Goal: Information Seeking & Learning: Learn about a topic

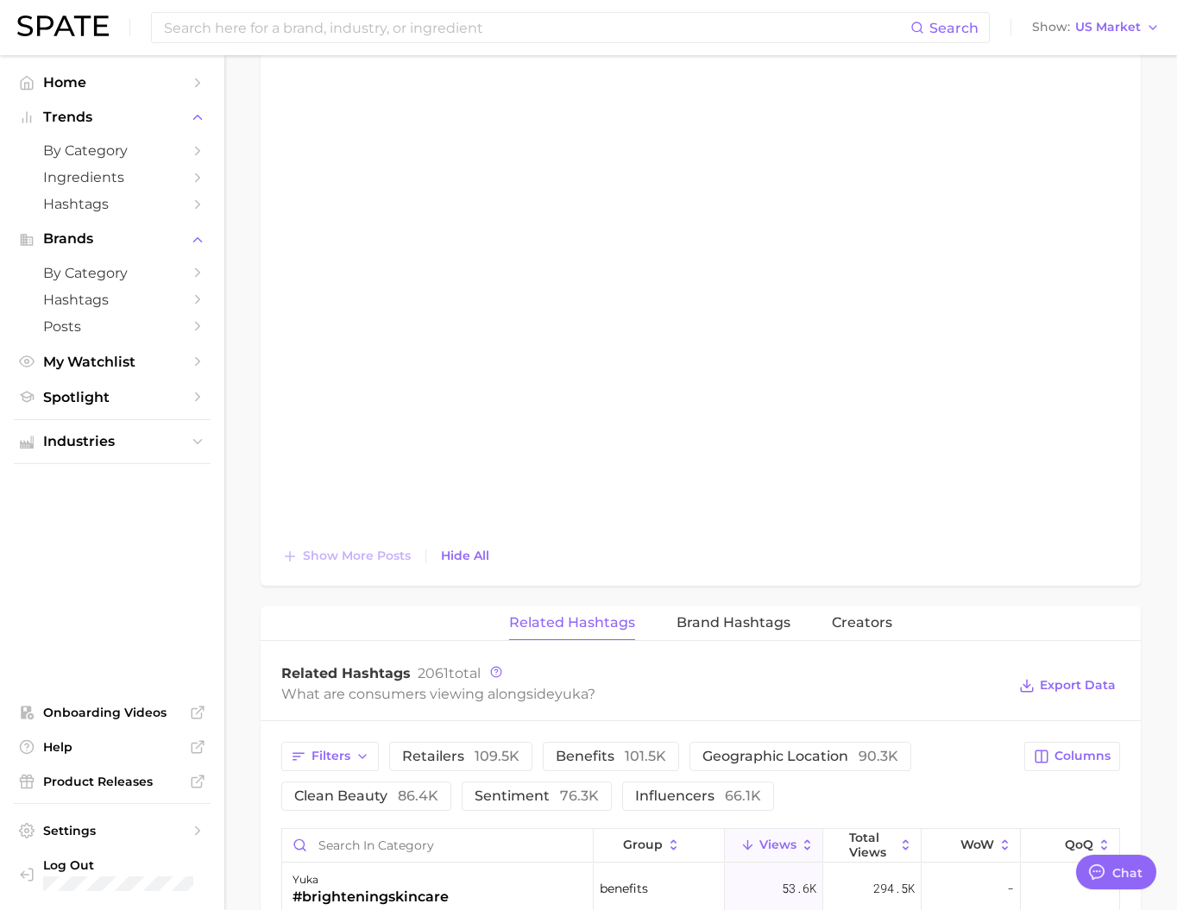
scroll to position [2559, 0]
click at [279, 29] on input at bounding box center [536, 27] width 748 height 29
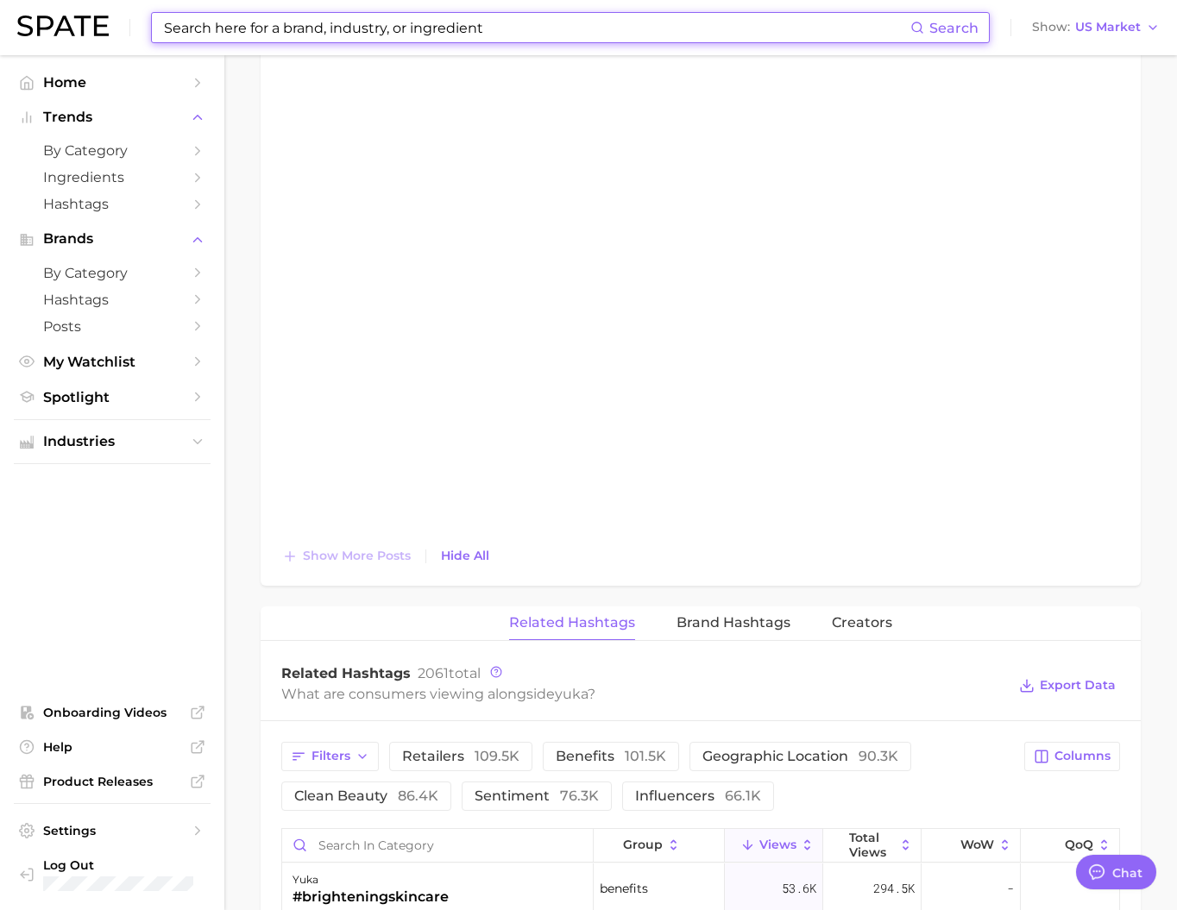
type input "ㅈ"
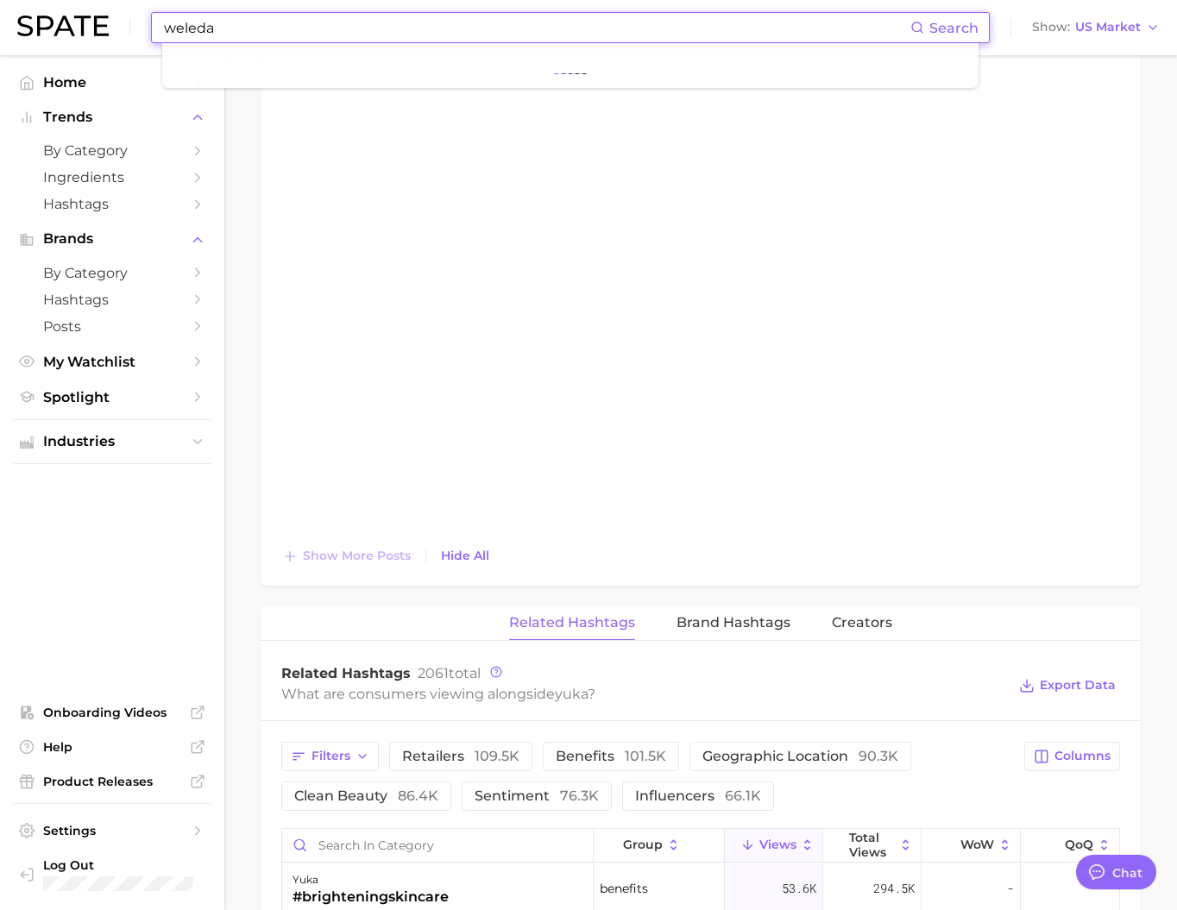
type input "weleda"
click at [214, 96] on link "weleda" at bounding box center [195, 91] width 38 height 13
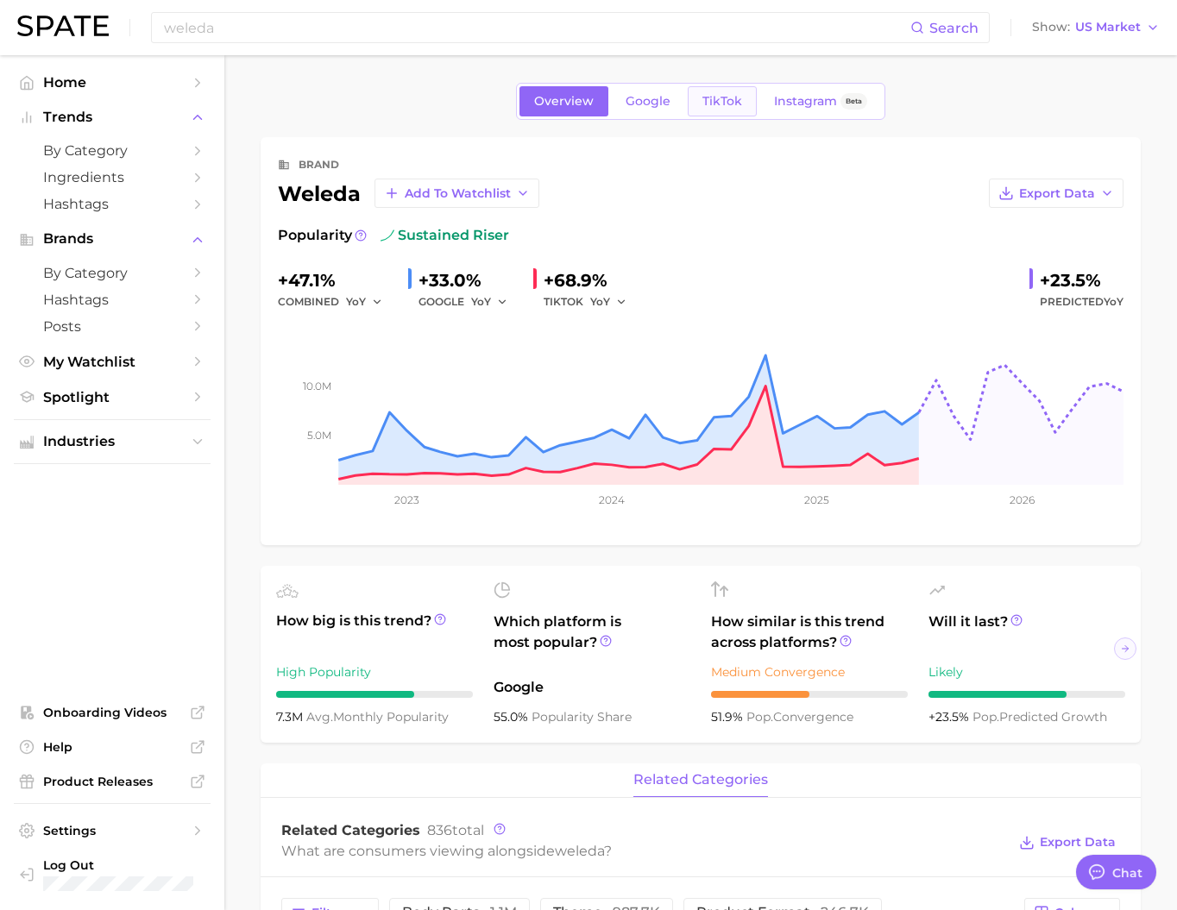
click at [726, 103] on span "TikTok" at bounding box center [722, 101] width 40 height 15
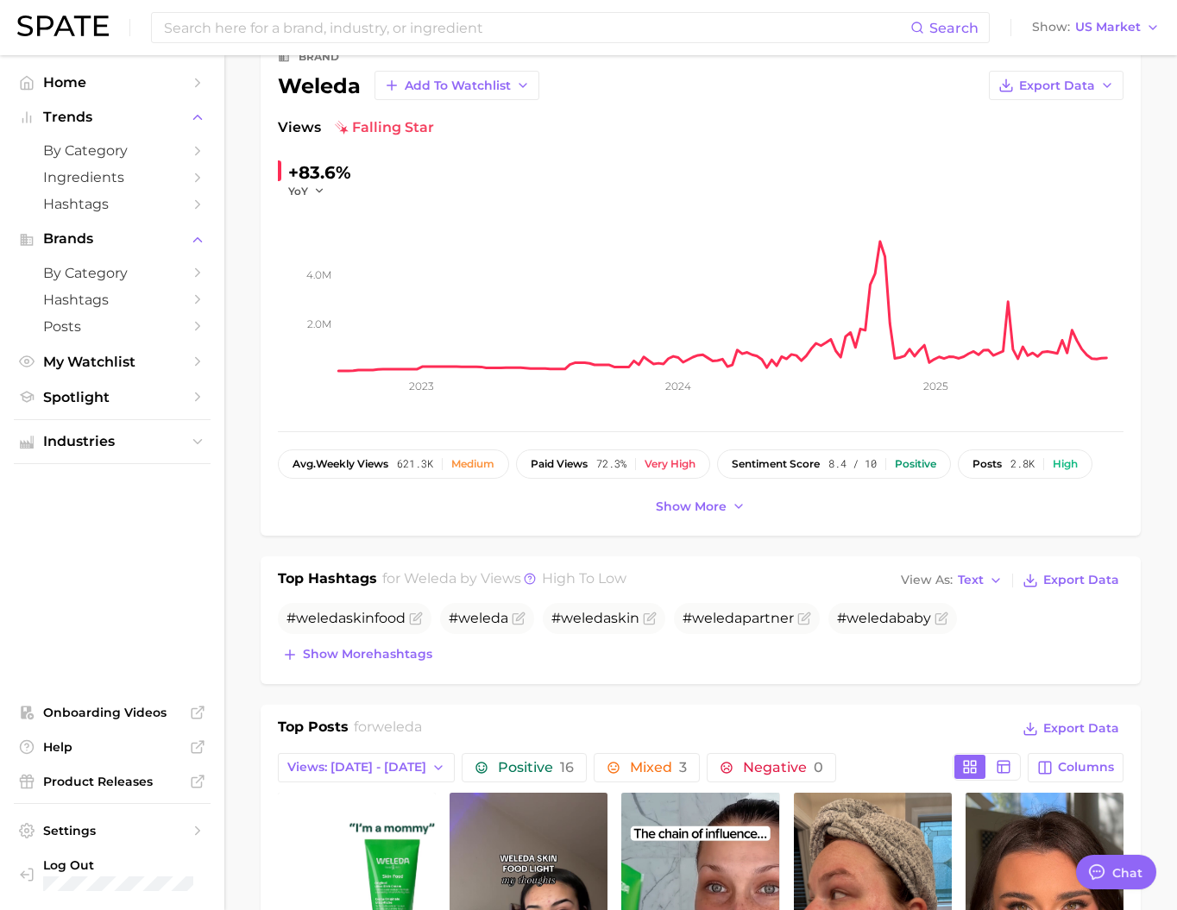
scroll to position [130, 0]
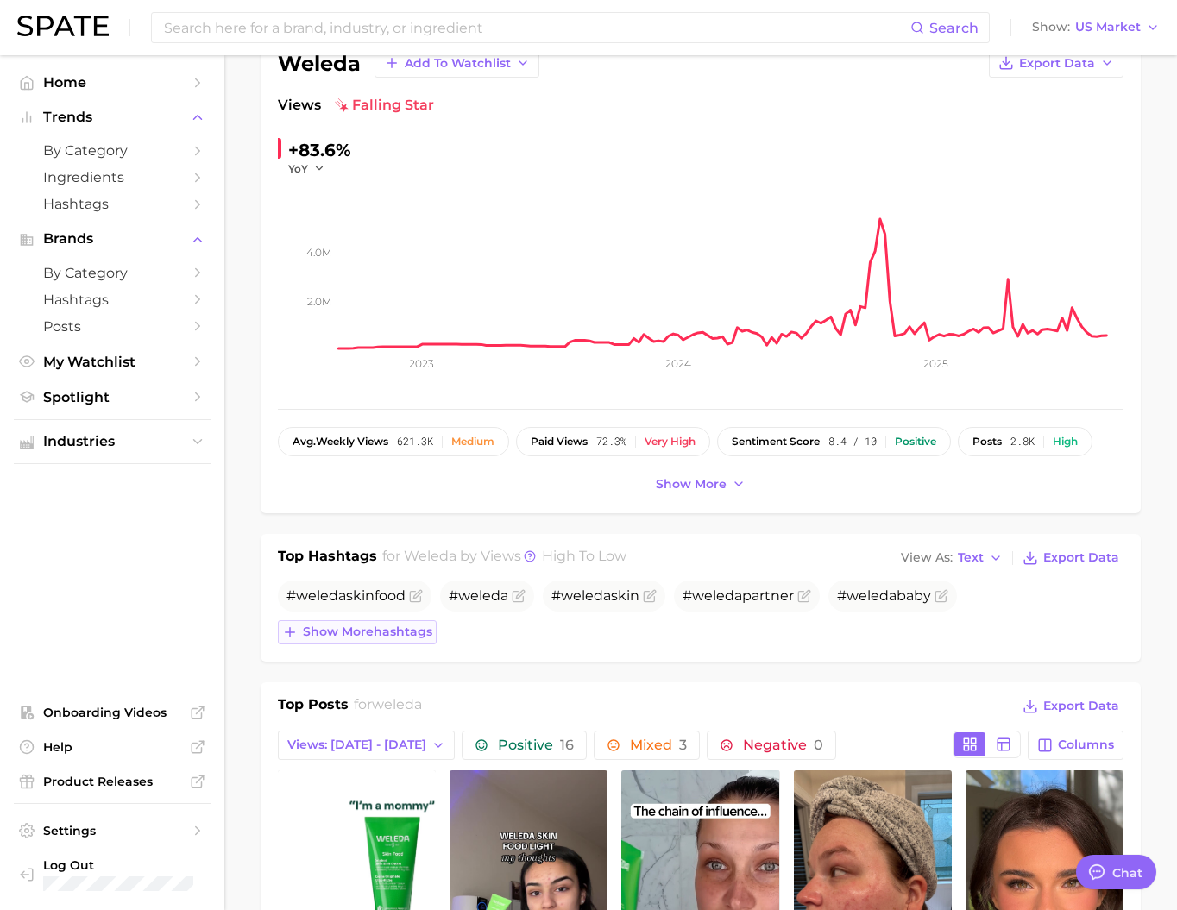
click at [418, 639] on span "Show more hashtags" at bounding box center [367, 632] width 129 height 15
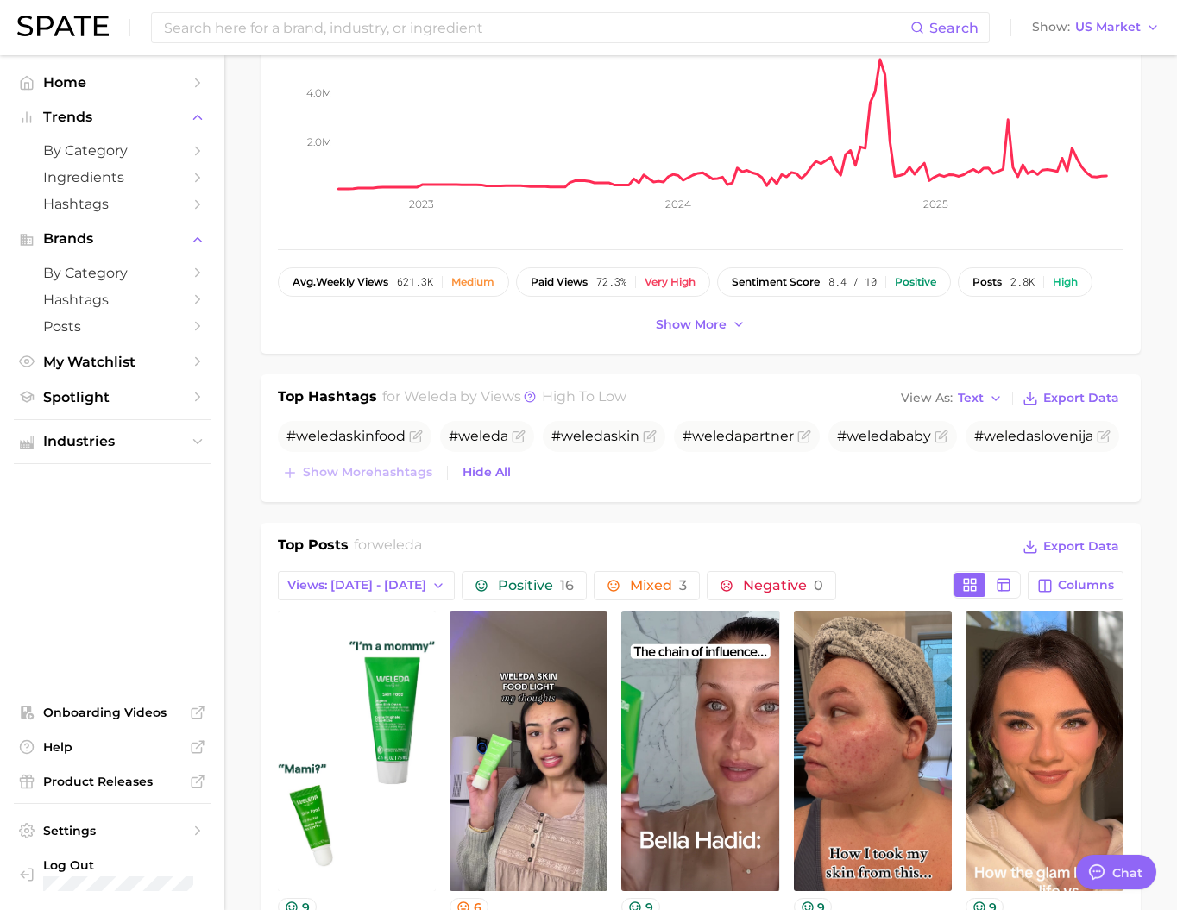
scroll to position [524, 0]
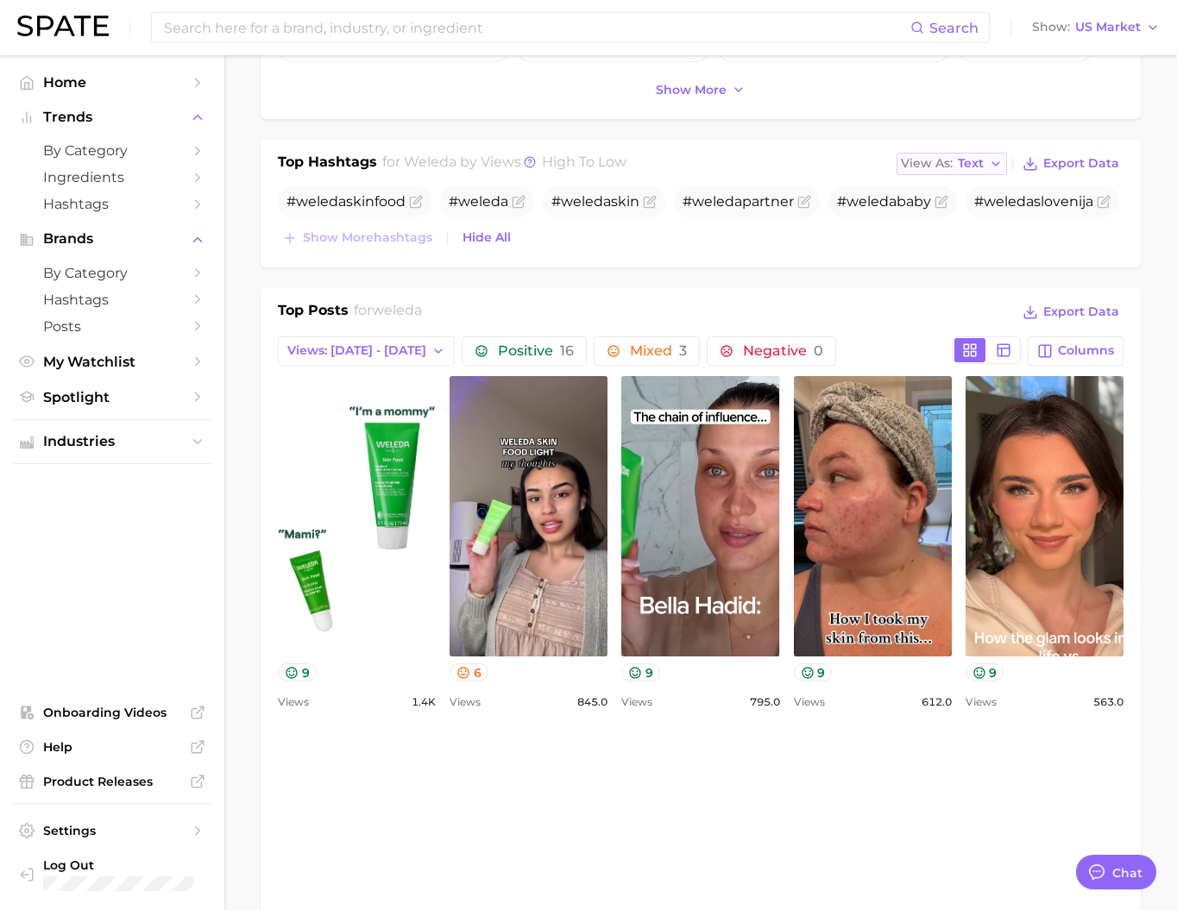
click at [940, 168] on span "View As" at bounding box center [927, 163] width 52 height 9
click at [947, 239] on button "Table" at bounding box center [991, 223] width 190 height 31
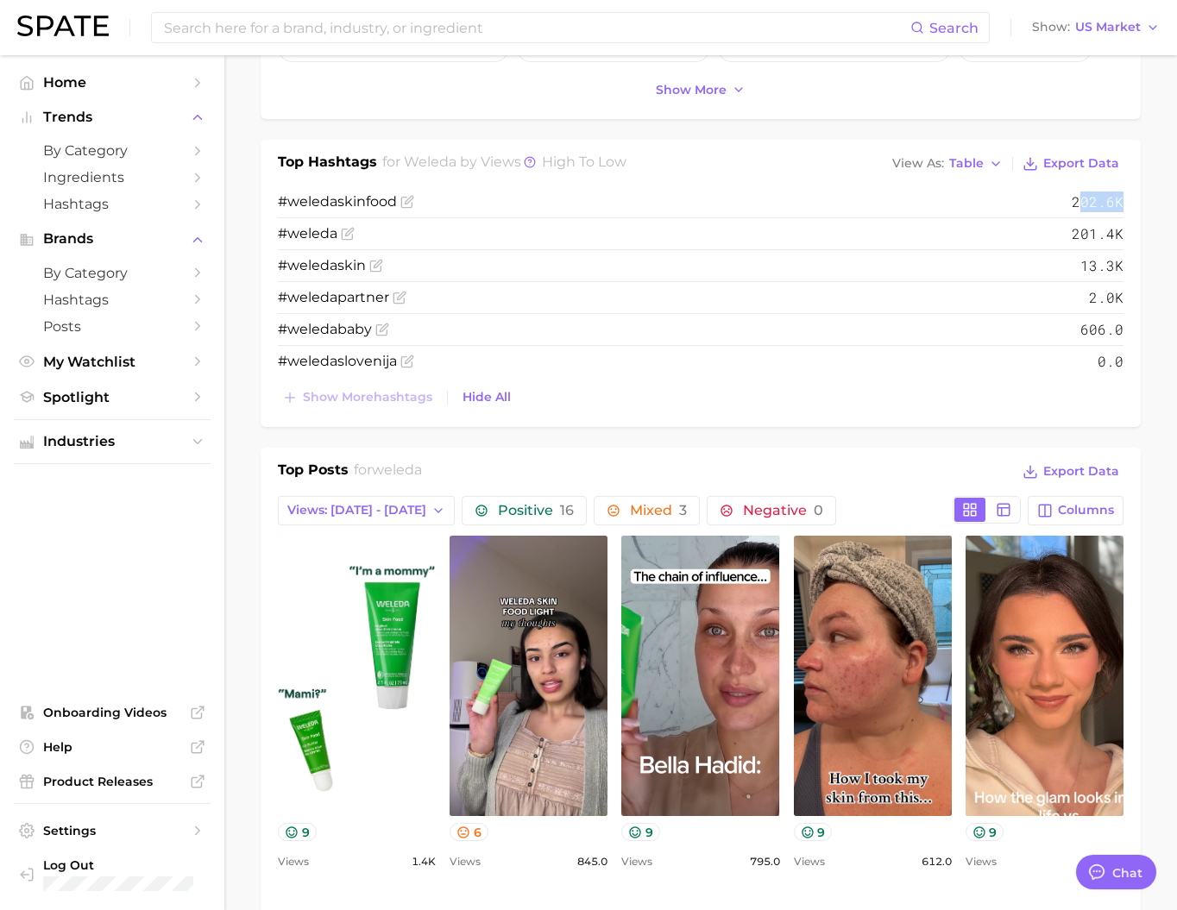
drag, startPoint x: 1078, startPoint y: 247, endPoint x: 1148, endPoint y: 242, distance: 70.0
drag, startPoint x: 1047, startPoint y: 245, endPoint x: 1138, endPoint y: 233, distance: 91.4
click at [1138, 233] on div "Top Hashtags for weleda by Views high to low View As Table Export Data # weleda…" at bounding box center [701, 283] width 880 height 287
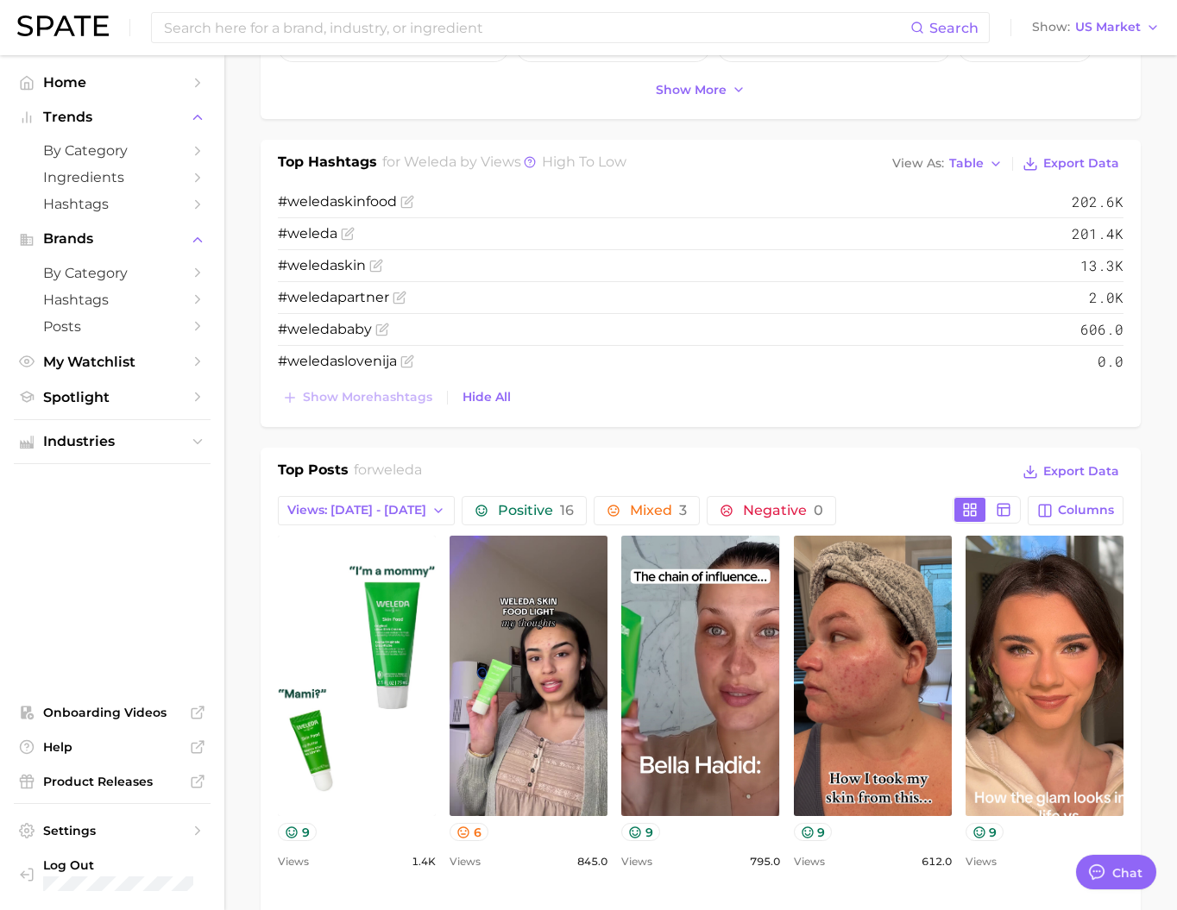
drag, startPoint x: 995, startPoint y: 246, endPoint x: 985, endPoint y: 248, distance: 9.8
click at [992, 218] on li "# weleda skinfood 202.6k" at bounding box center [700, 202] width 845 height 32
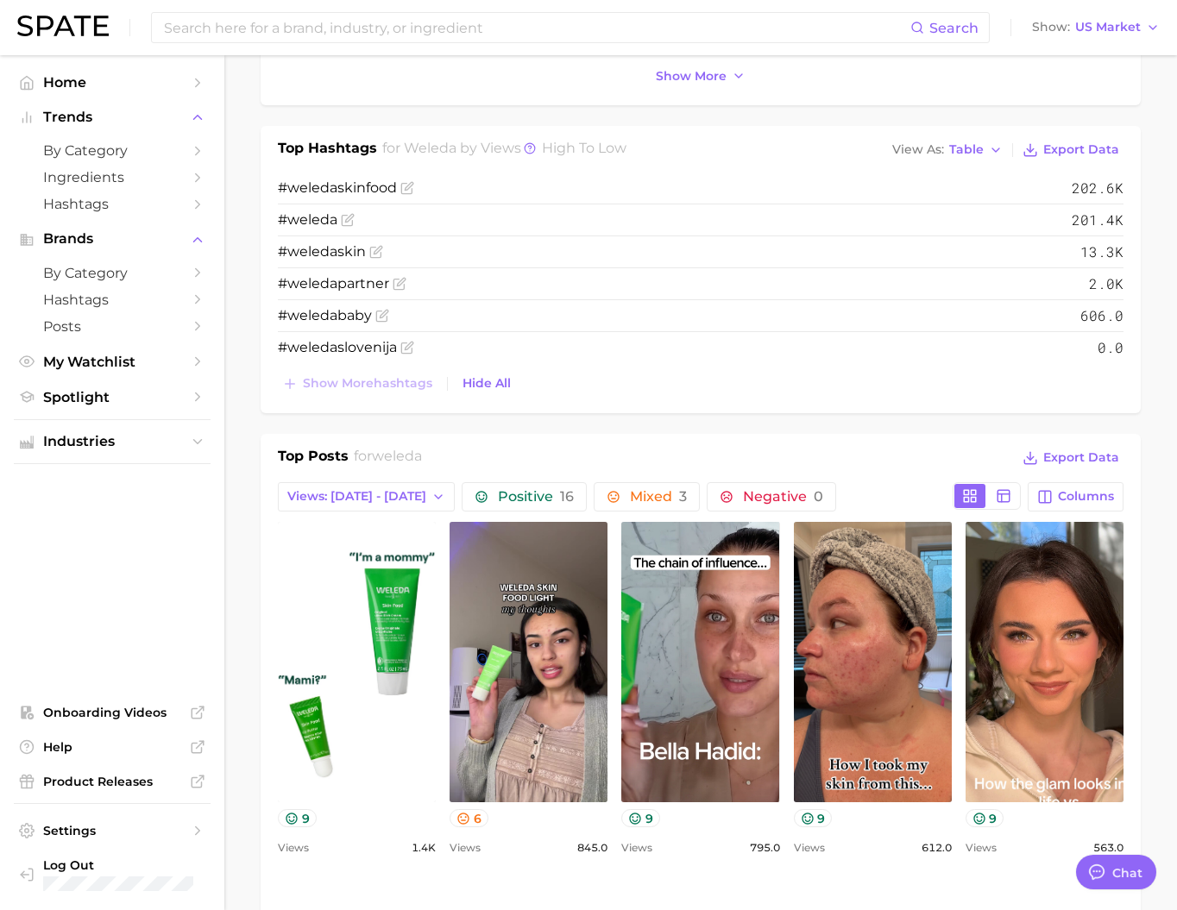
scroll to position [0, 0]
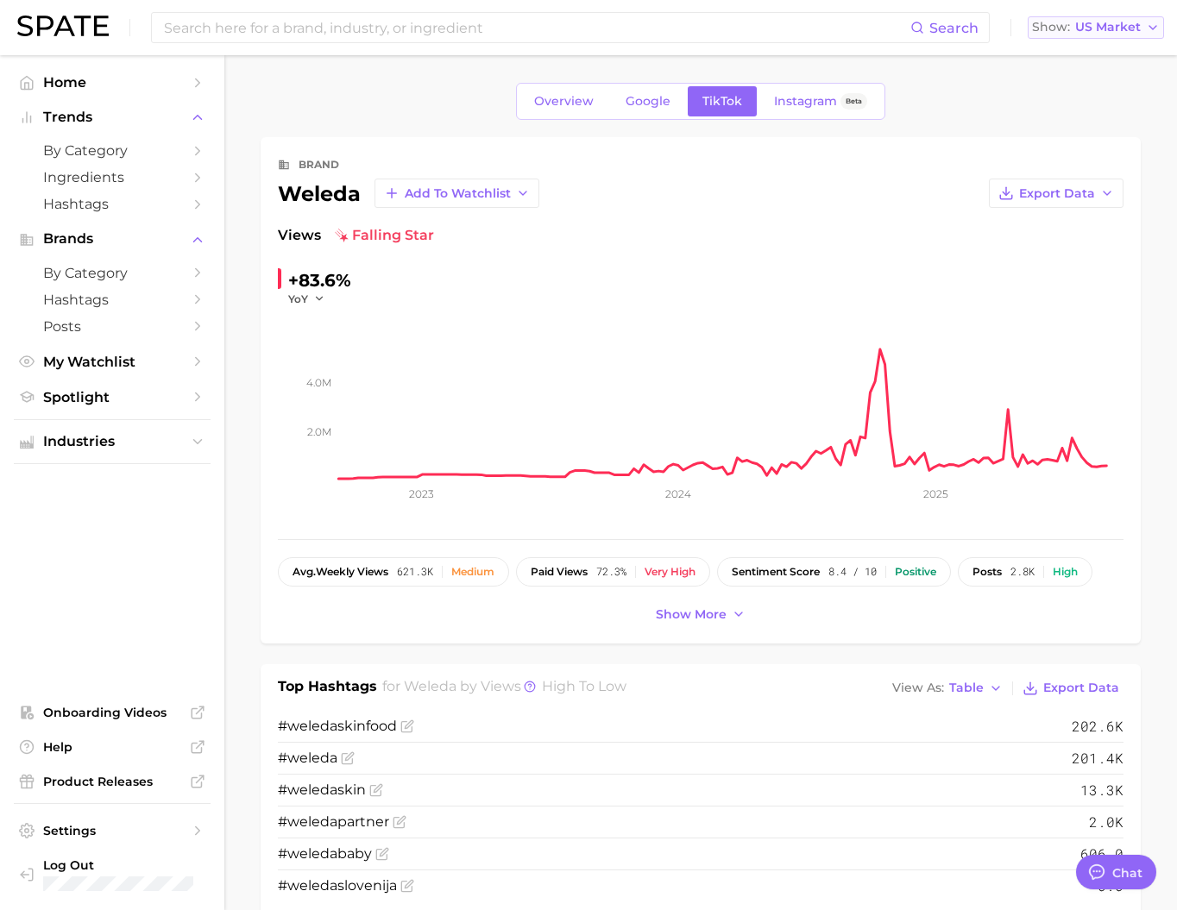
click at [1093, 29] on span "US Market" at bounding box center [1108, 26] width 66 height 9
click at [1081, 227] on button "Global" at bounding box center [1102, 211] width 151 height 31
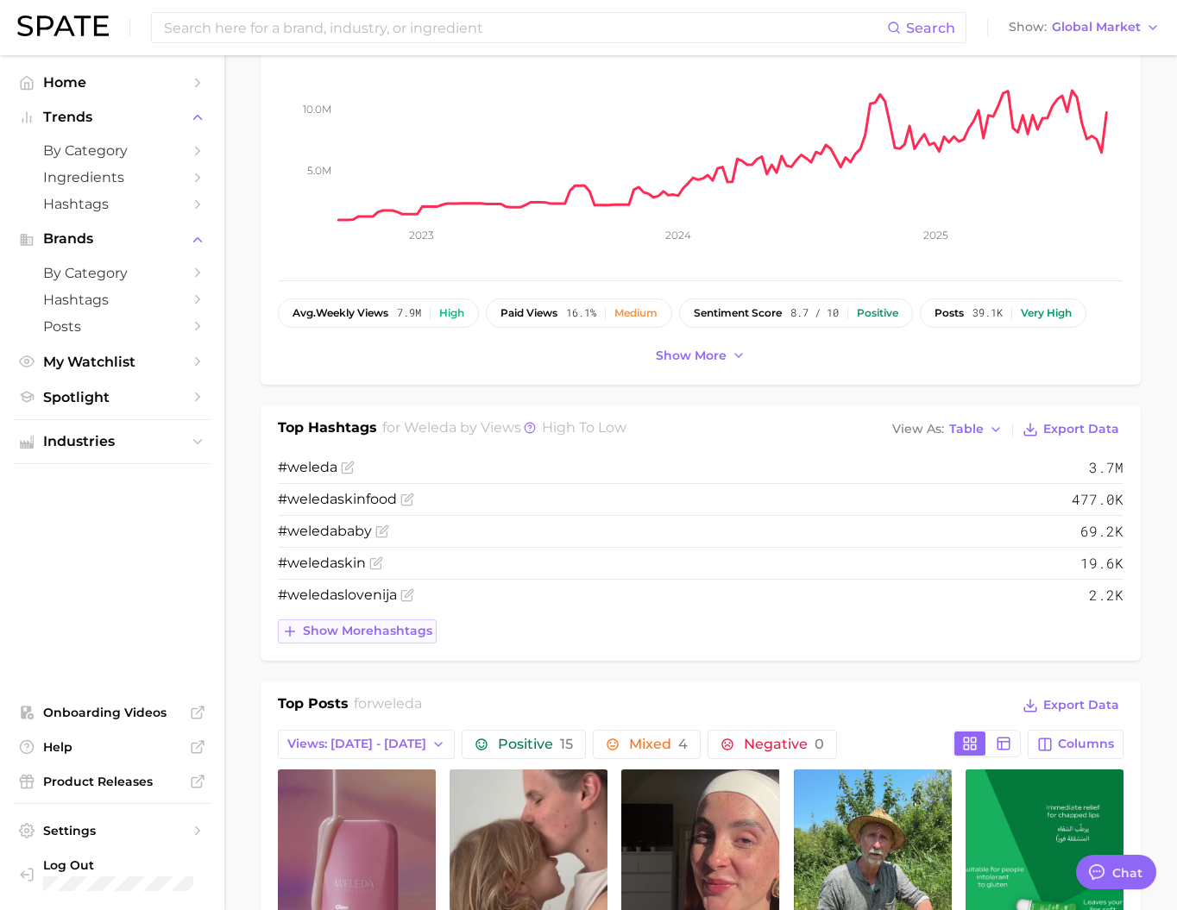
click at [387, 638] on span "Show more hashtags" at bounding box center [367, 631] width 129 height 15
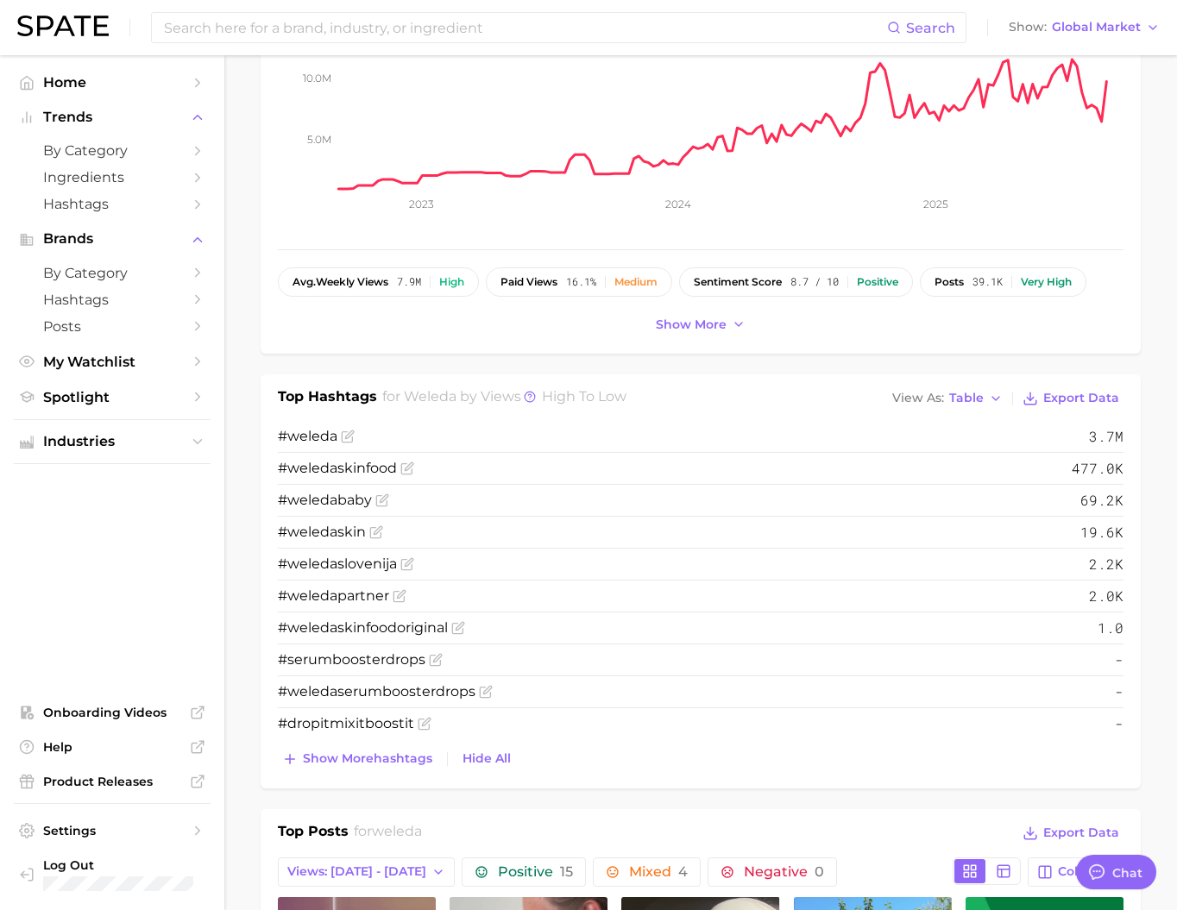
scroll to position [293, 0]
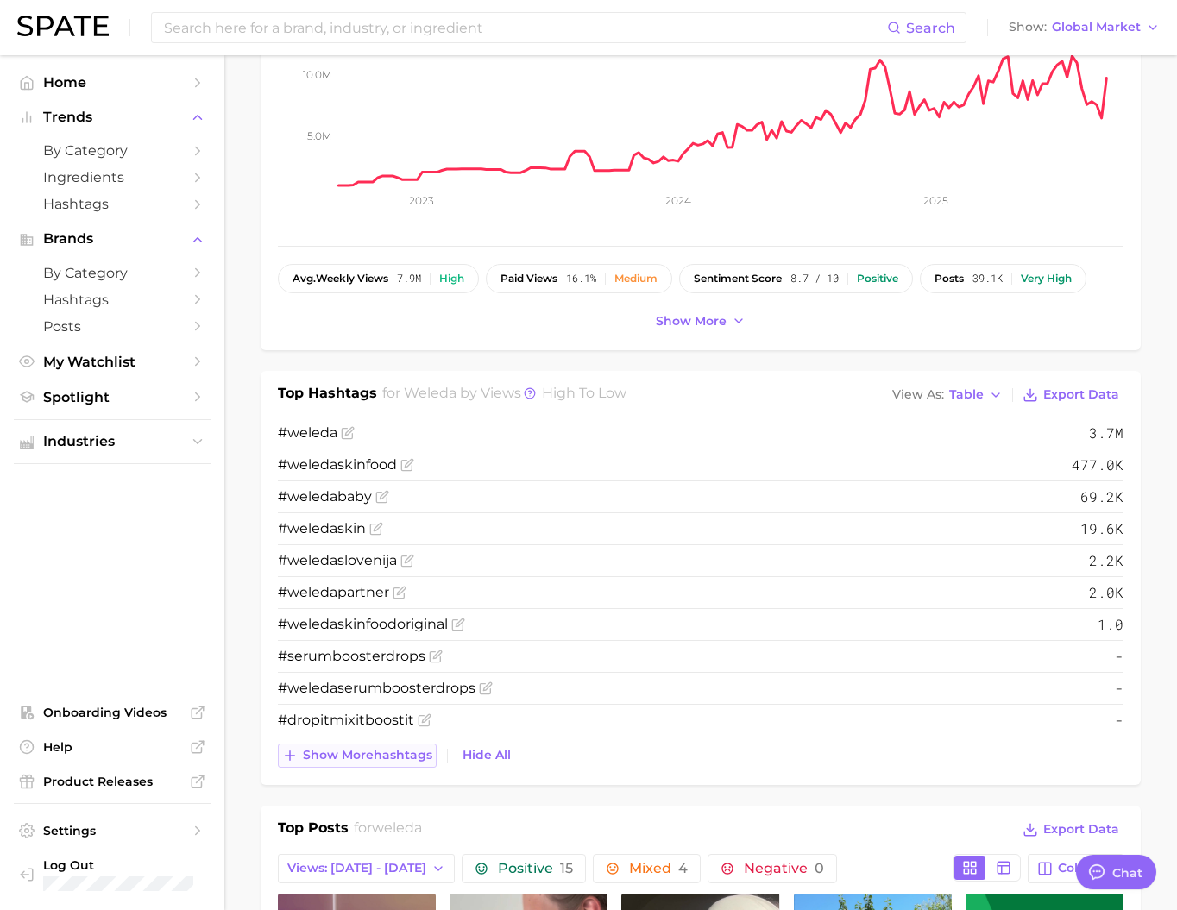
click at [350, 768] on button "Show more hashtags" at bounding box center [357, 756] width 159 height 24
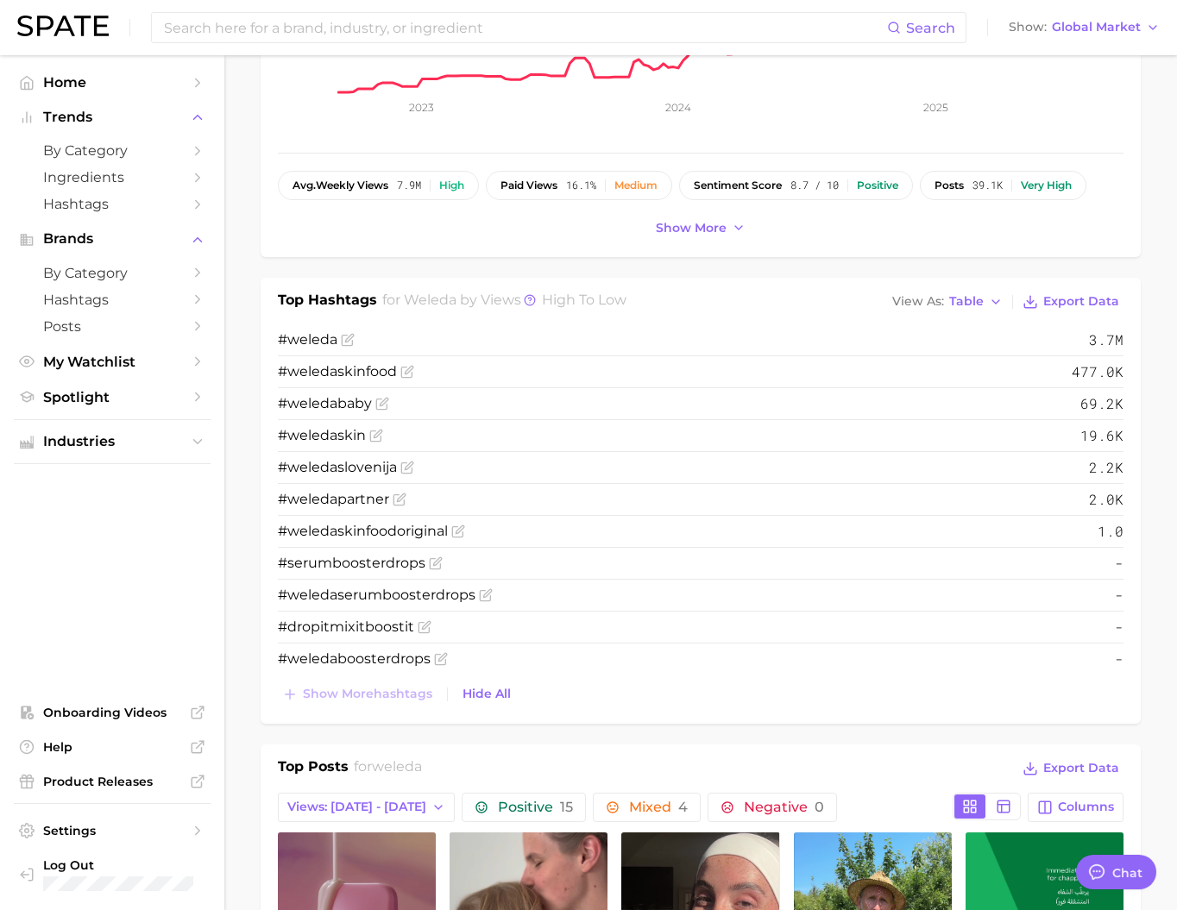
scroll to position [390, 0]
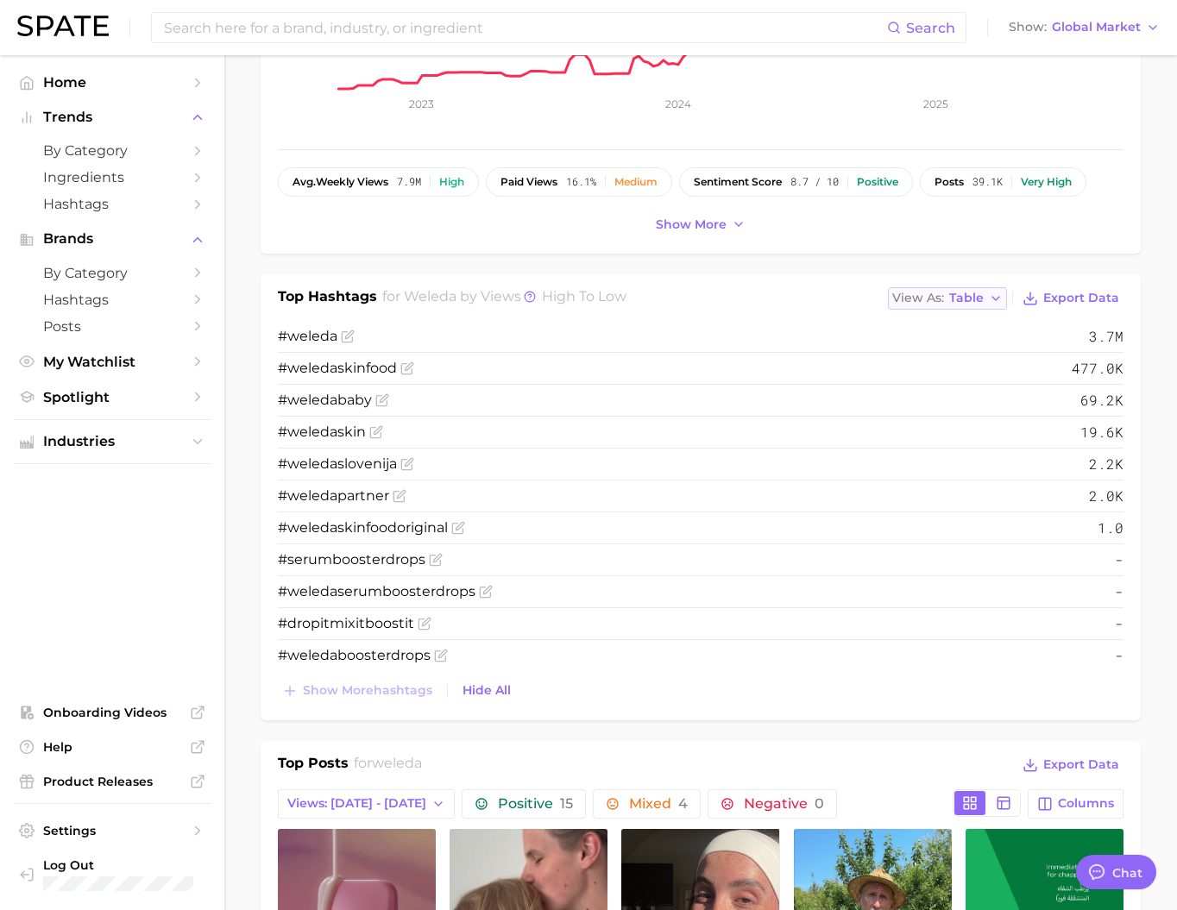
click at [967, 303] on span "Table" at bounding box center [966, 297] width 35 height 9
click at [970, 374] on button "Table" at bounding box center [983, 357] width 190 height 31
click at [964, 351] on div "Top Hashtags for weleda by Views high to low View As Table Export Data # weleda…" at bounding box center [700, 494] width 845 height 417
click at [967, 303] on span "Table" at bounding box center [966, 297] width 35 height 9
click at [970, 342] on button "Text" at bounding box center [983, 326] width 190 height 31
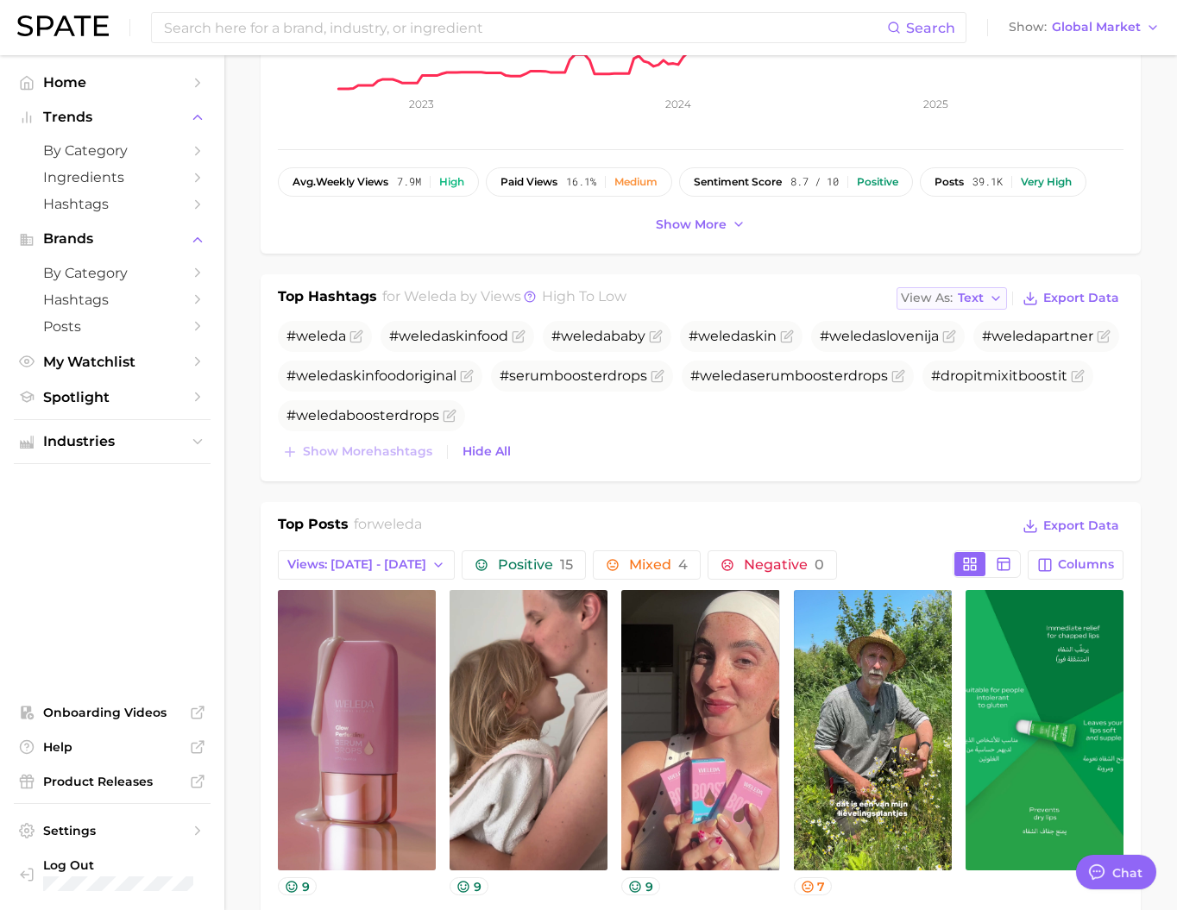
click at [960, 303] on span "Text" at bounding box center [971, 297] width 26 height 9
click at [966, 374] on button "Table" at bounding box center [991, 357] width 190 height 31
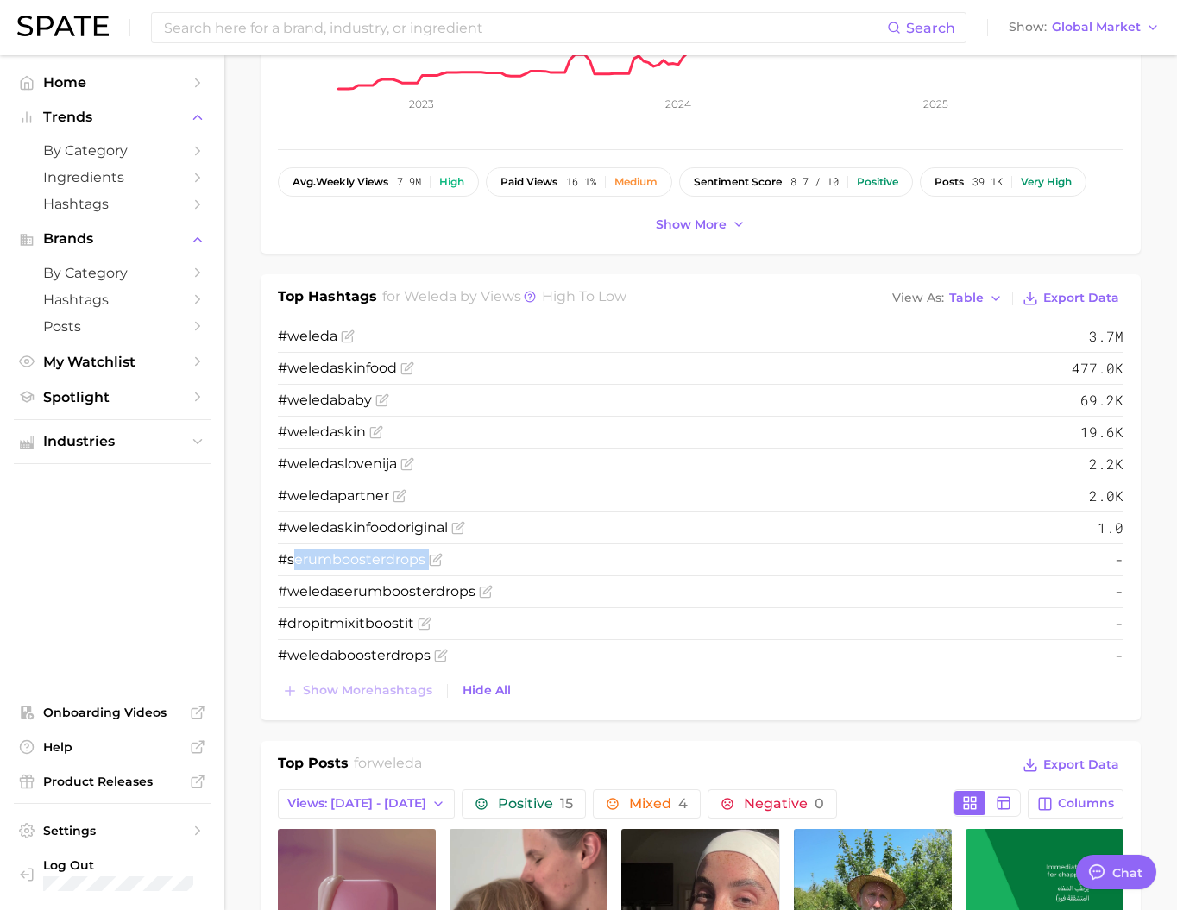
drag, startPoint x: 295, startPoint y: 599, endPoint x: 498, endPoint y: 591, distance: 202.9
click at [457, 576] on li "#serumboosterdrops -" at bounding box center [700, 560] width 845 height 32
click at [523, 576] on li "#serumboosterdrops -" at bounding box center [700, 560] width 845 height 32
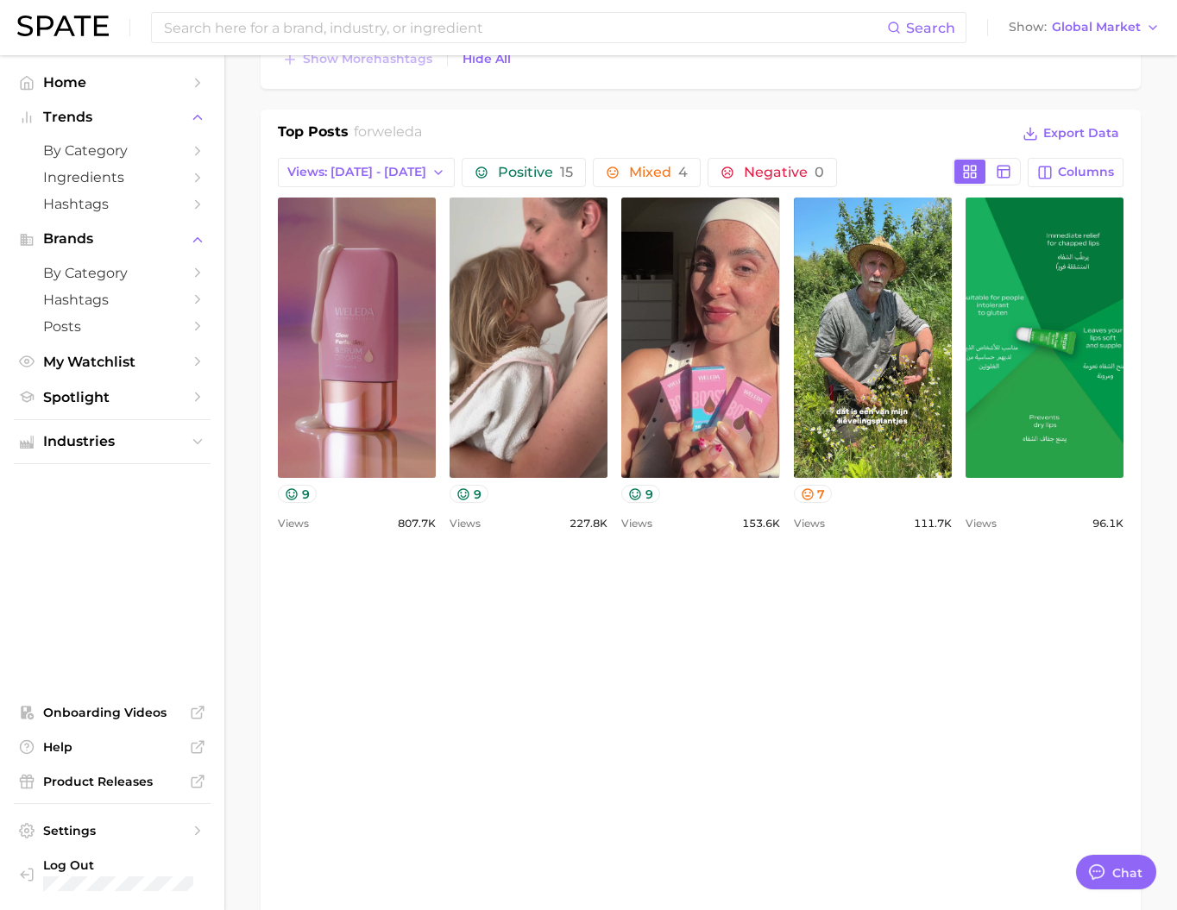
scroll to position [1130, 0]
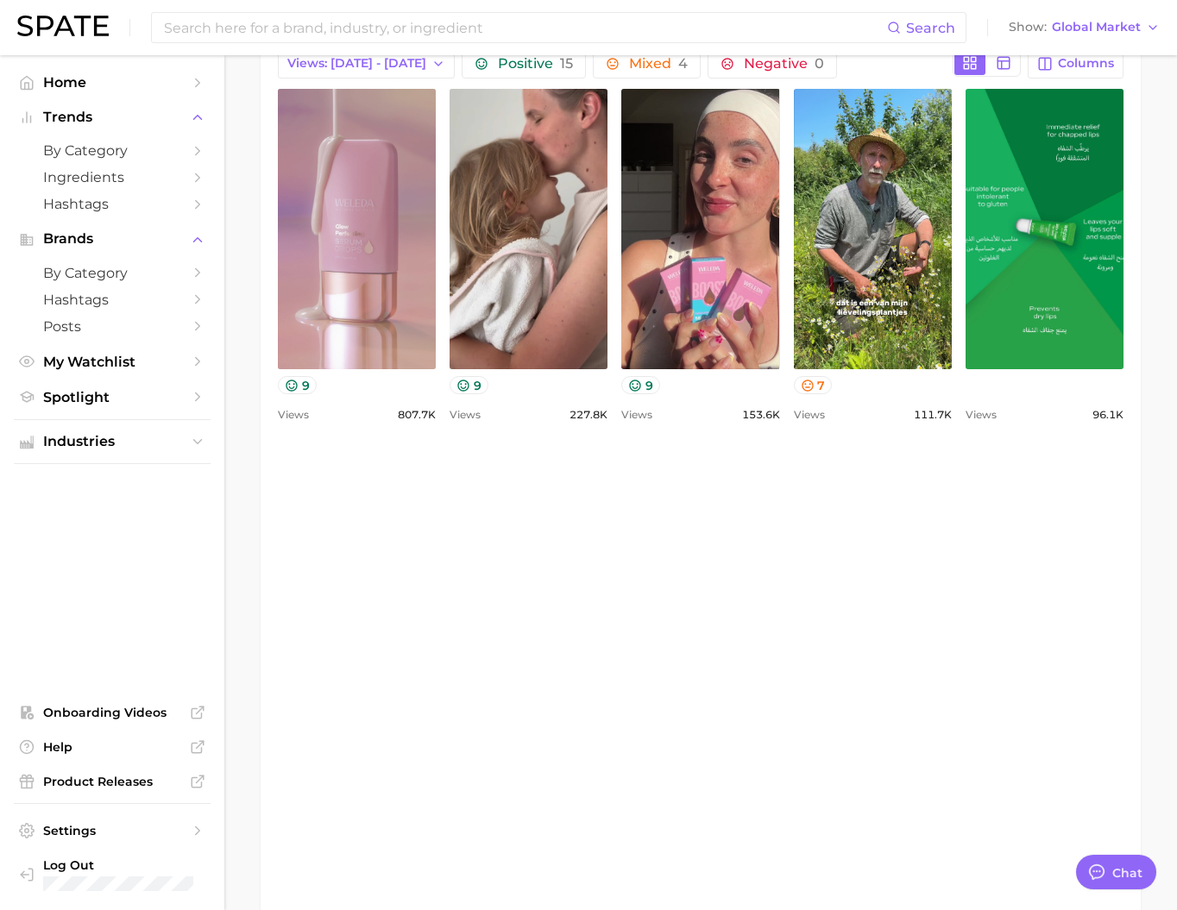
click at [404, 369] on link "view post on TikTok" at bounding box center [357, 229] width 158 height 280
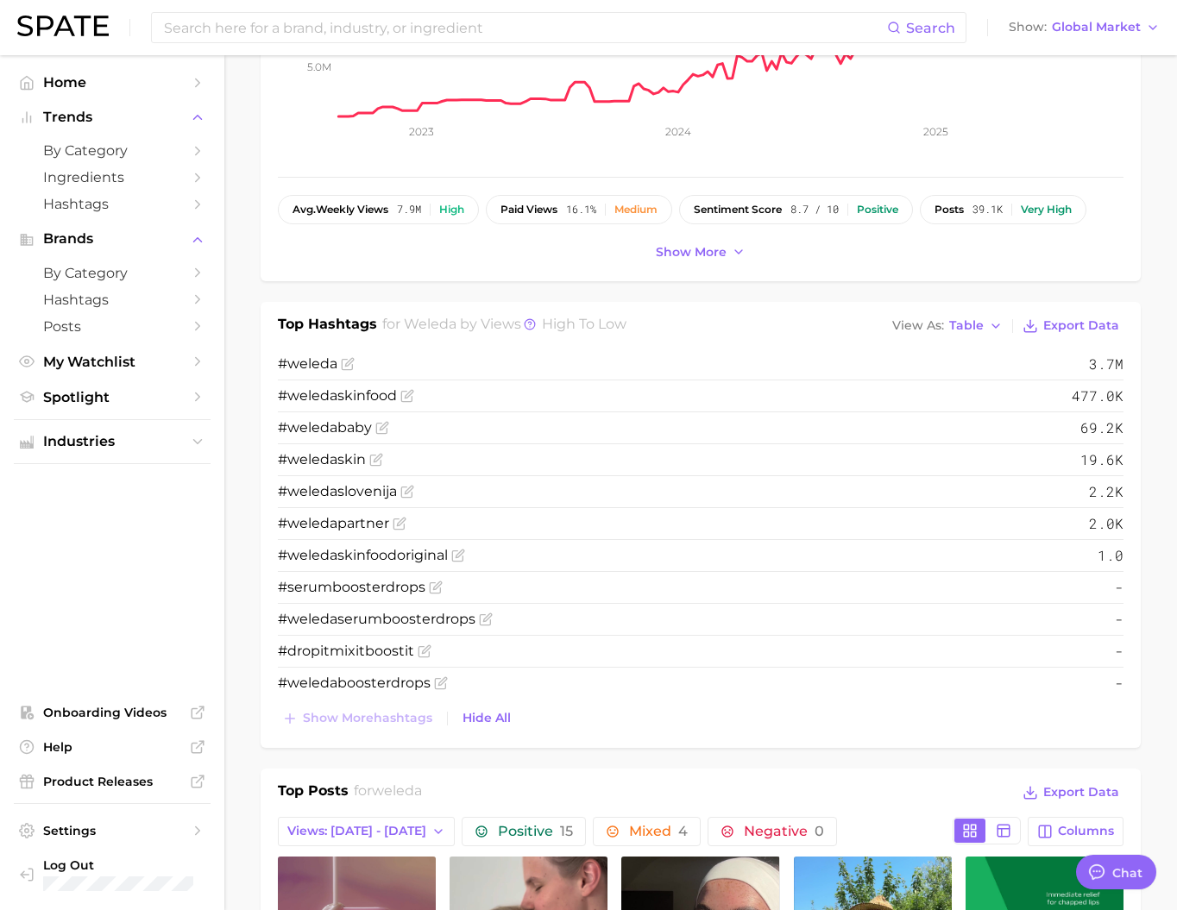
scroll to position [362, 0]
click at [1108, 32] on span "Global Market" at bounding box center [1096, 26] width 89 height 9
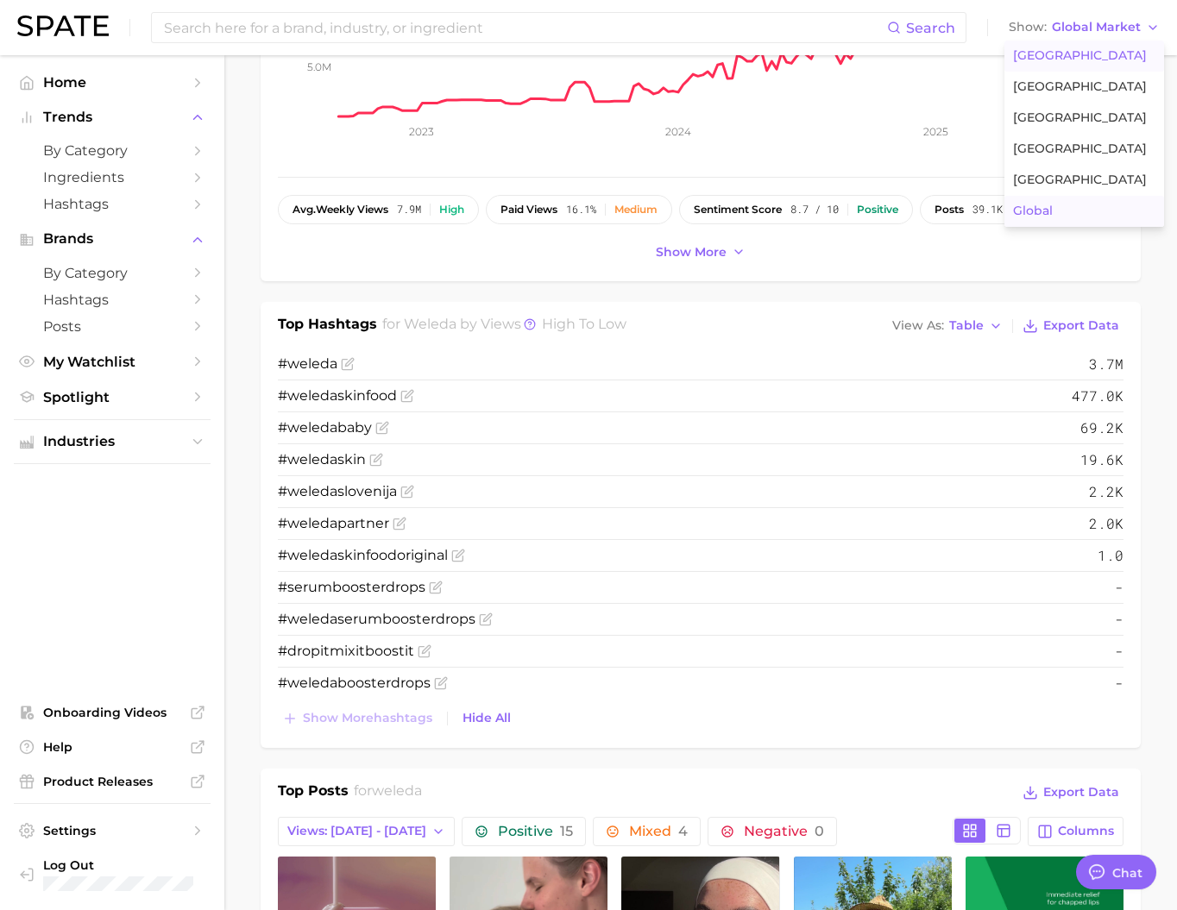
click at [1107, 53] on button "[GEOGRAPHIC_DATA]" at bounding box center [1084, 56] width 160 height 31
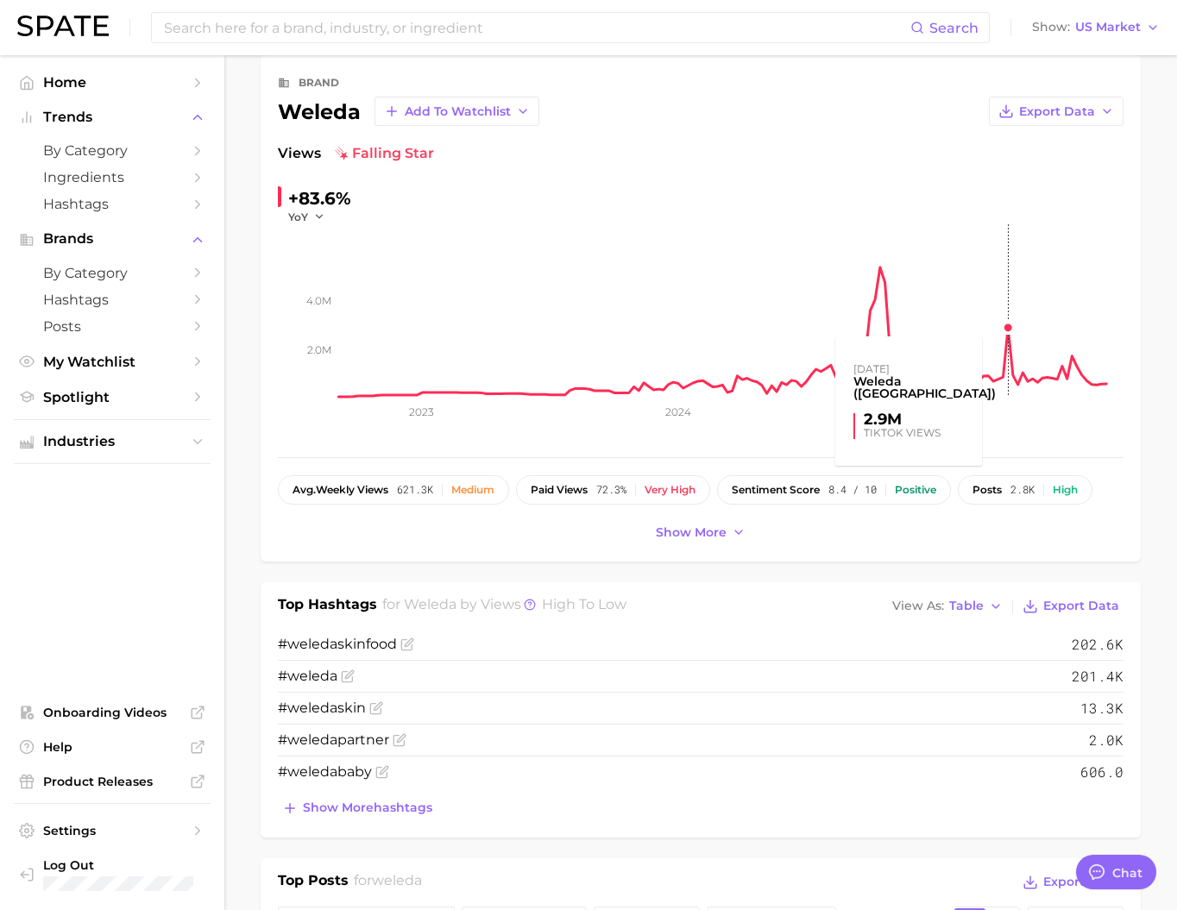
scroll to position [469, 0]
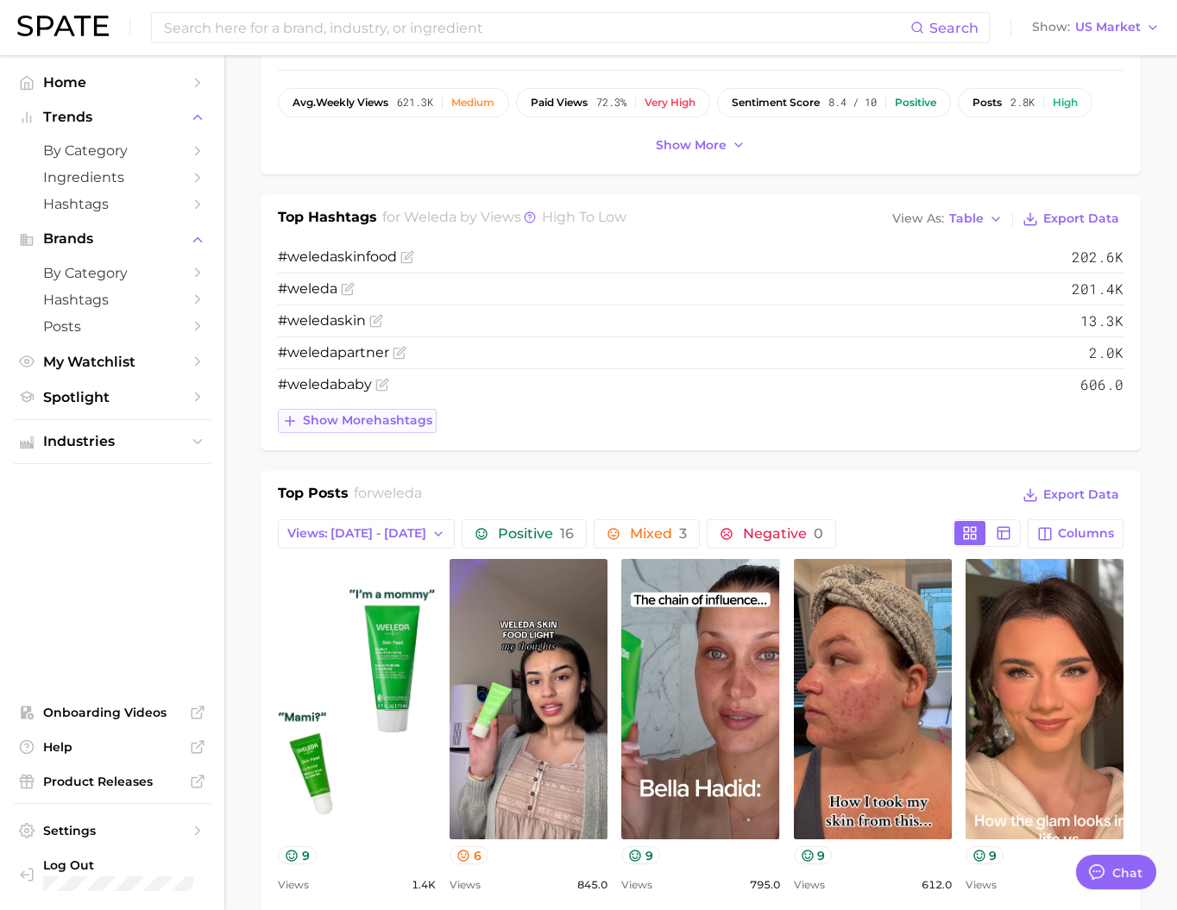
click at [402, 428] on span "Show more hashtags" at bounding box center [367, 420] width 129 height 15
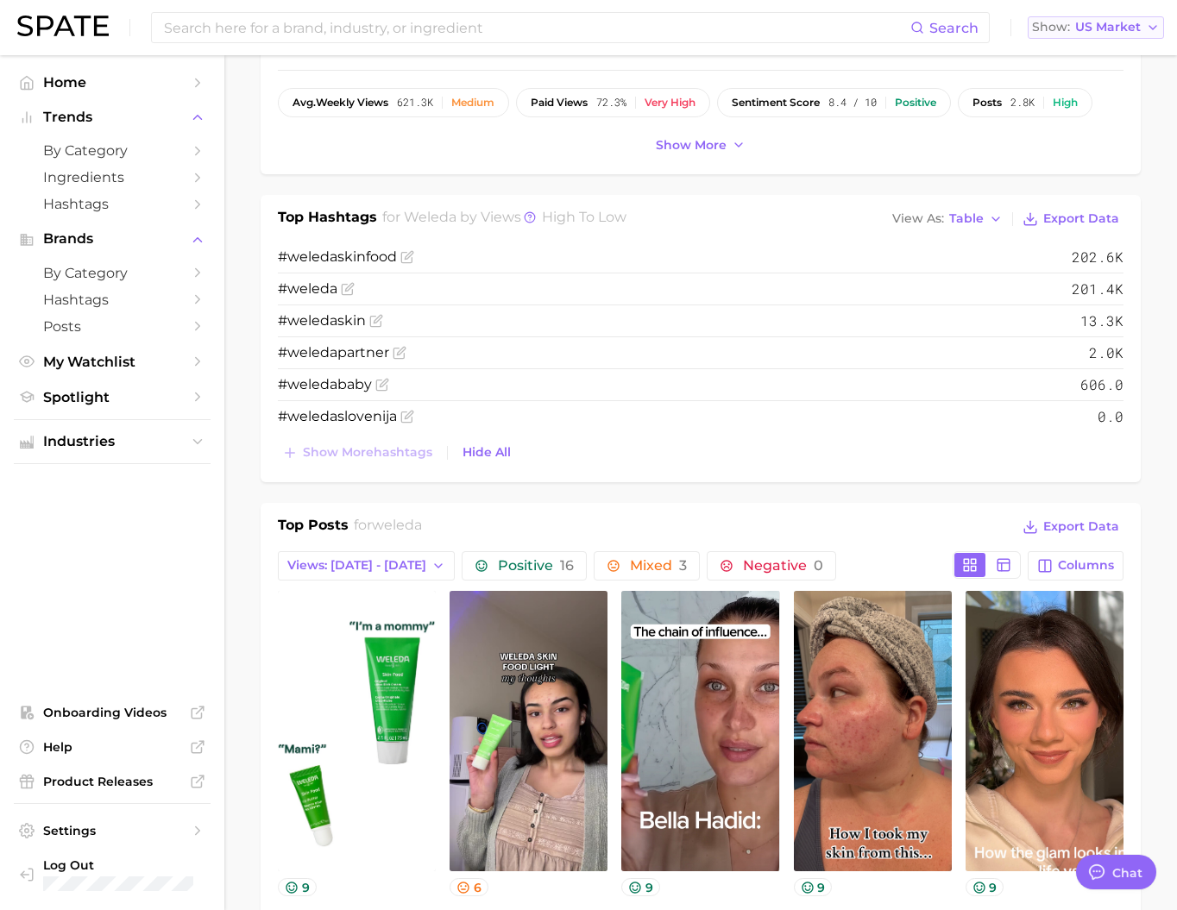
click at [1085, 31] on span "US Market" at bounding box center [1108, 26] width 66 height 9
click at [1063, 227] on button "Global" at bounding box center [1102, 211] width 151 height 31
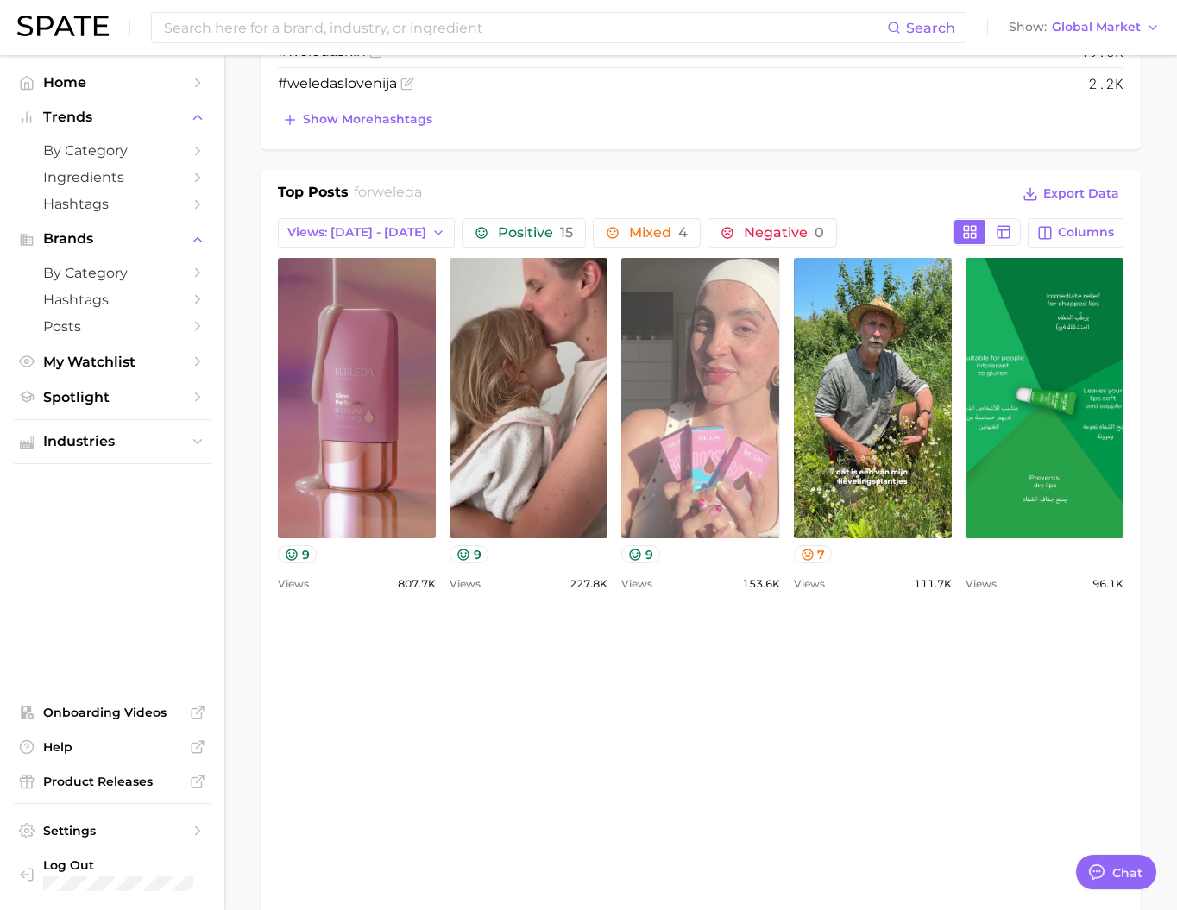
scroll to position [476, 0]
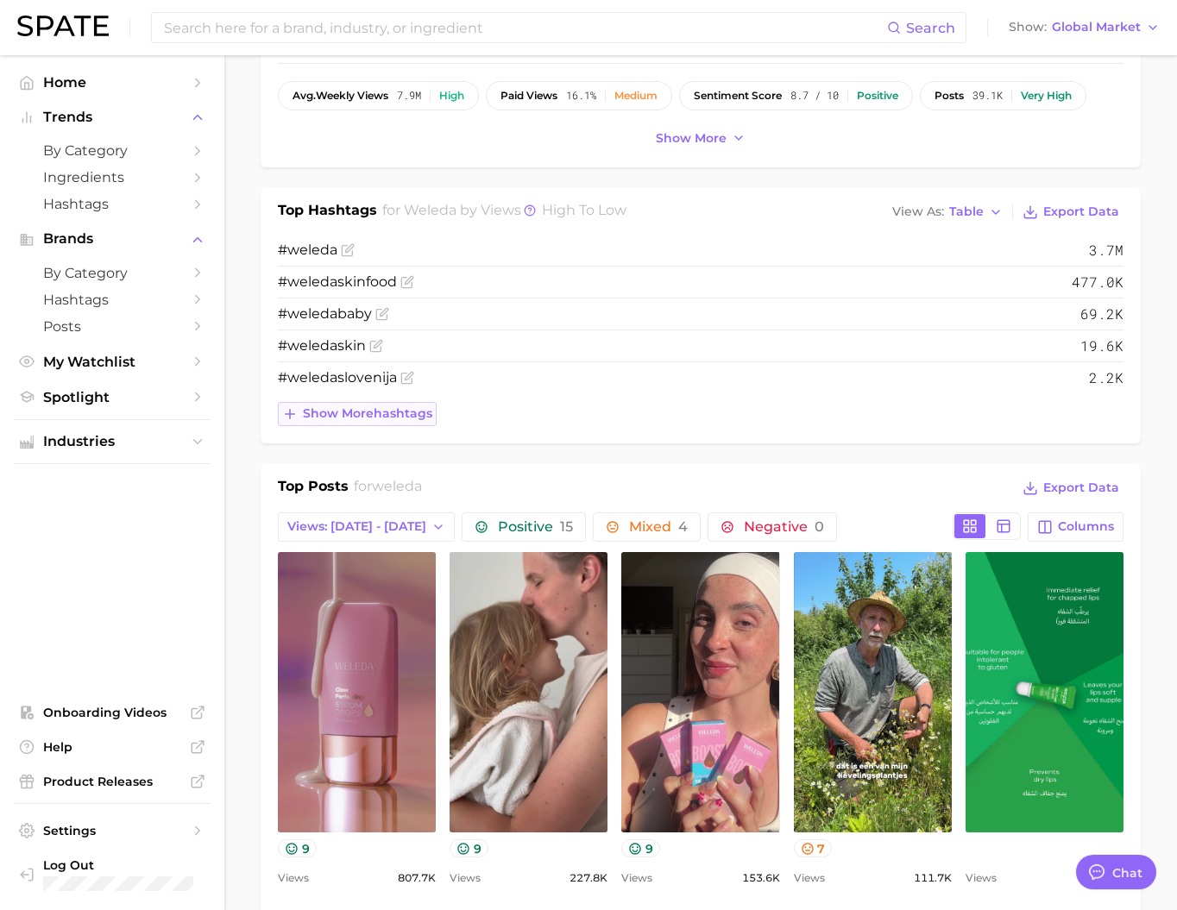
click at [410, 426] on button "Show more hashtags" at bounding box center [357, 414] width 159 height 24
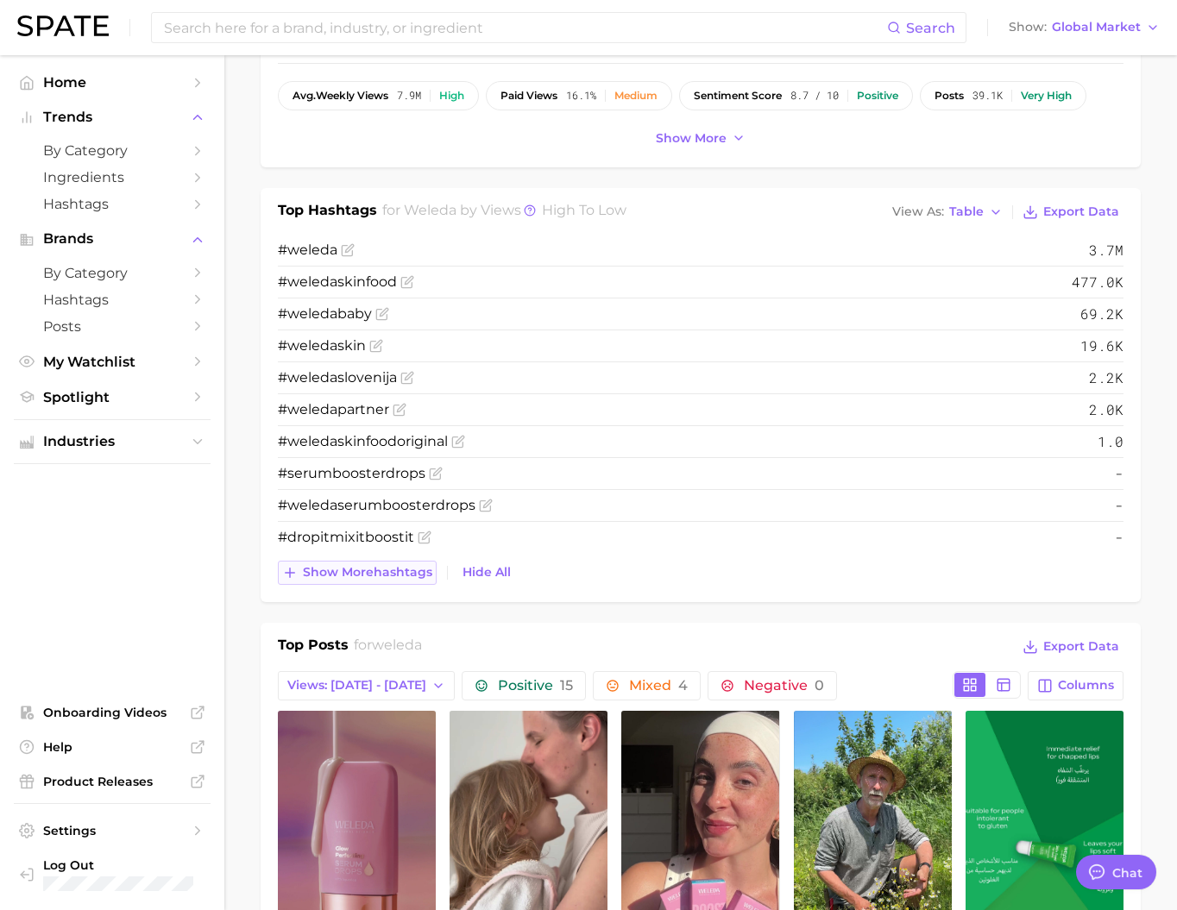
click at [370, 585] on button "Show more hashtags" at bounding box center [357, 573] width 159 height 24
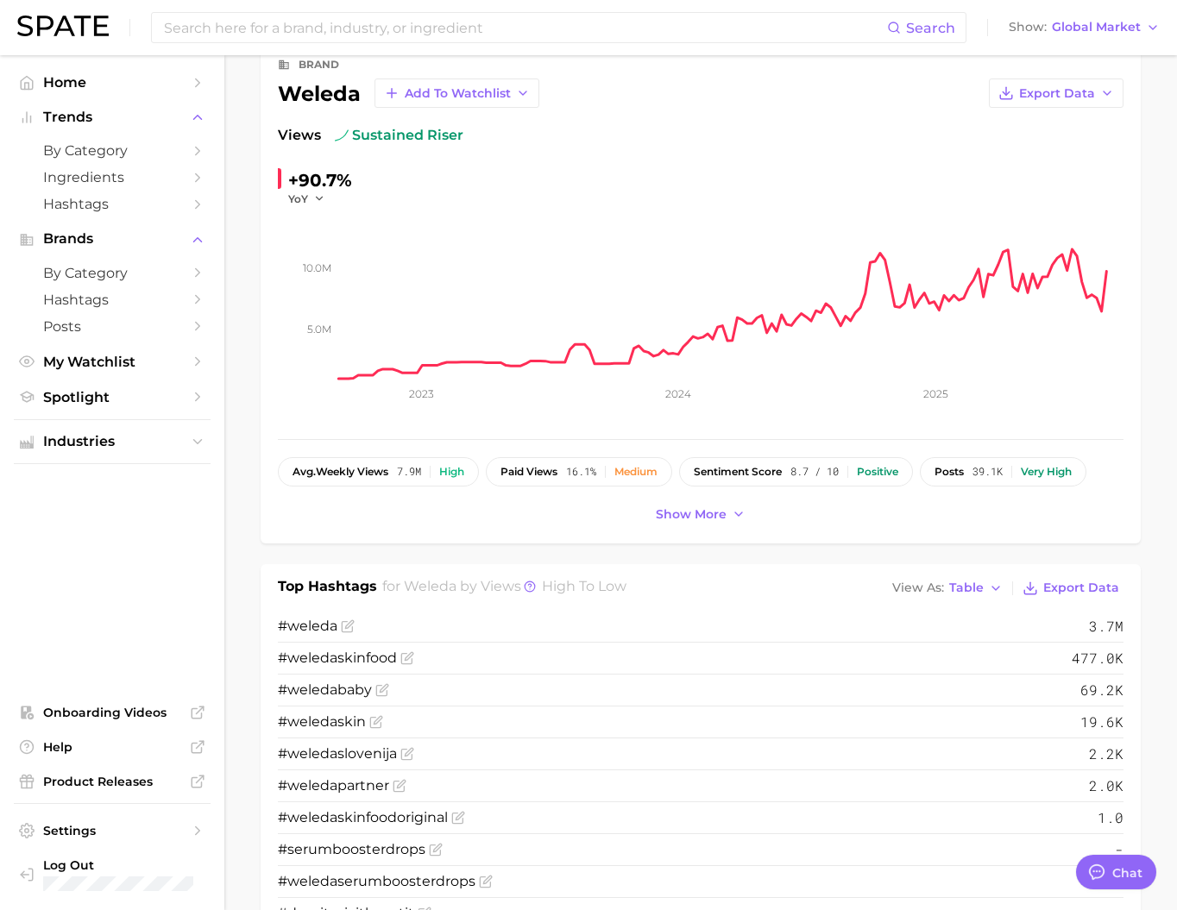
scroll to position [0, 0]
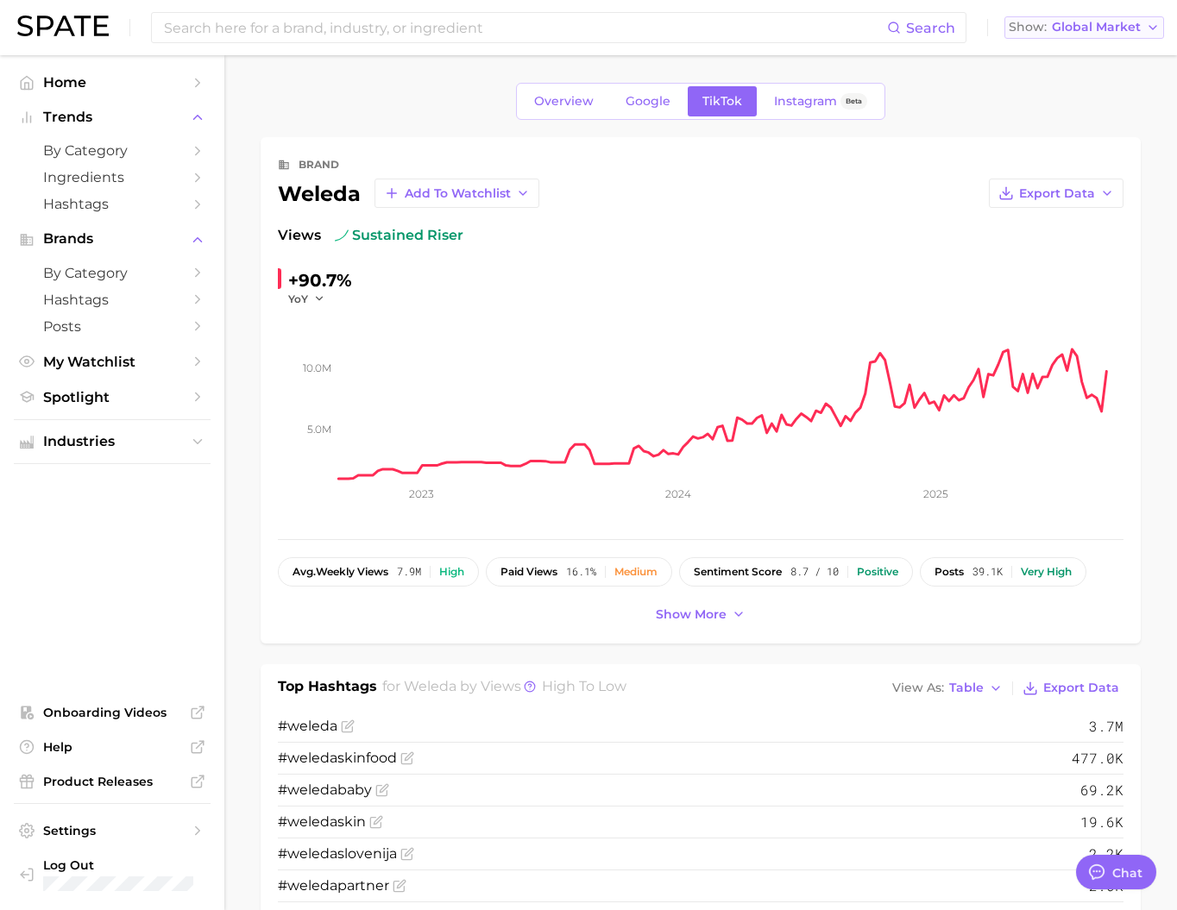
click at [1134, 32] on span "Global Market" at bounding box center [1096, 26] width 89 height 9
click at [1110, 61] on button "[GEOGRAPHIC_DATA]" at bounding box center [1084, 56] width 160 height 31
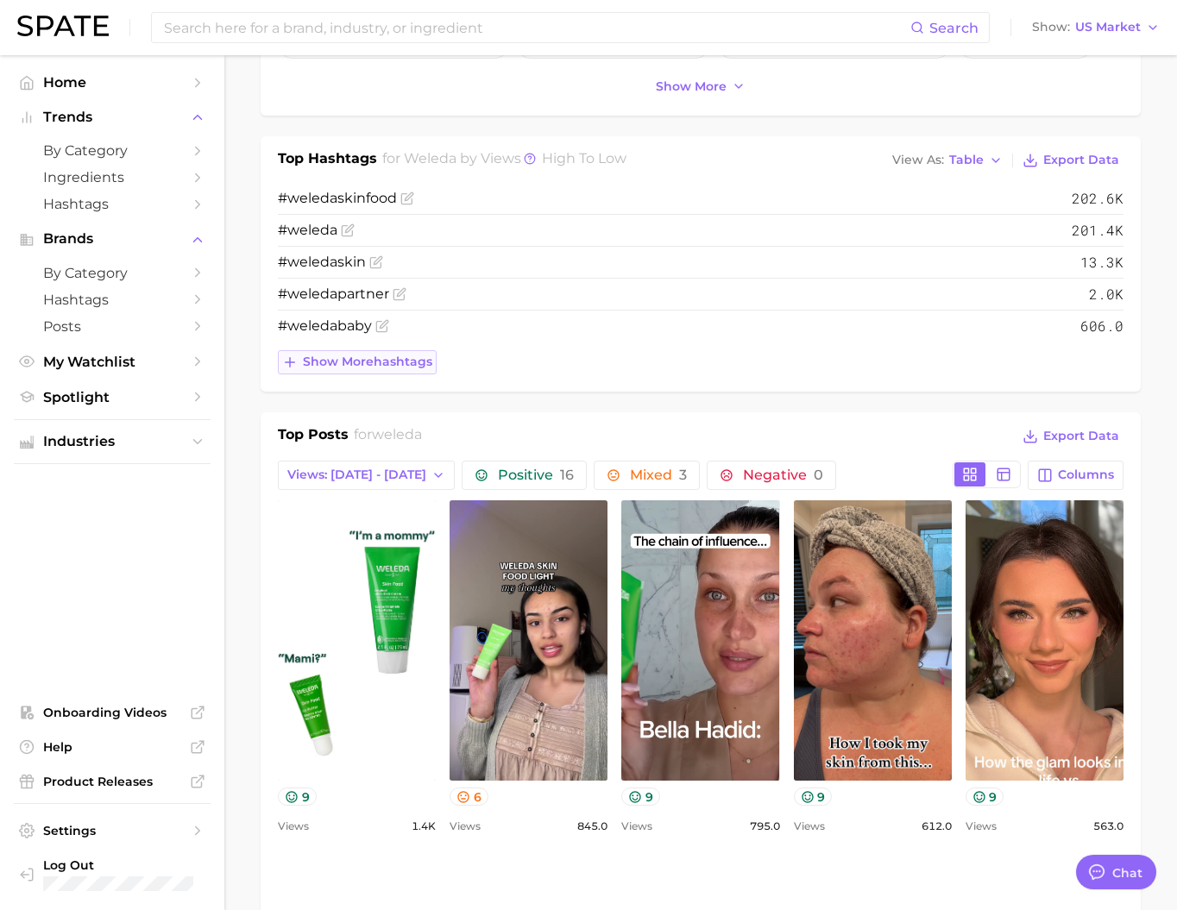
click at [424, 369] on span "Show more hashtags" at bounding box center [367, 362] width 129 height 15
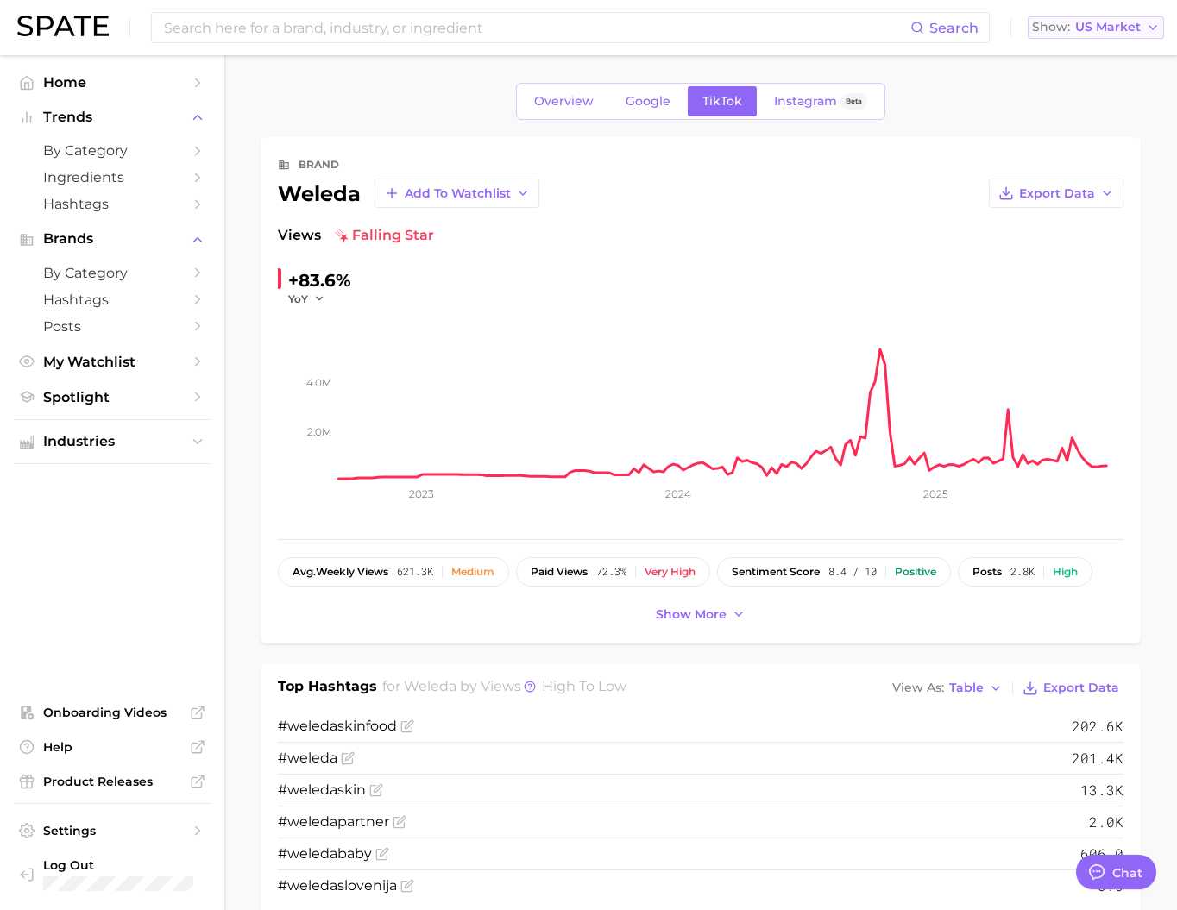
click at [1112, 38] on button "Show US Market" at bounding box center [1095, 27] width 136 height 22
click at [1064, 227] on button "Global" at bounding box center [1102, 211] width 151 height 31
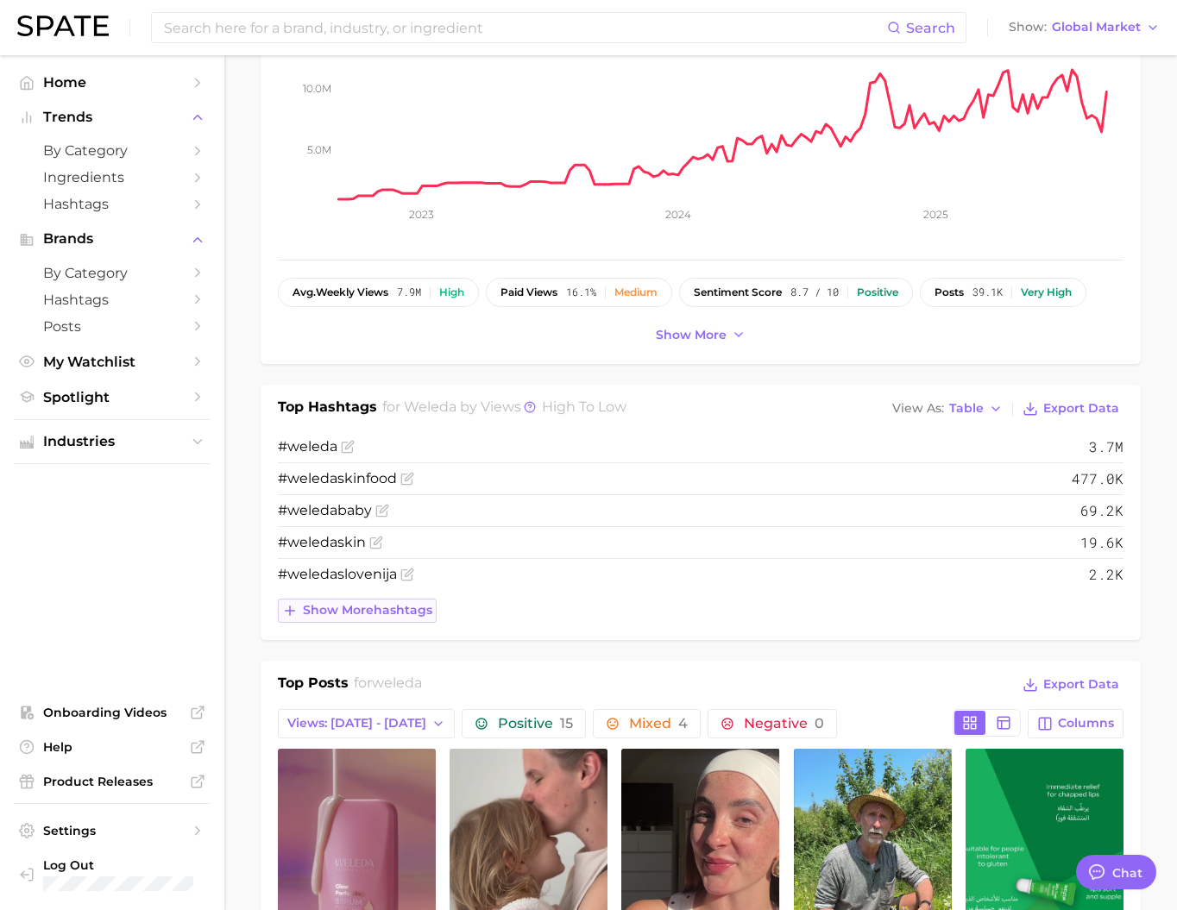
click at [379, 618] on span "Show more hashtags" at bounding box center [367, 610] width 129 height 15
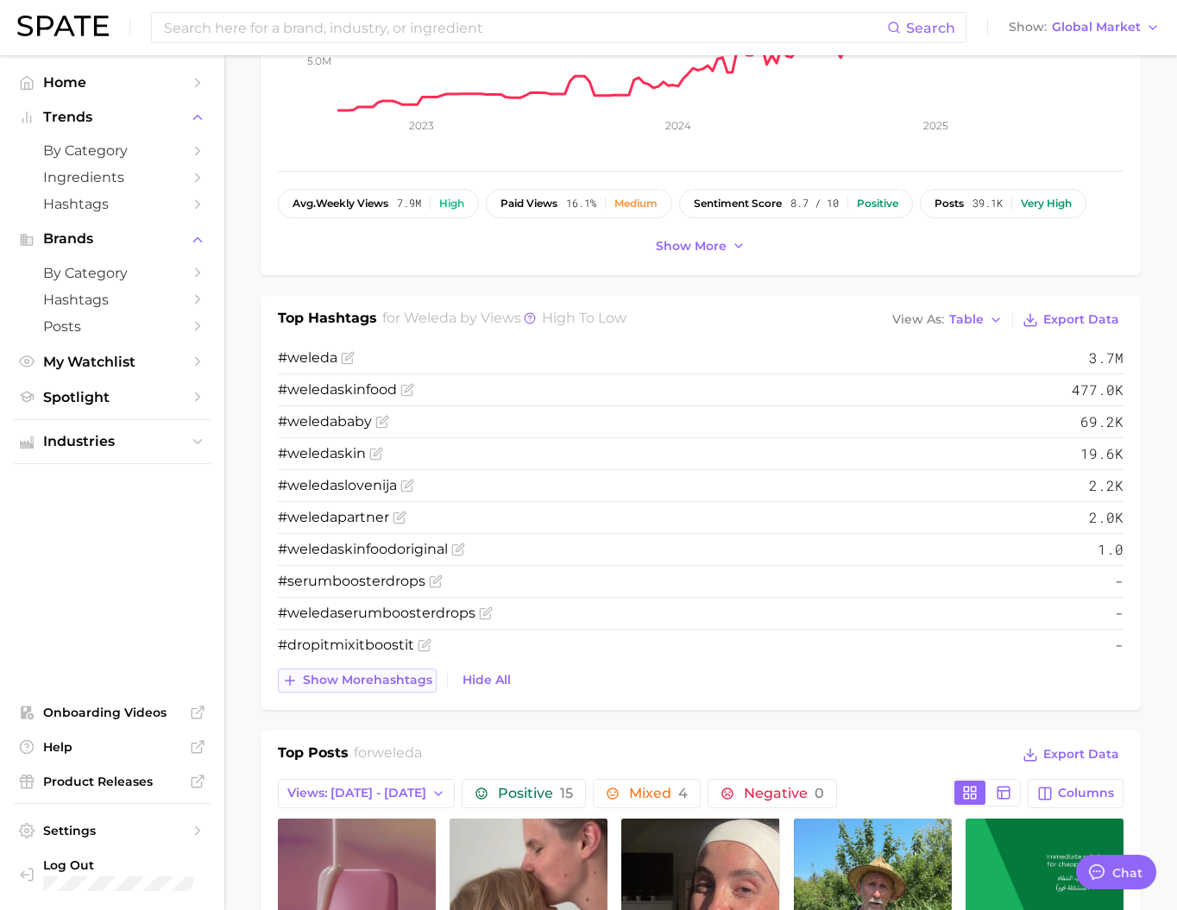
click at [422, 688] on span "Show more hashtags" at bounding box center [367, 680] width 129 height 15
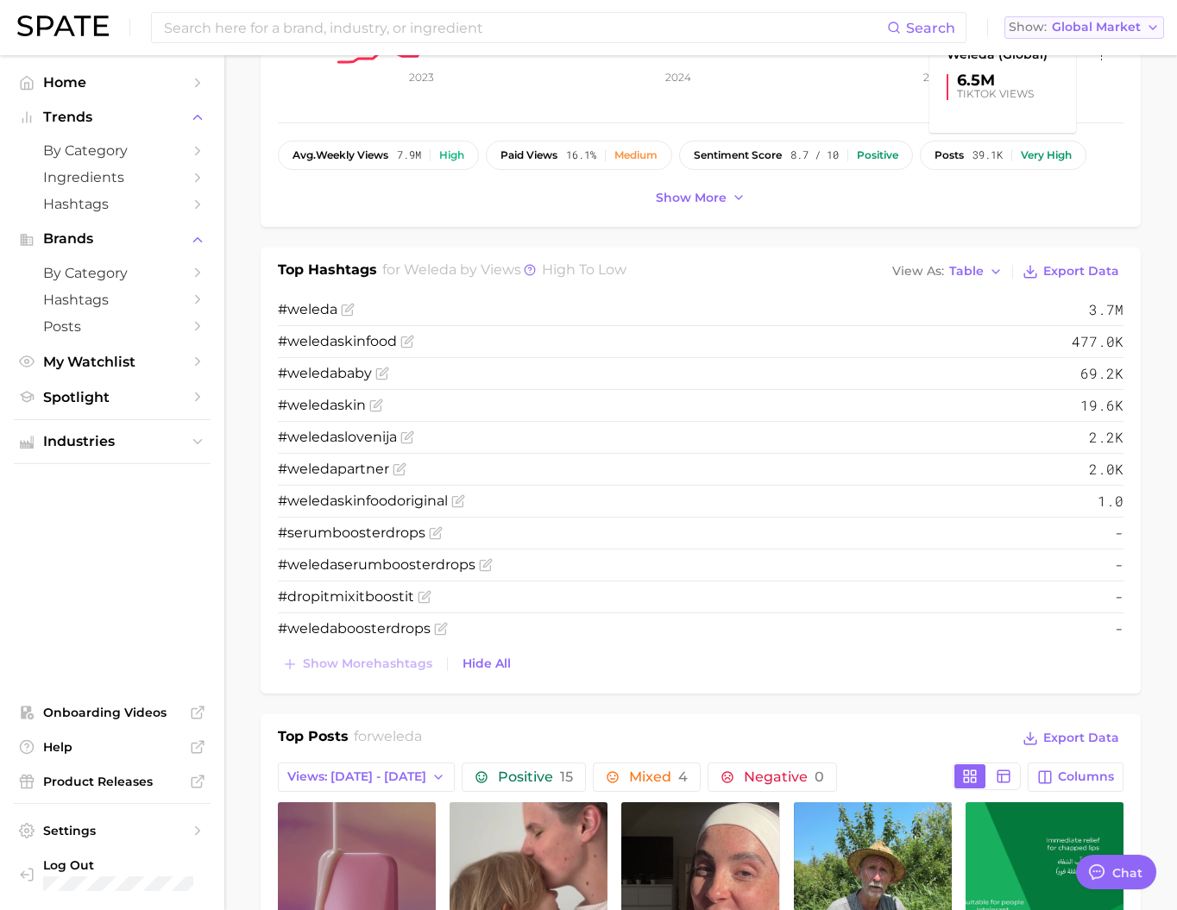
click at [1088, 32] on span "Global Market" at bounding box center [1096, 26] width 89 height 9
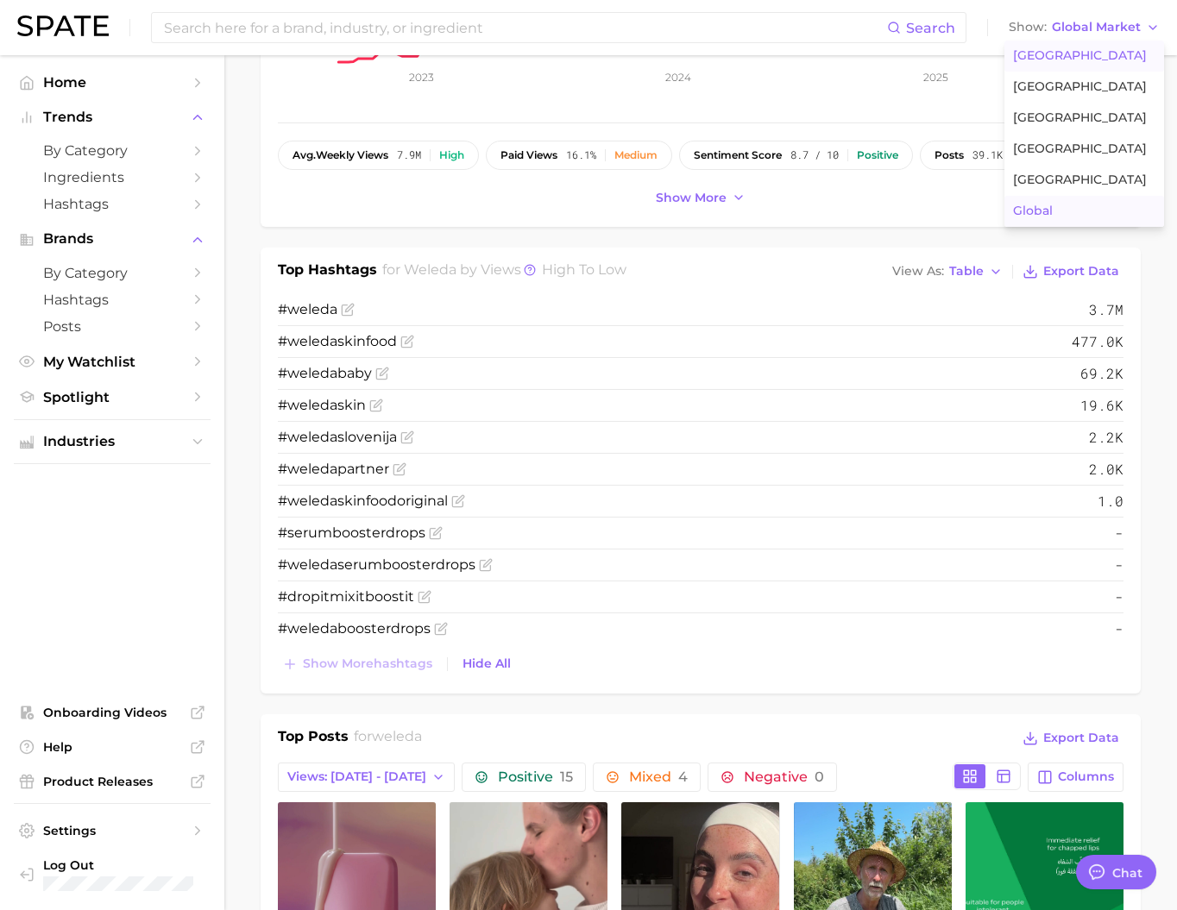
click at [1080, 63] on span "[GEOGRAPHIC_DATA]" at bounding box center [1080, 55] width 134 height 15
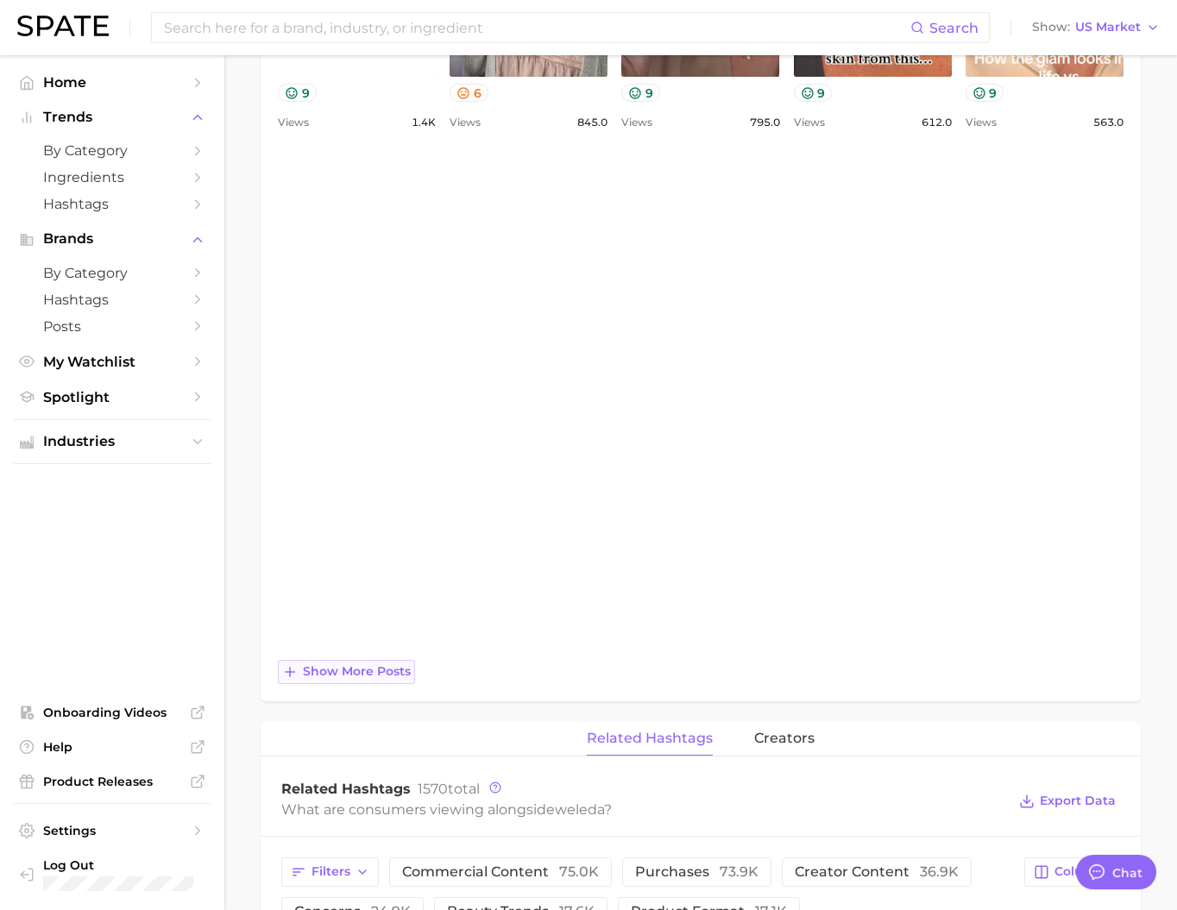
click at [369, 679] on span "Show more posts" at bounding box center [357, 671] width 108 height 15
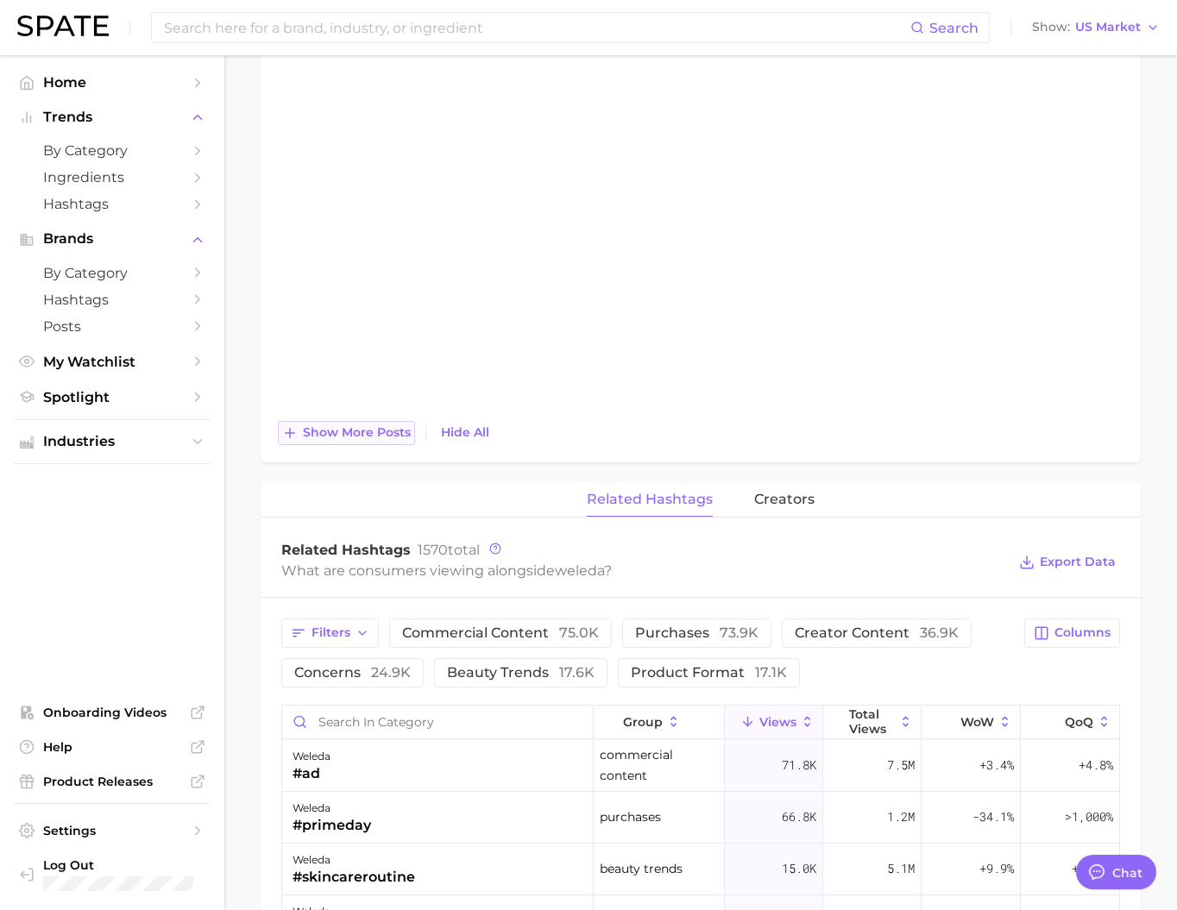
click at [374, 440] on span "Show more posts" at bounding box center [357, 432] width 108 height 15
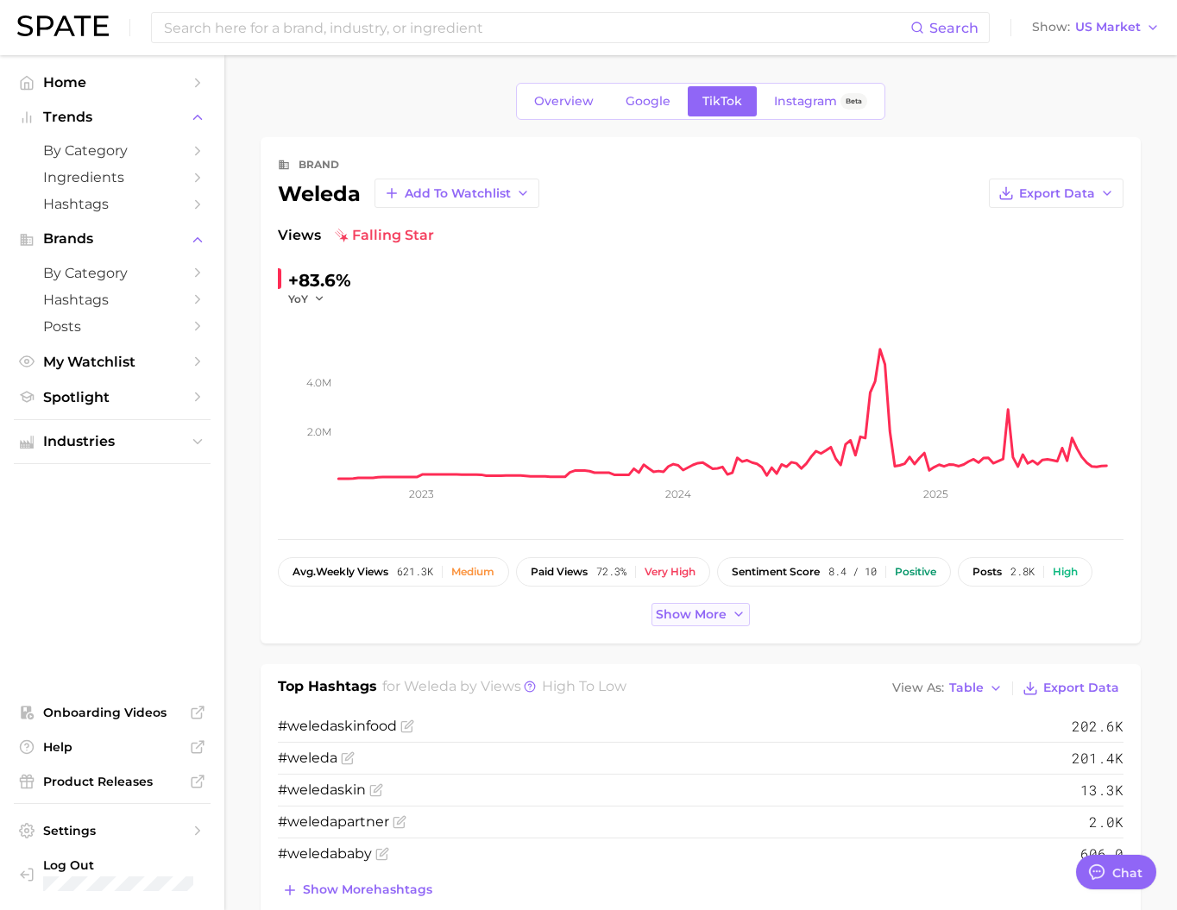
click at [700, 626] on button "Show more" at bounding box center [700, 614] width 98 height 23
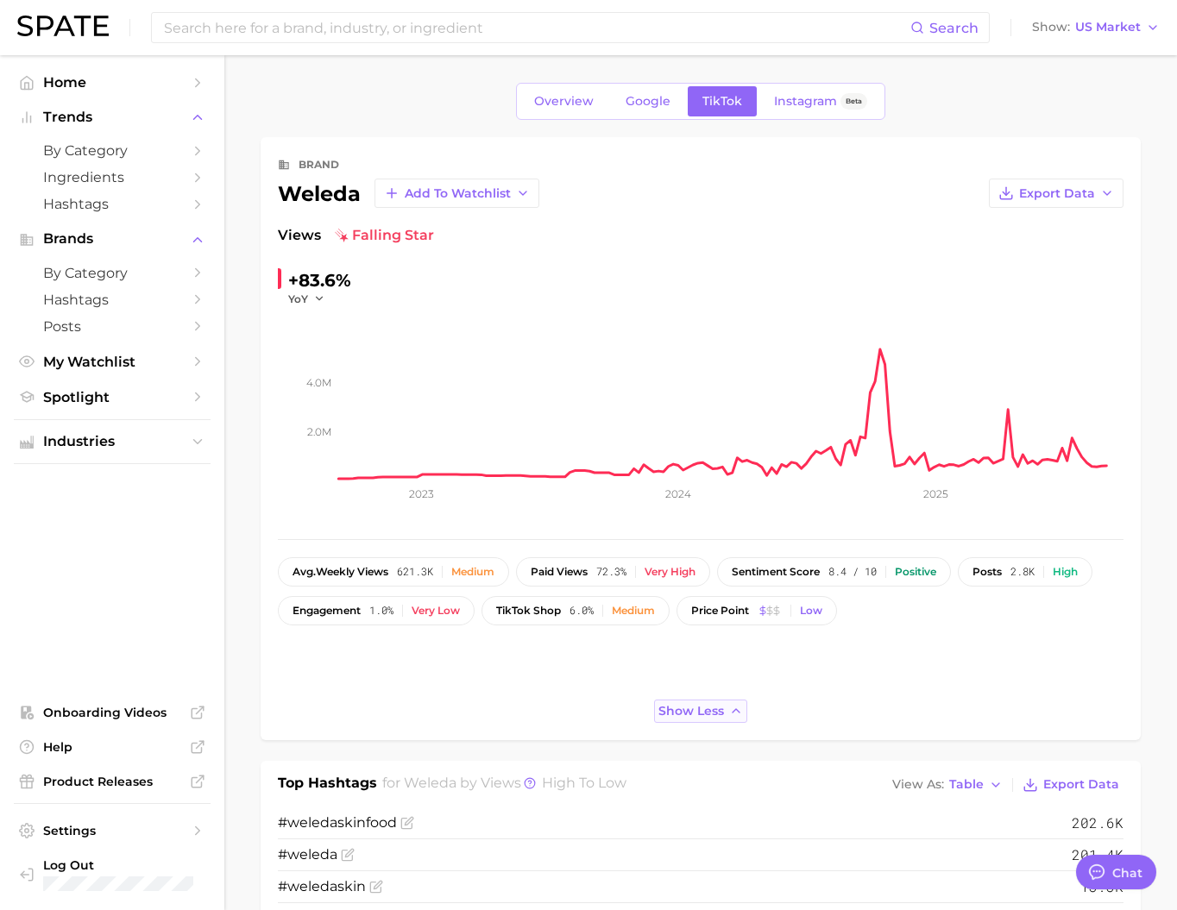
click at [703, 719] on span "Show less" at bounding box center [691, 711] width 66 height 15
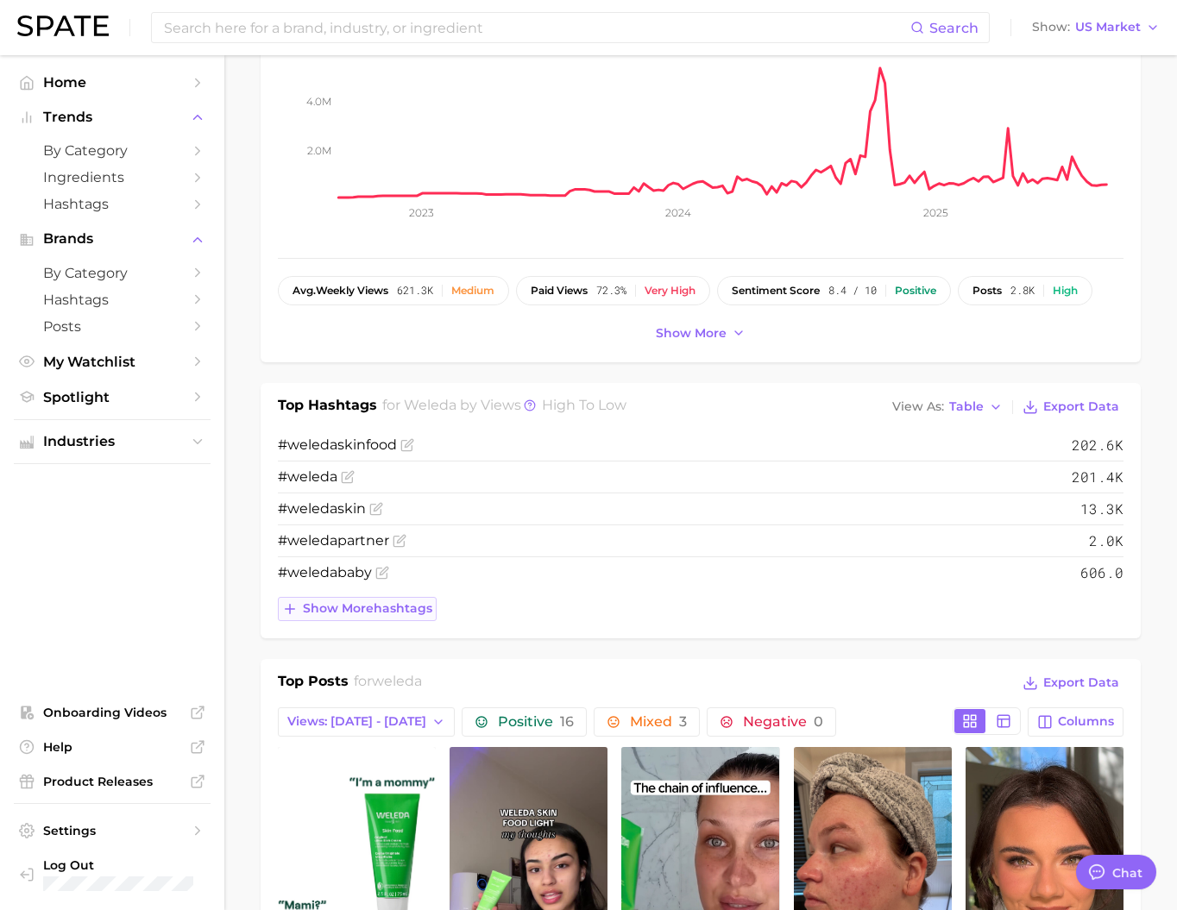
click at [399, 616] on span "Show more hashtags" at bounding box center [367, 608] width 129 height 15
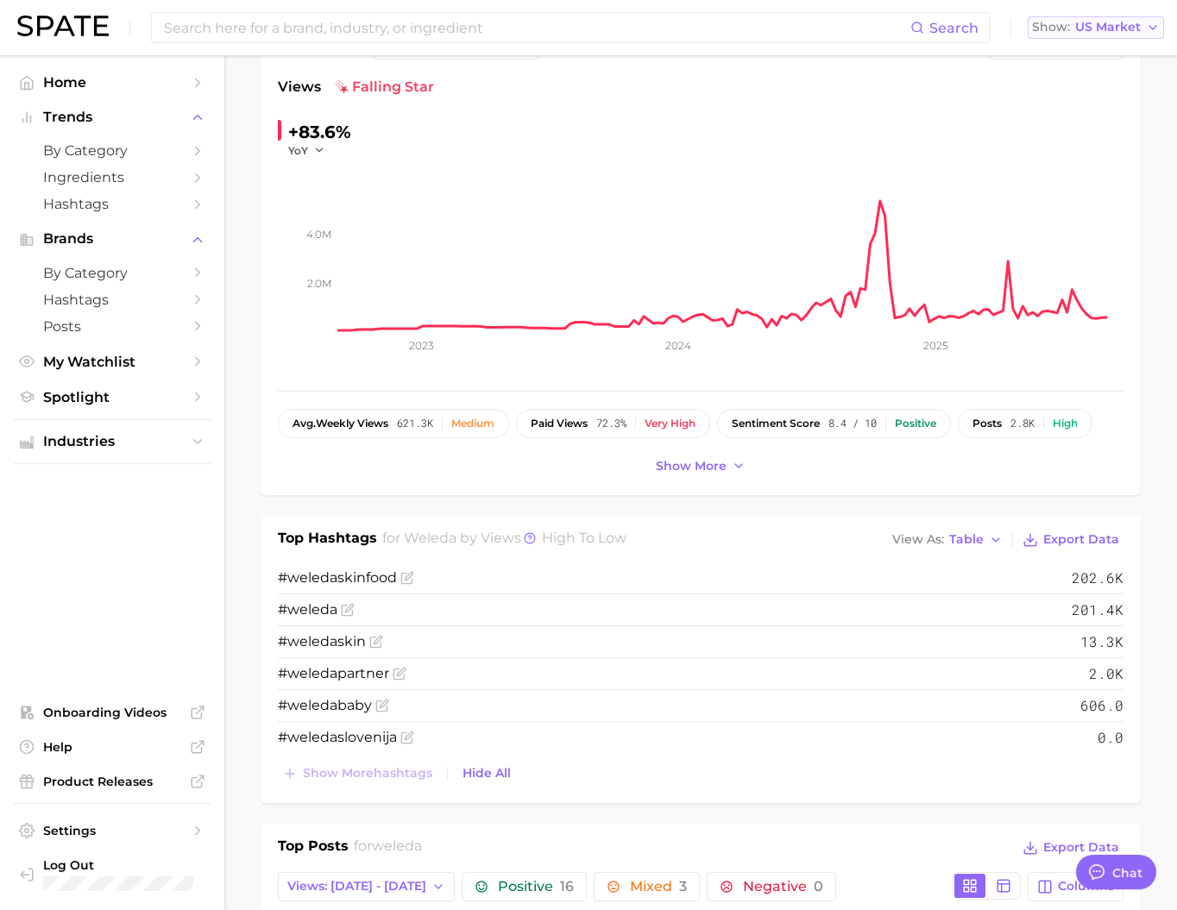
click at [1121, 28] on span "US Market" at bounding box center [1108, 26] width 66 height 9
click at [1080, 227] on button "Global" at bounding box center [1102, 211] width 151 height 31
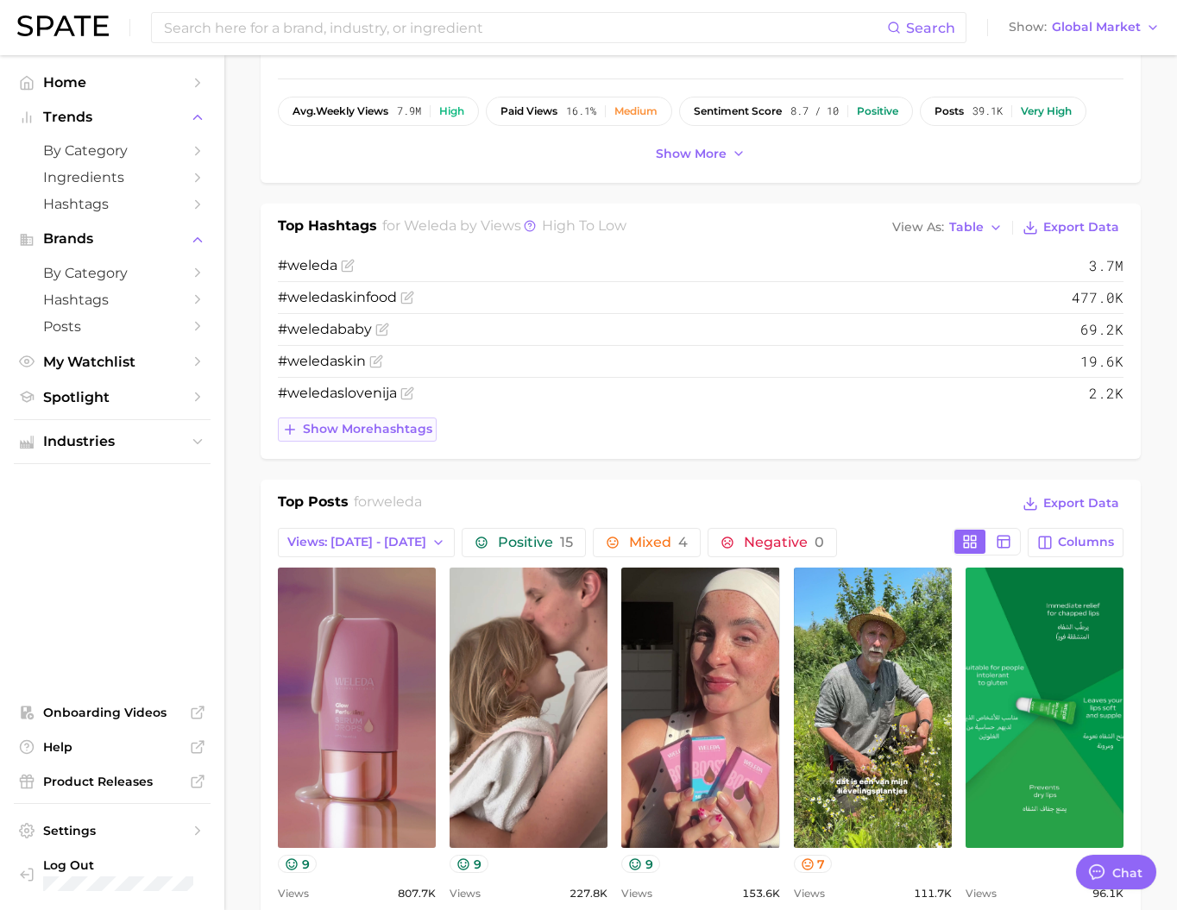
click at [409, 436] on span "Show more hashtags" at bounding box center [367, 429] width 129 height 15
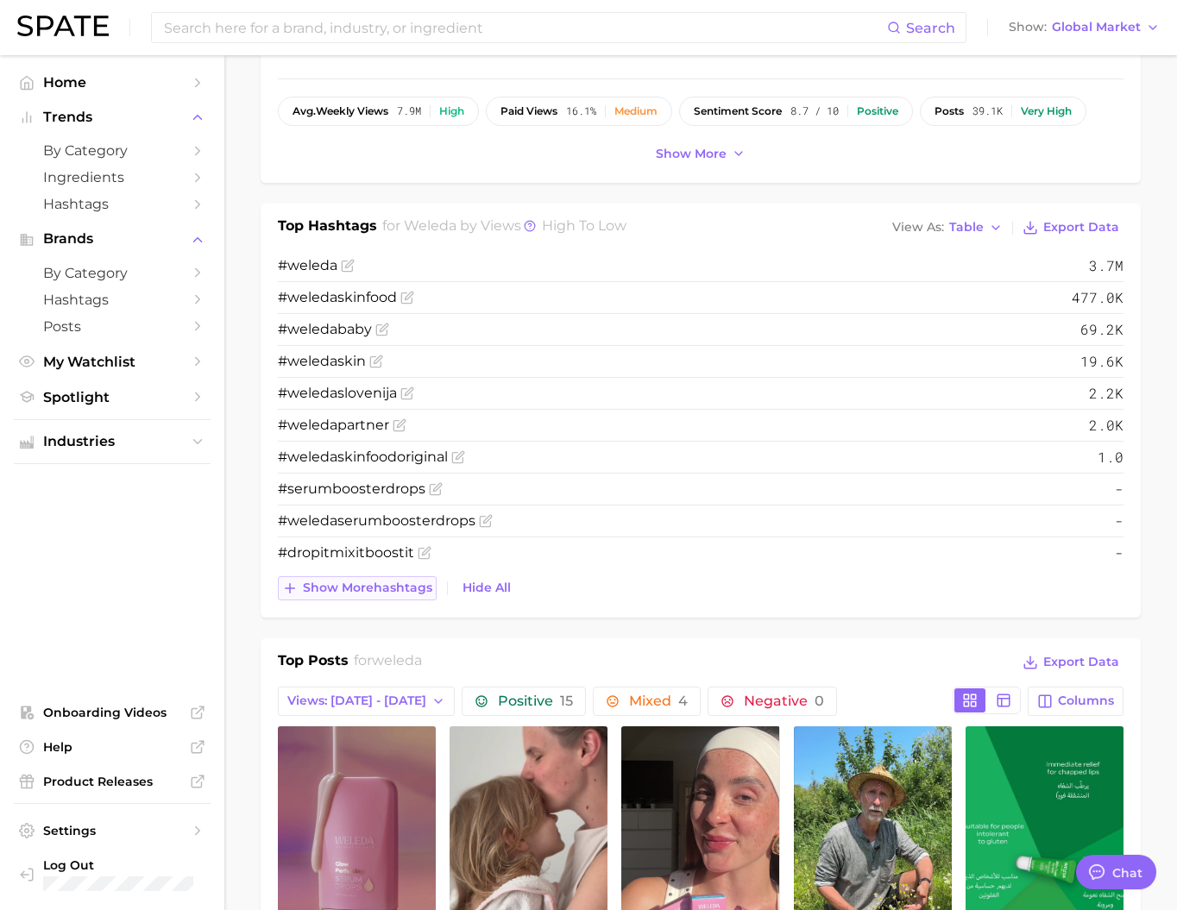
click at [389, 595] on span "Show more hashtags" at bounding box center [367, 588] width 129 height 15
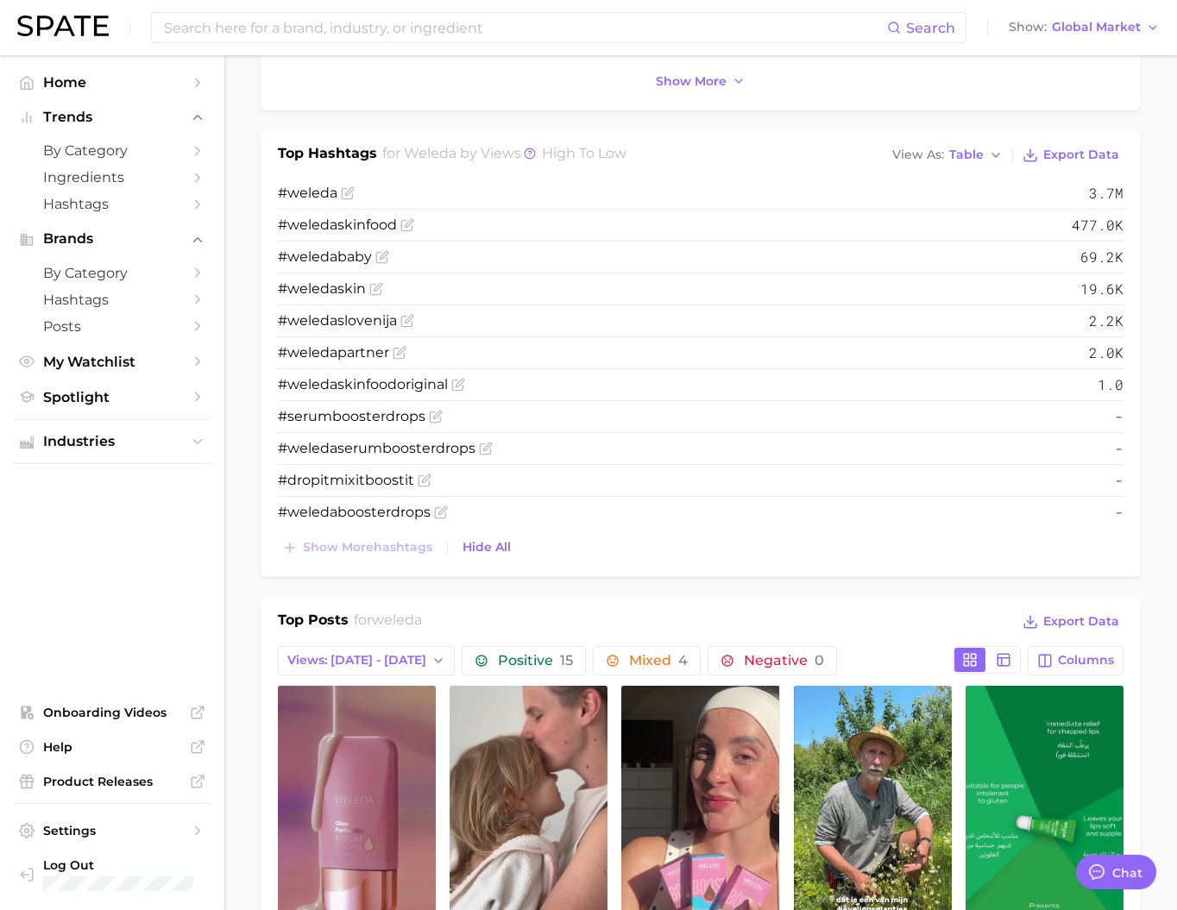
scroll to position [830, 0]
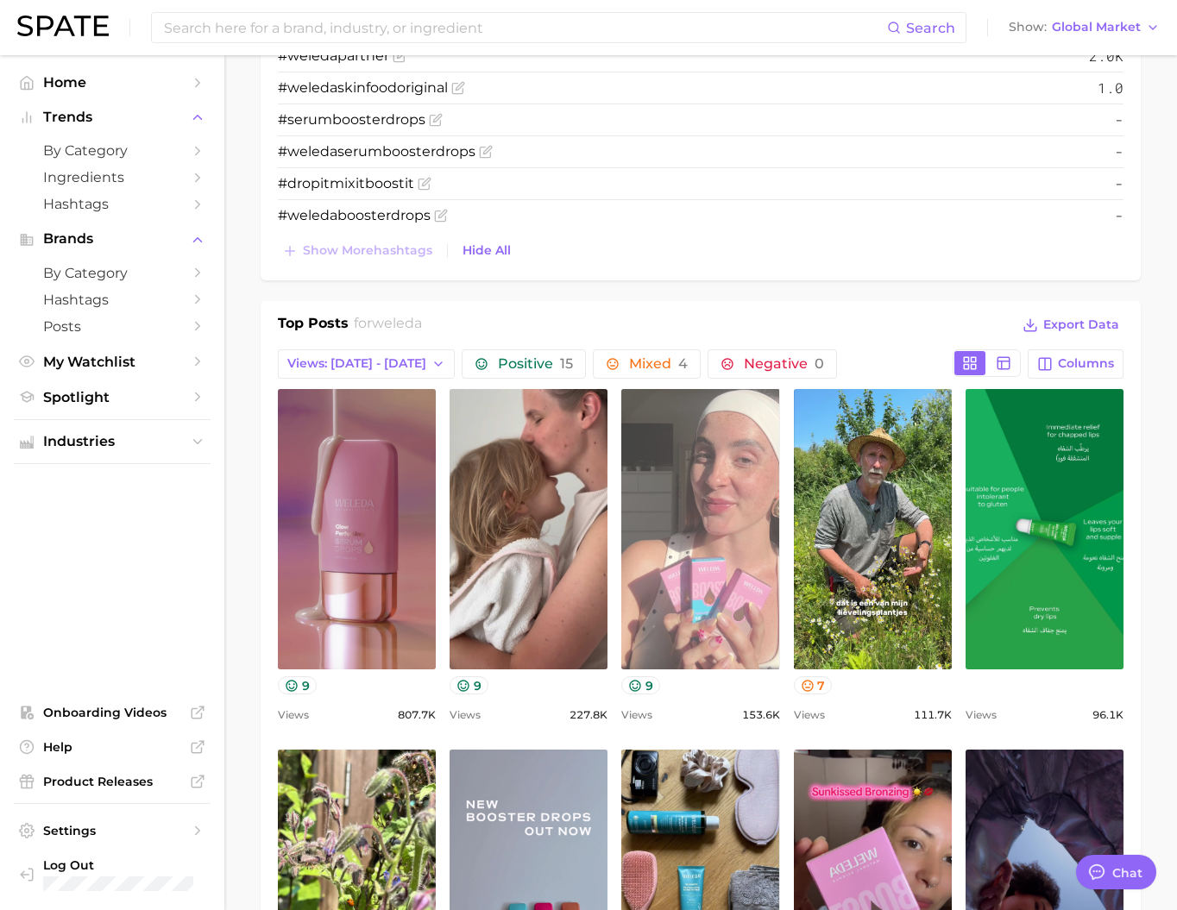
click at [779, 571] on link "view post on TikTok" at bounding box center [700, 529] width 158 height 280
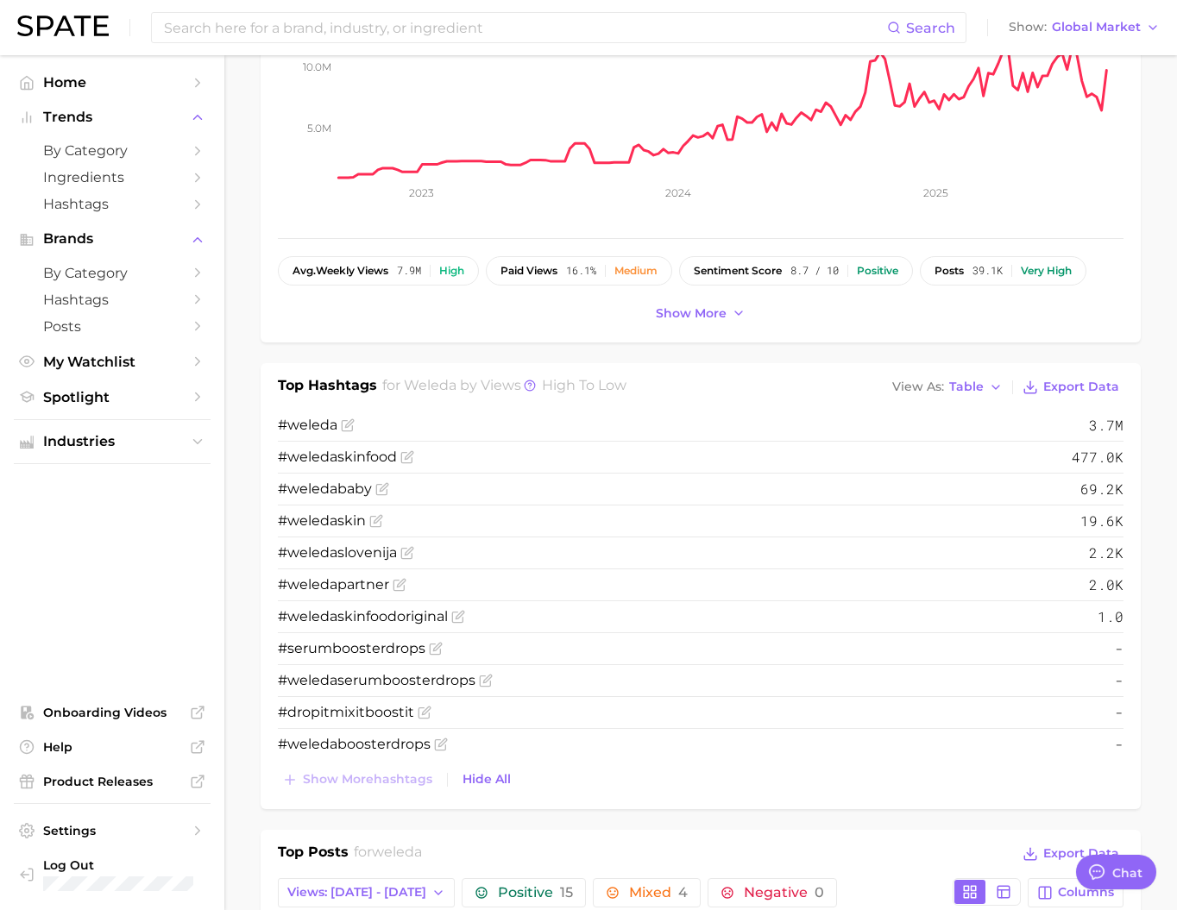
scroll to position [298, 0]
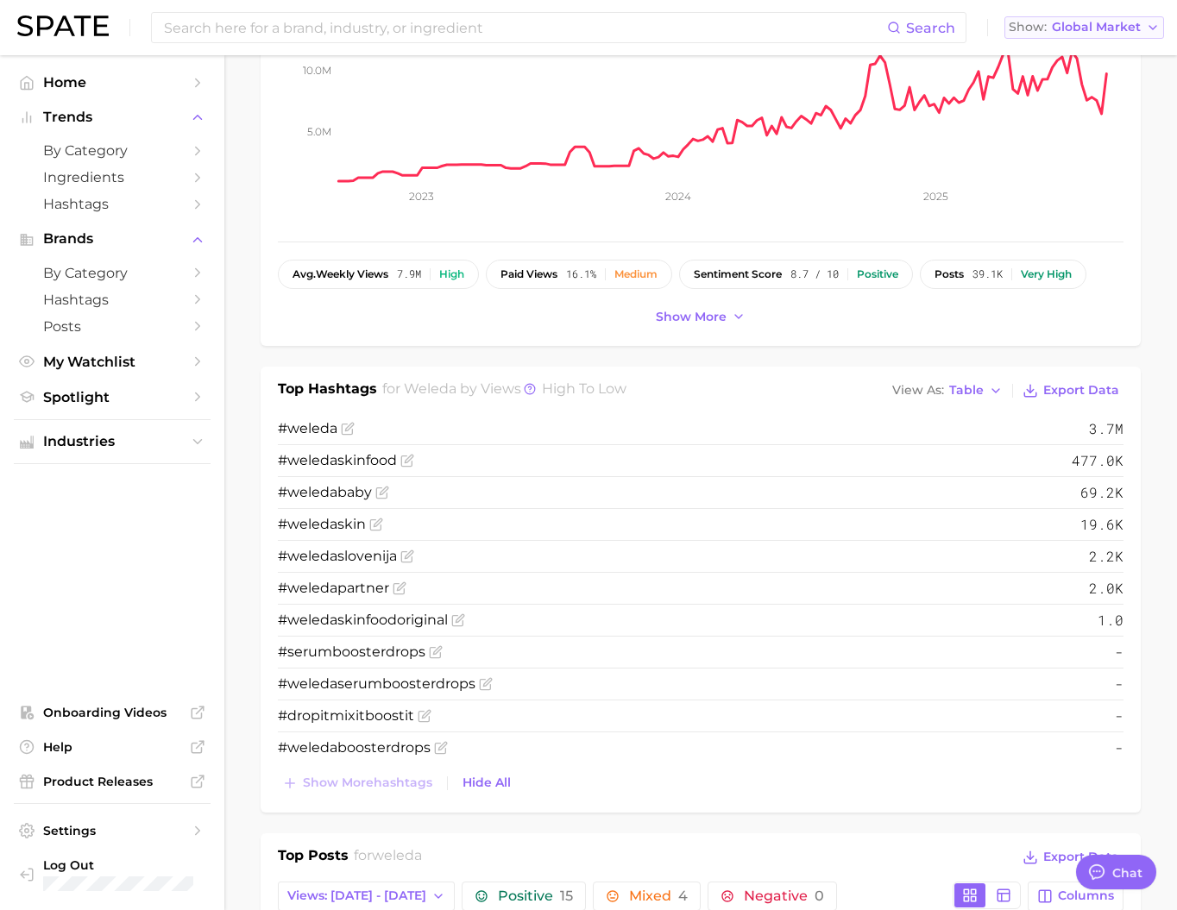
click at [1091, 25] on span "Global Market" at bounding box center [1096, 26] width 89 height 9
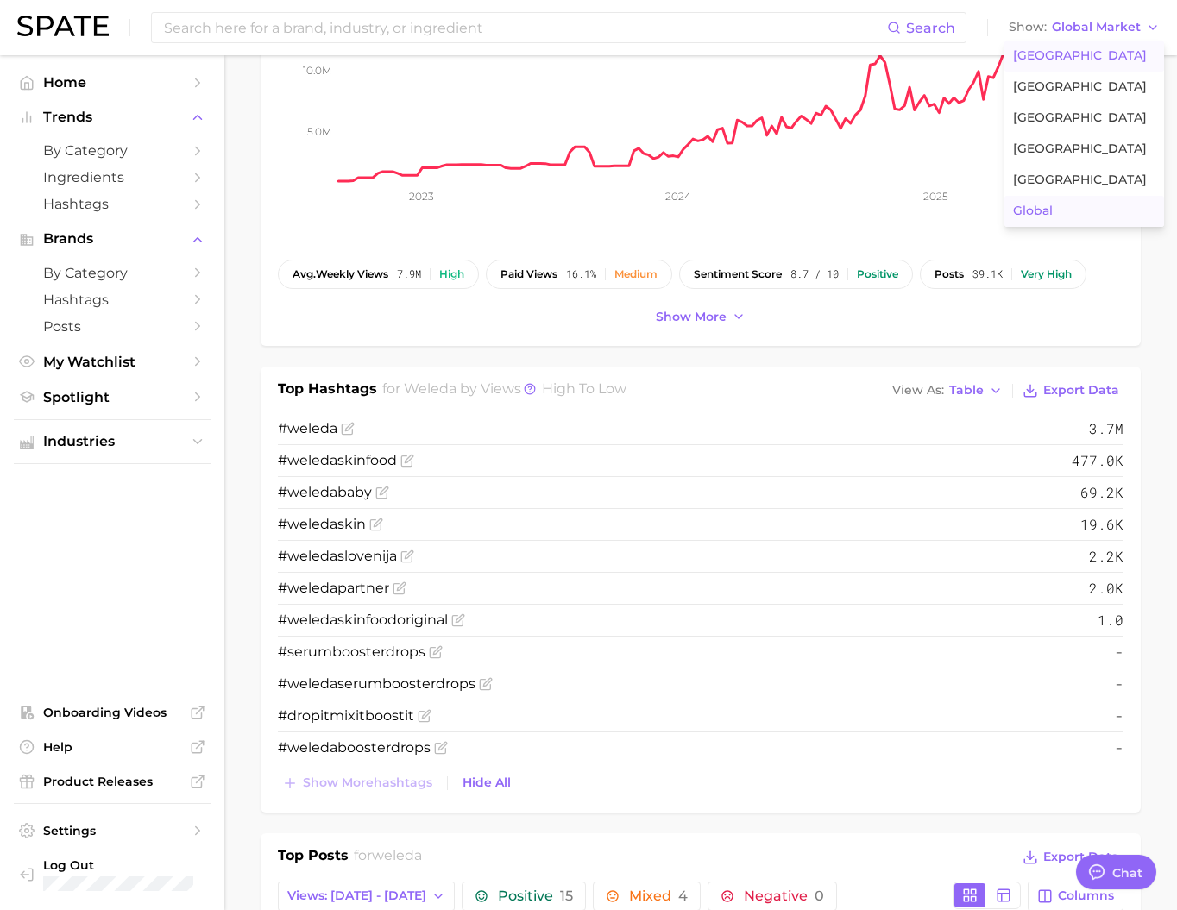
click at [1080, 55] on span "[GEOGRAPHIC_DATA]" at bounding box center [1080, 55] width 134 height 15
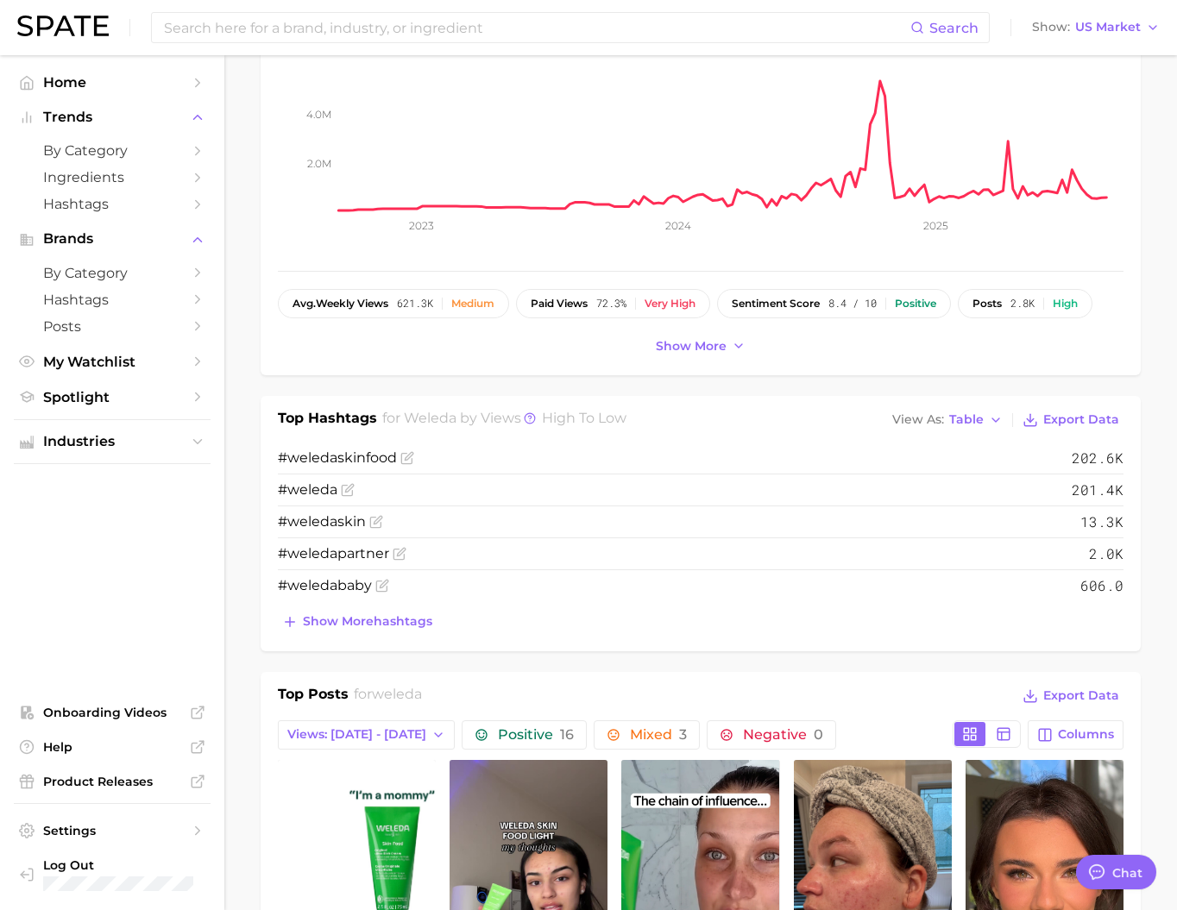
scroll to position [269, 0]
click at [385, 628] on span "Show more hashtags" at bounding box center [367, 620] width 129 height 15
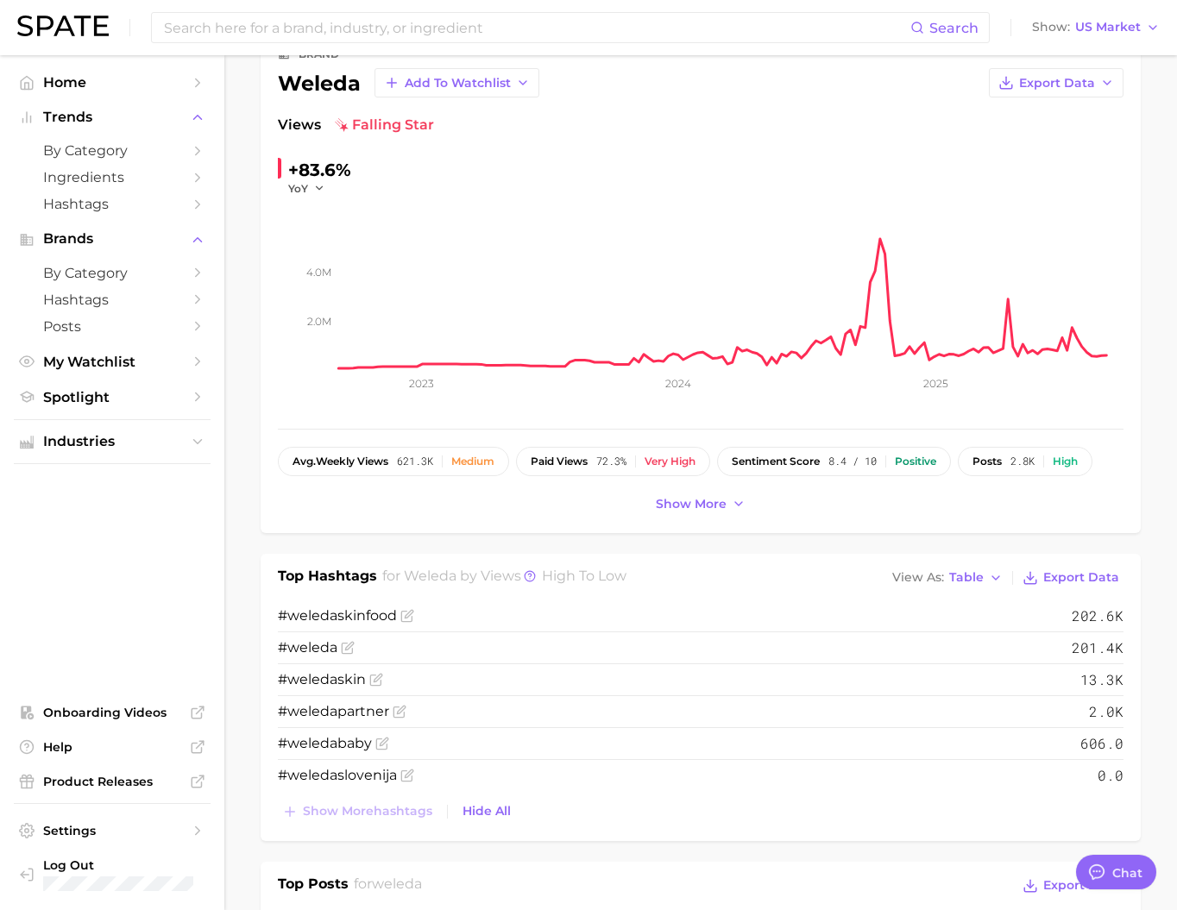
scroll to position [105, 0]
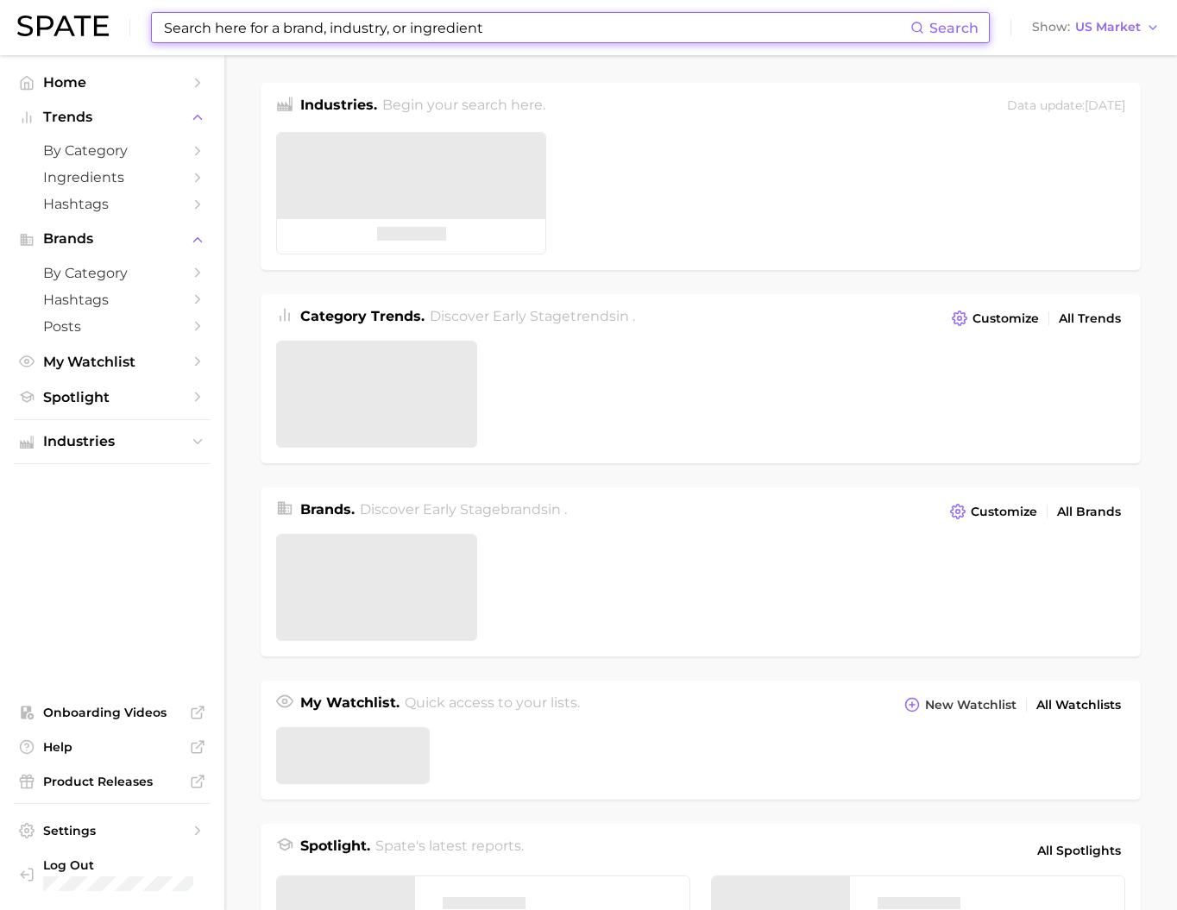
click at [366, 37] on input at bounding box center [536, 27] width 748 height 29
type input "ㅈ"
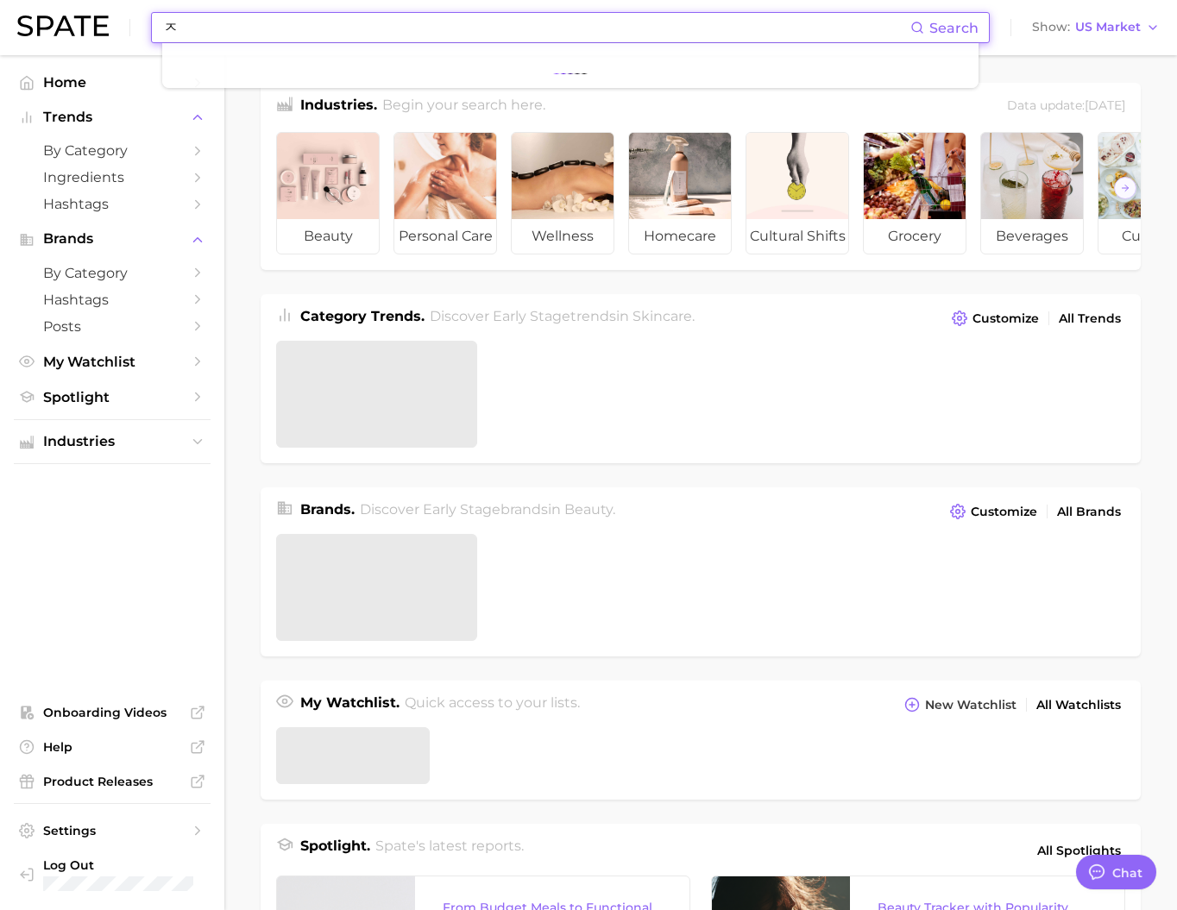
type textarea "x"
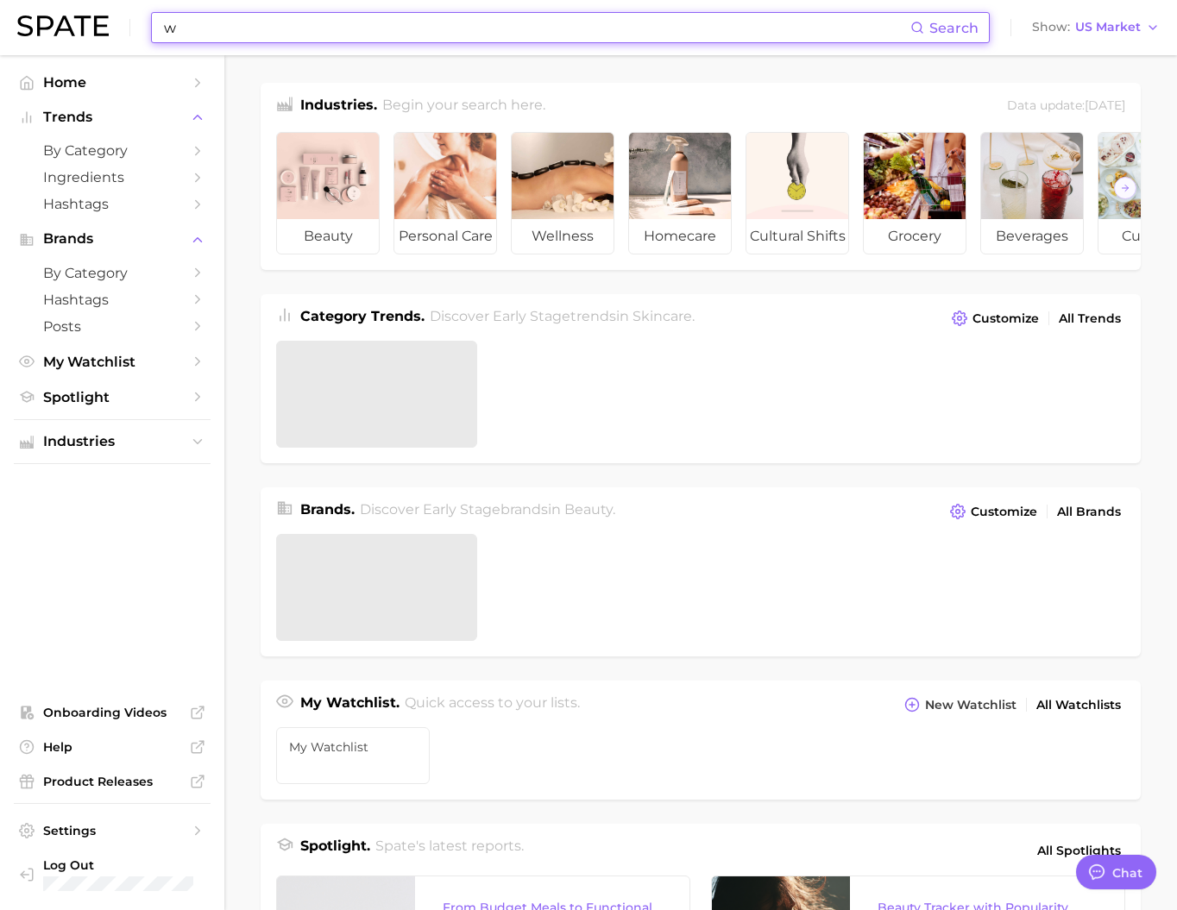
type input "we"
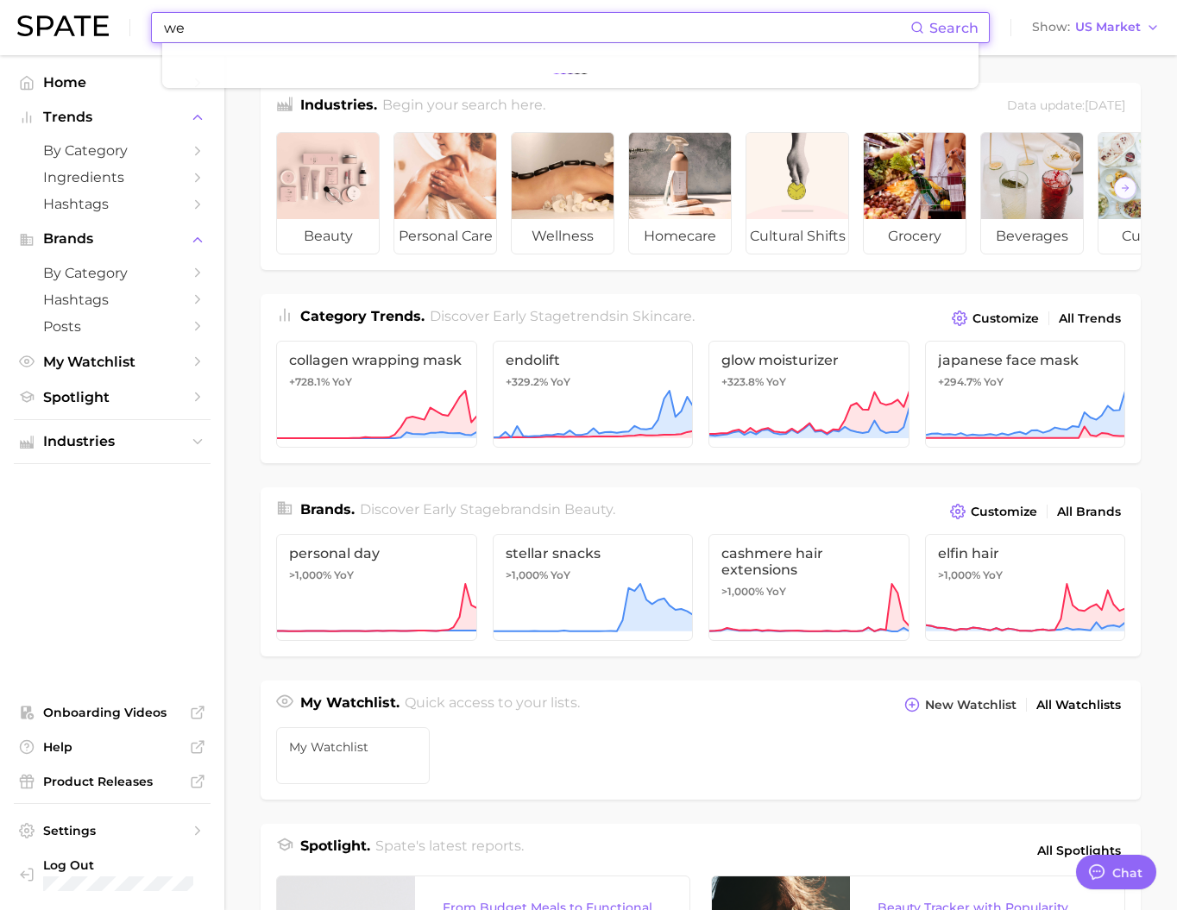
type textarea "x"
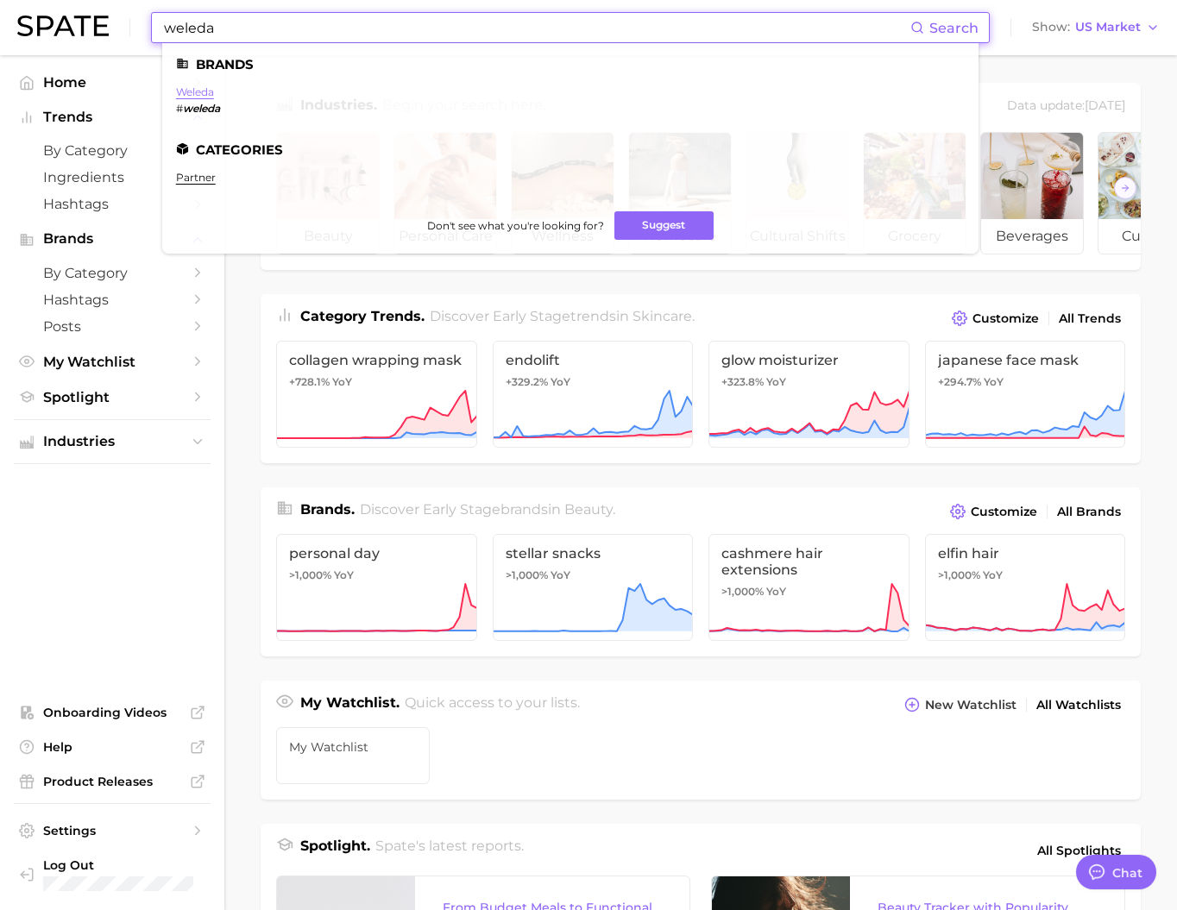
type input "weleda"
click at [214, 94] on link "weleda" at bounding box center [195, 91] width 38 height 13
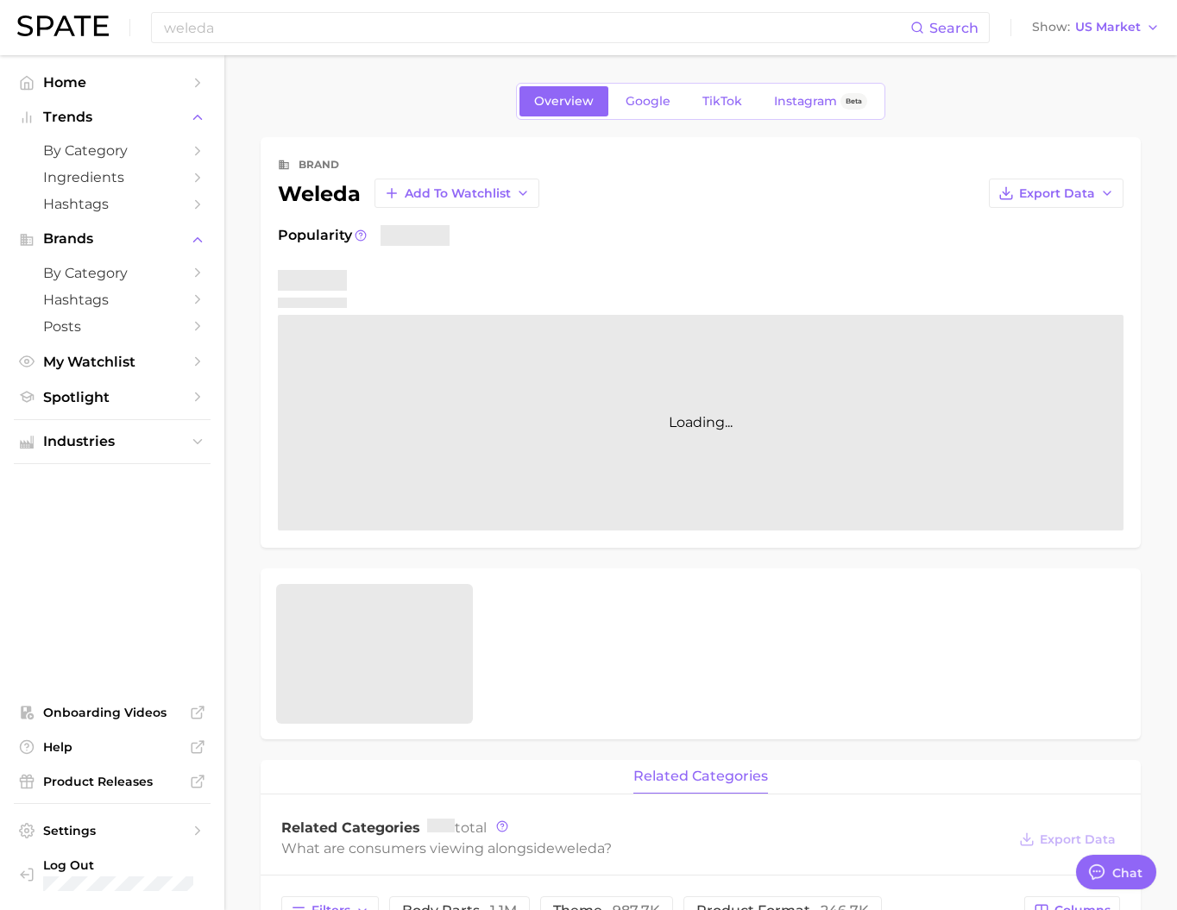
type textarea "x"
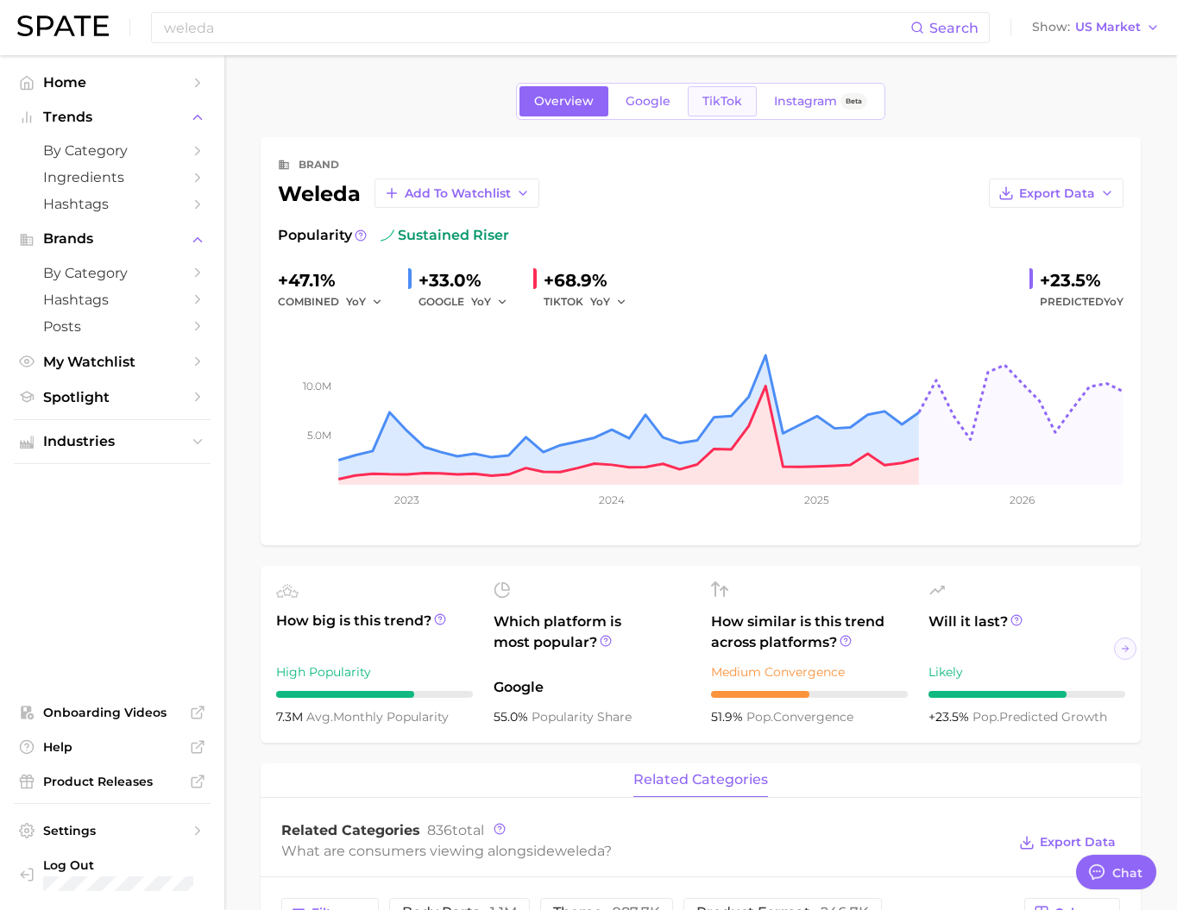
click at [731, 108] on span "TikTok" at bounding box center [722, 101] width 40 height 15
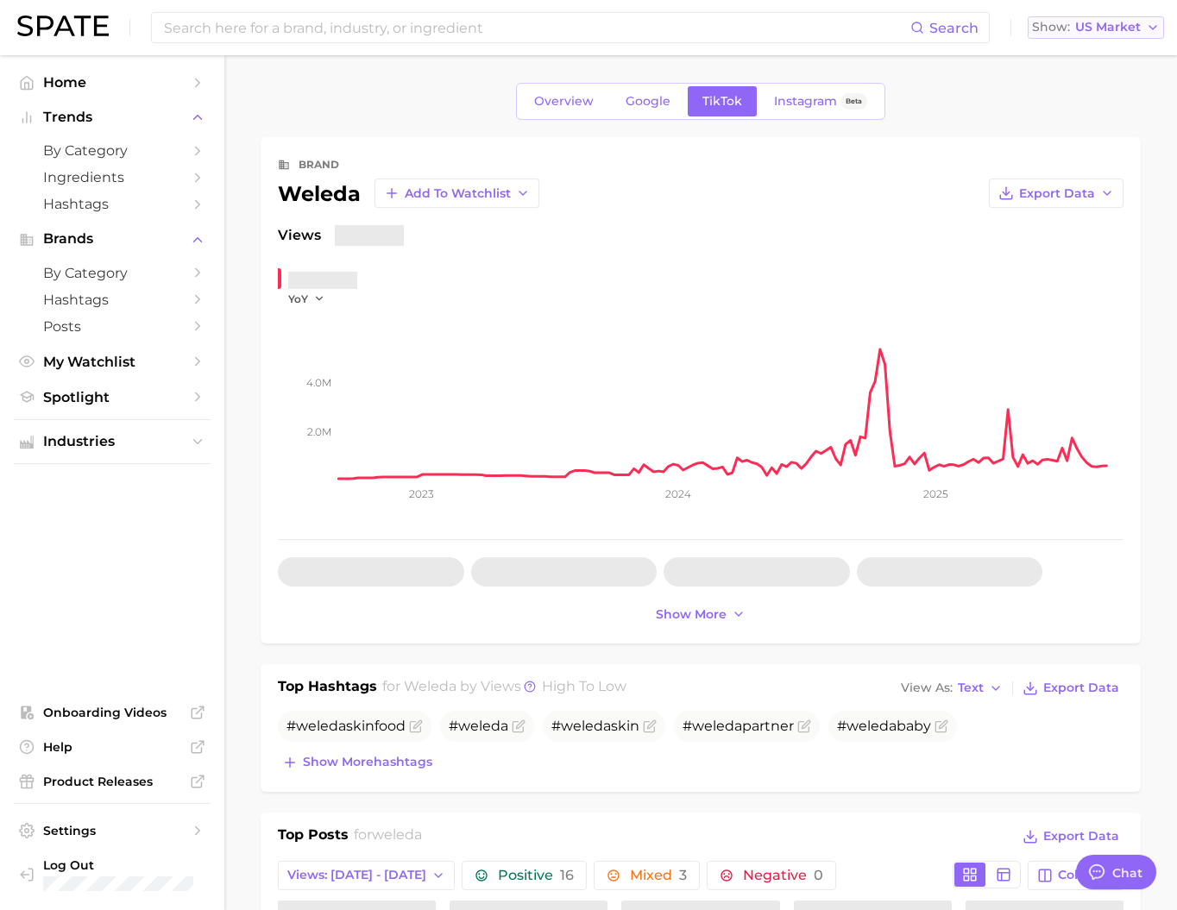
click at [1096, 24] on span "US Market" at bounding box center [1108, 26] width 66 height 9
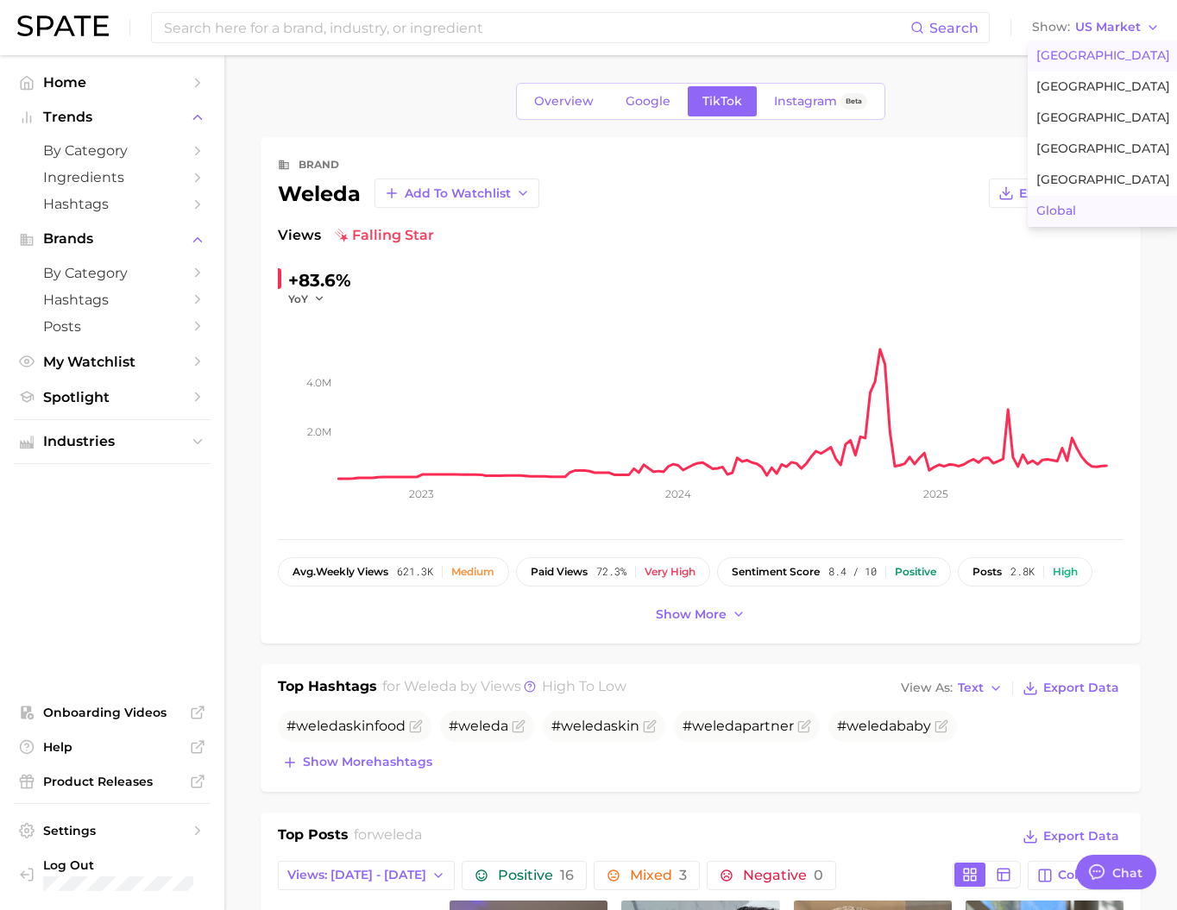
click at [1115, 227] on button "Global" at bounding box center [1102, 211] width 151 height 31
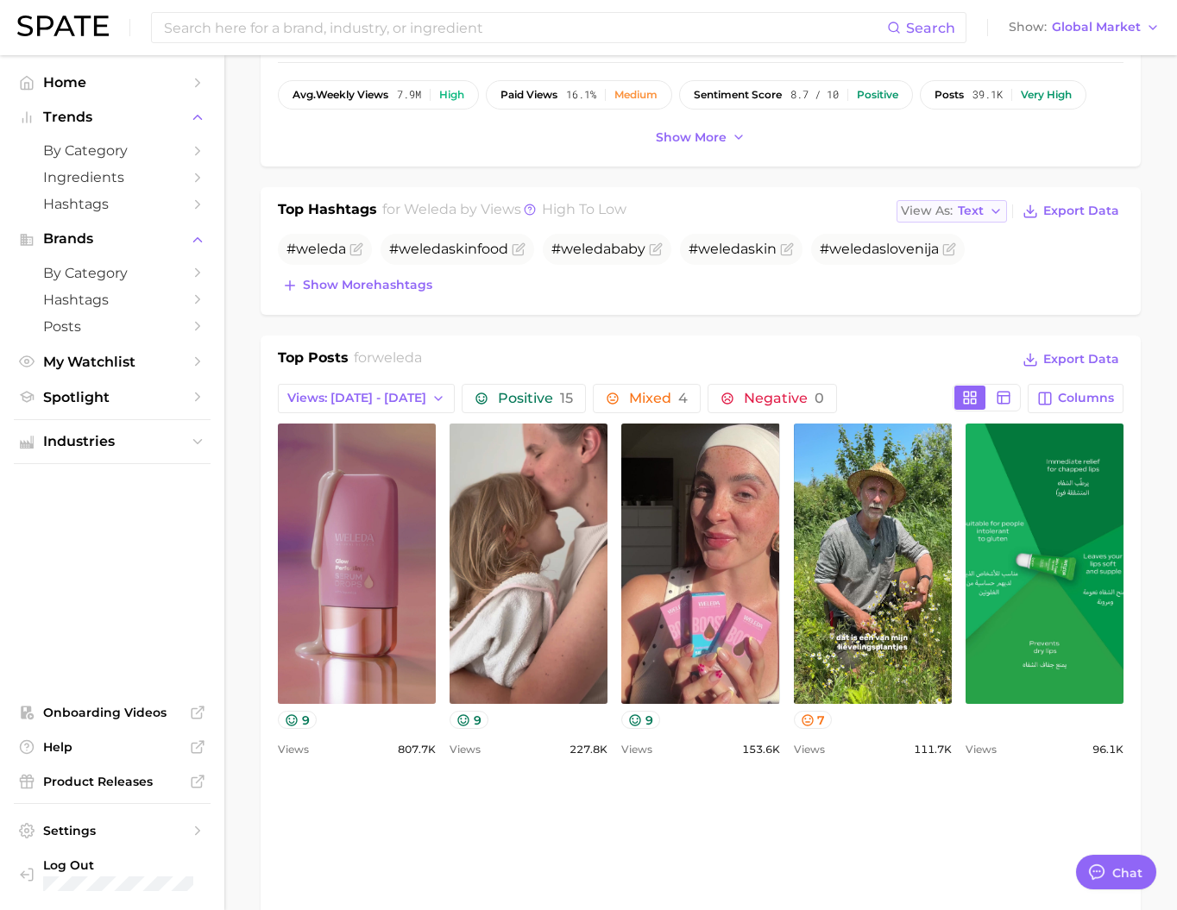
click at [950, 223] on button "View As Text" at bounding box center [951, 211] width 110 height 22
click at [963, 286] on button "Table" at bounding box center [991, 270] width 190 height 31
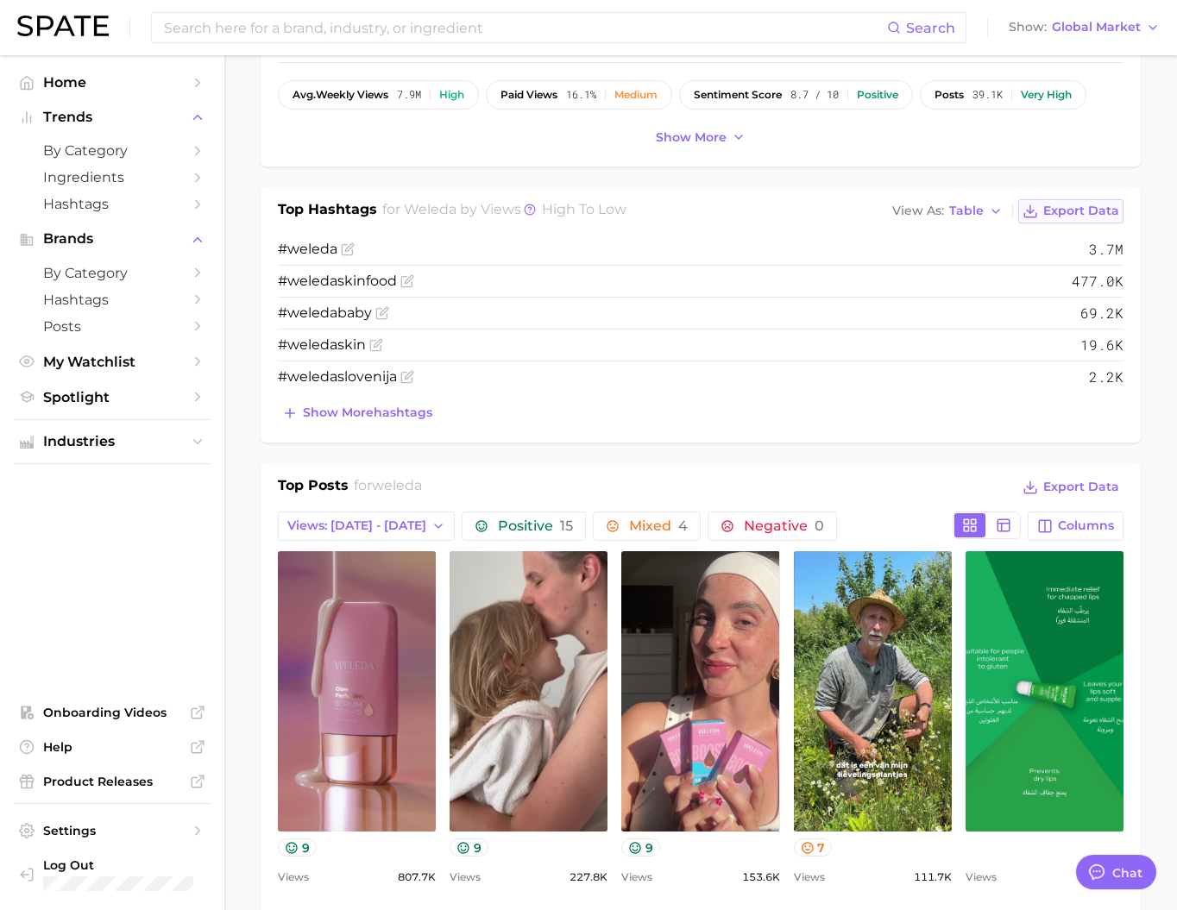
click at [1056, 218] on span "Export Data" at bounding box center [1081, 211] width 76 height 15
click at [368, 420] on span "Show more hashtags" at bounding box center [367, 412] width 129 height 15
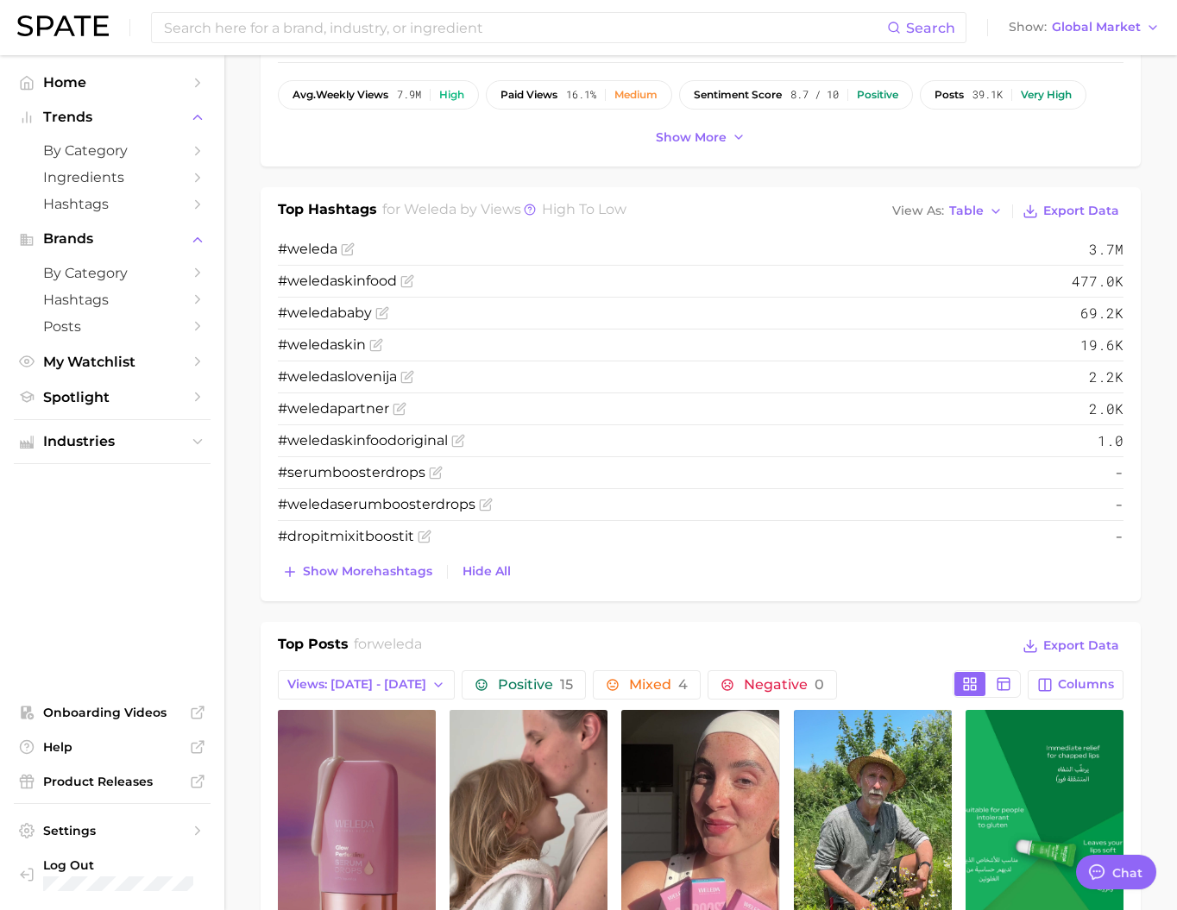
click at [1133, 41] on div "Search Show Global Market" at bounding box center [588, 27] width 1142 height 55
click at [1132, 35] on button "Show Global Market" at bounding box center [1084, 27] width 160 height 22
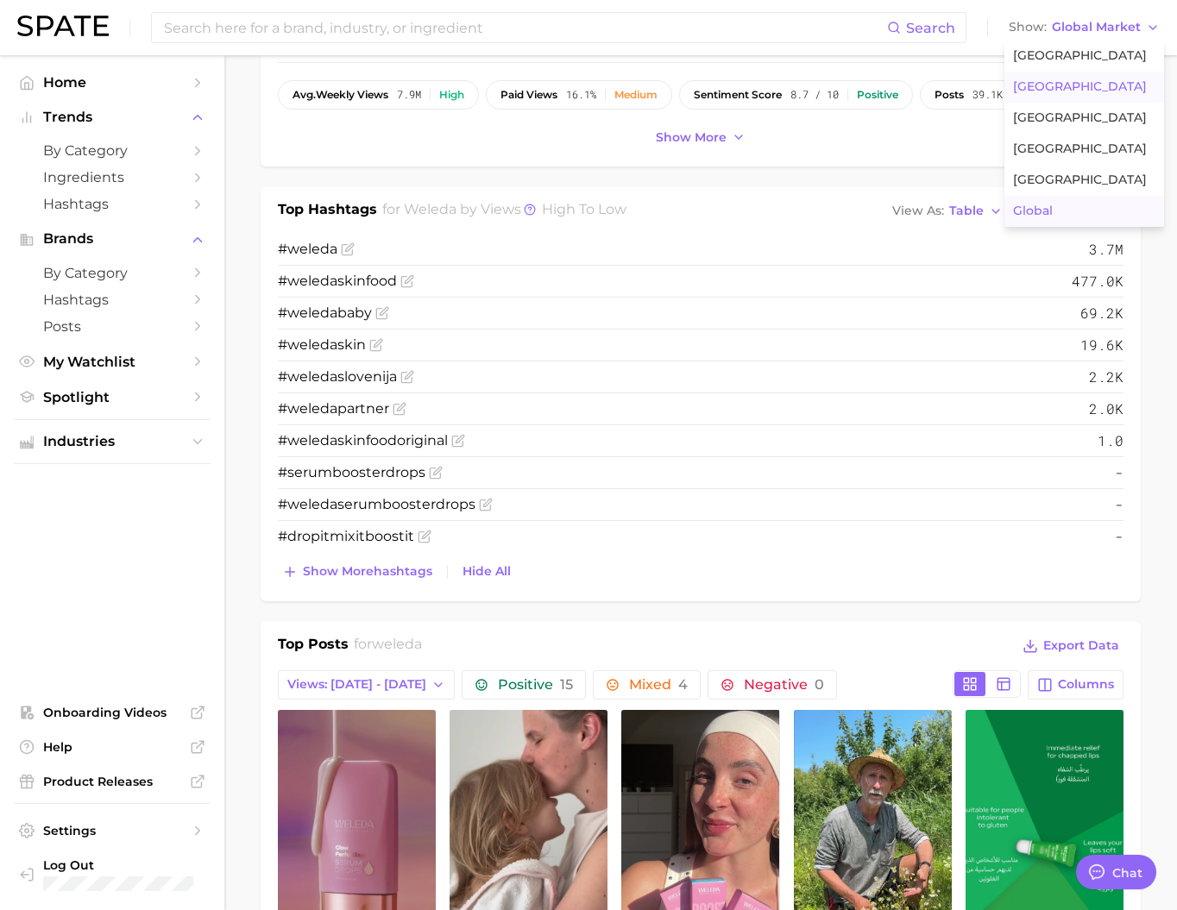
click at [1122, 87] on button "[GEOGRAPHIC_DATA]" at bounding box center [1084, 87] width 160 height 31
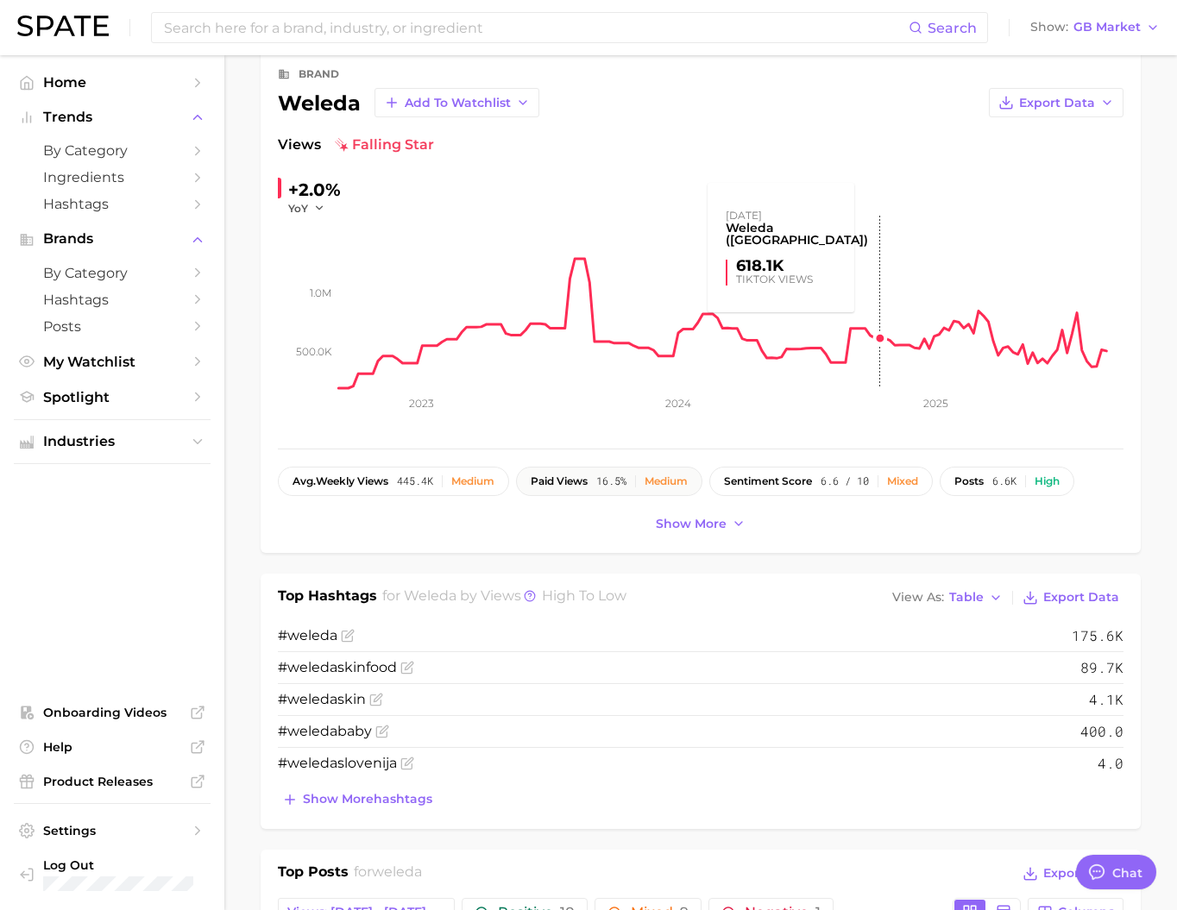
scroll to position [95, 0]
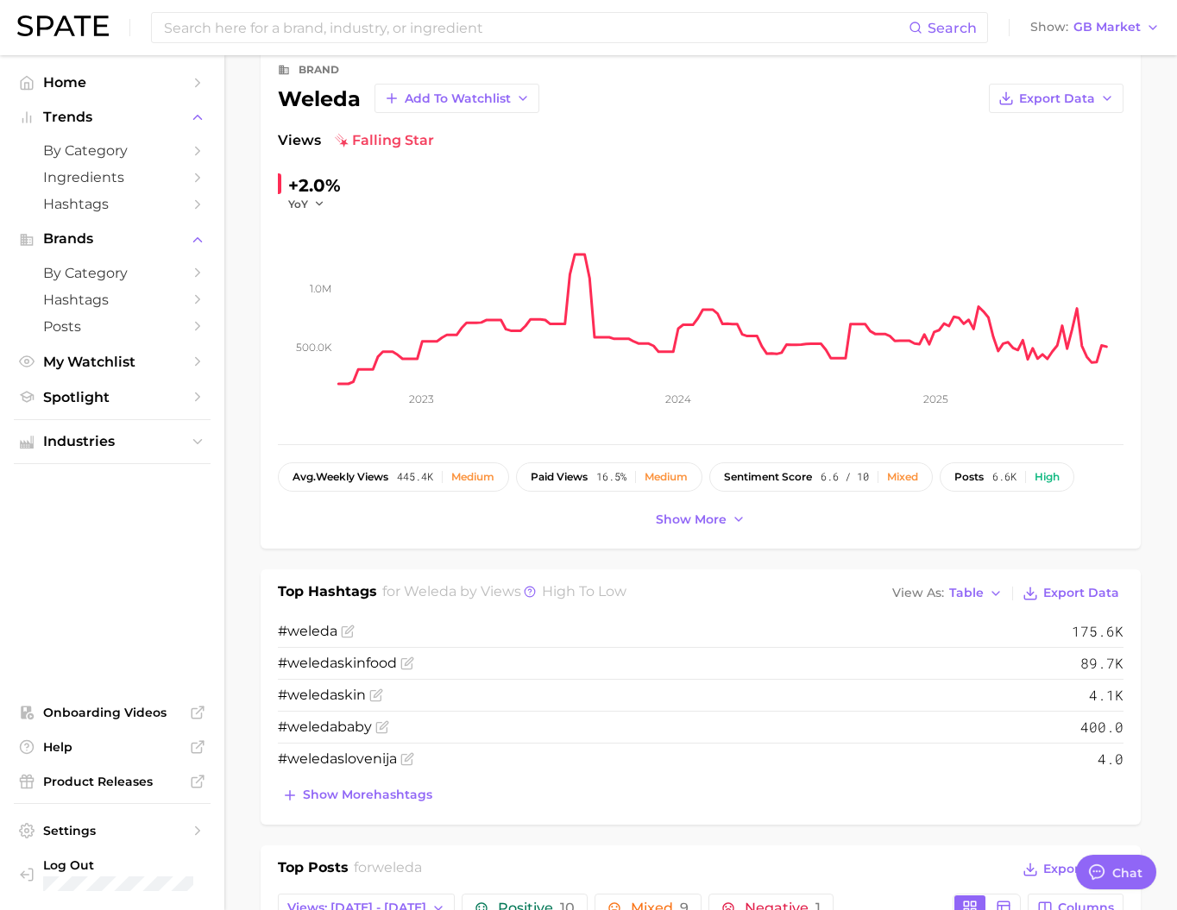
click at [402, 807] on button "Show more hashtags" at bounding box center [357, 795] width 159 height 24
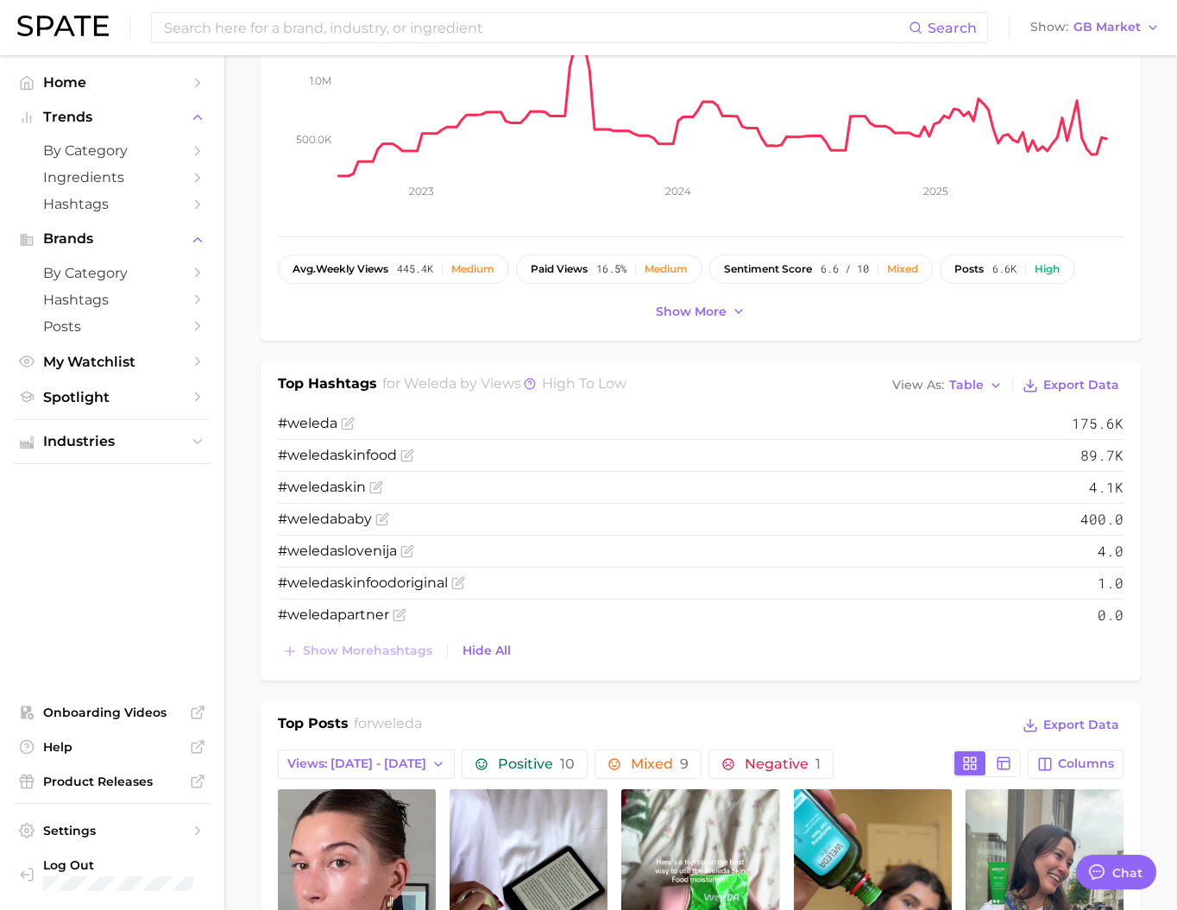
scroll to position [0, 0]
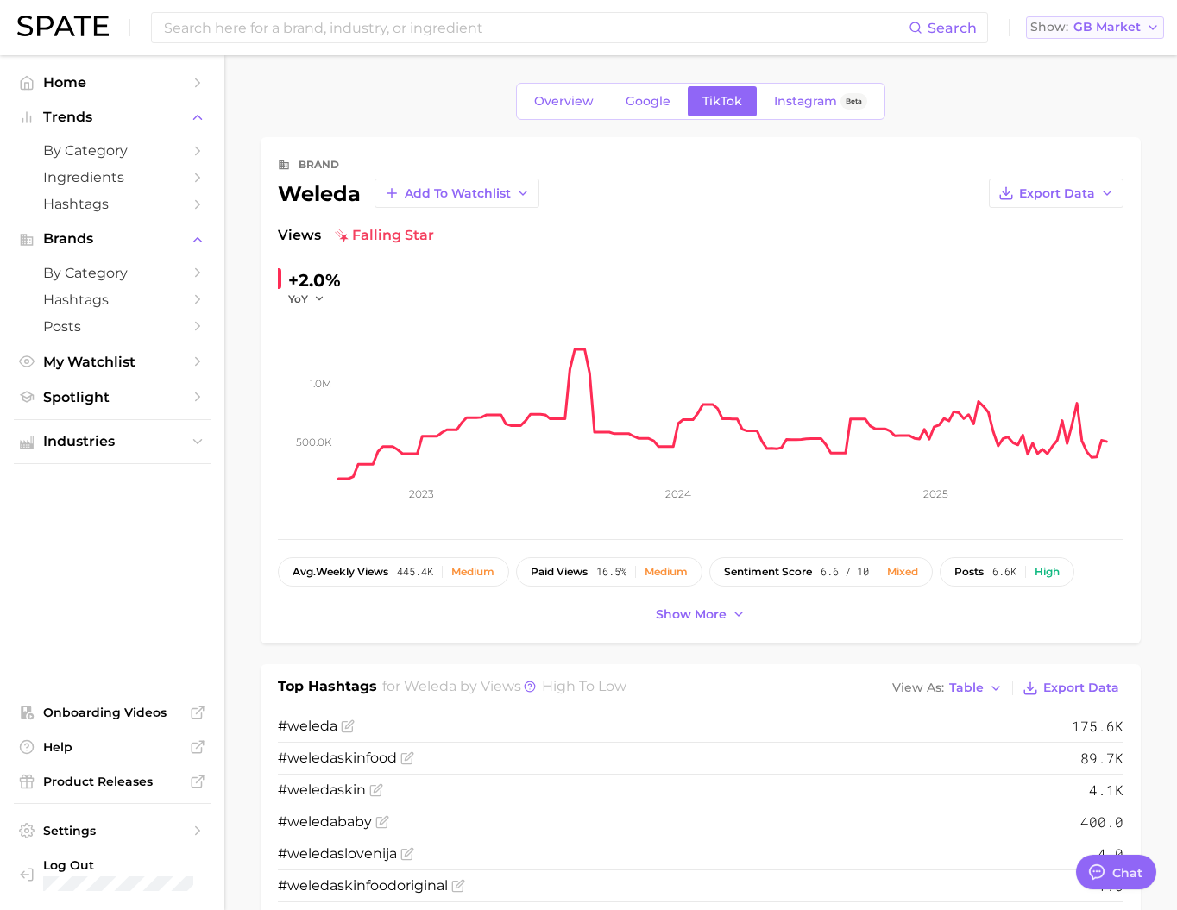
click at [1123, 27] on span "GB Market" at bounding box center [1106, 26] width 67 height 9
click at [1096, 134] on button "[GEOGRAPHIC_DATA]" at bounding box center [1101, 118] width 151 height 31
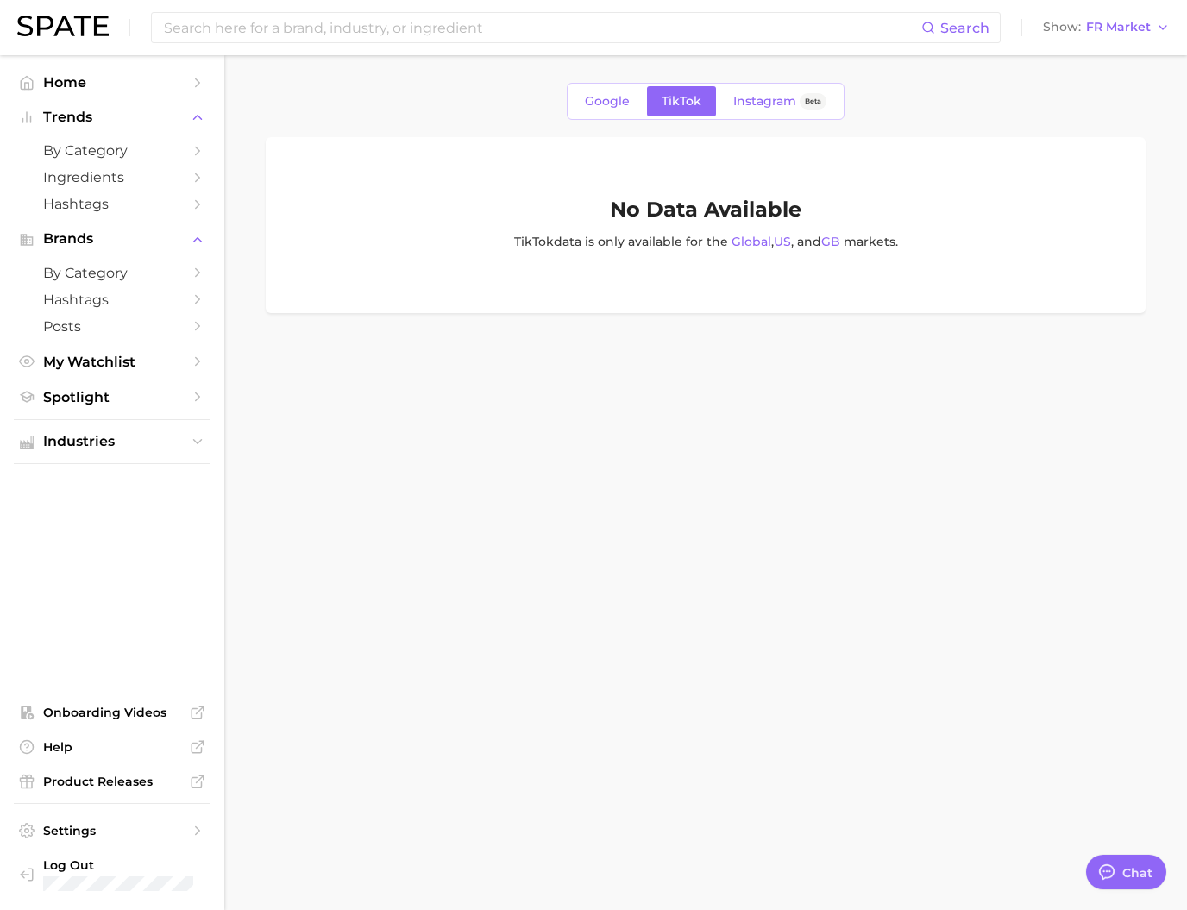
click at [1120, 46] on div "Search Show FR Market" at bounding box center [593, 27] width 1152 height 55
click at [1124, 29] on span "FR Market" at bounding box center [1118, 26] width 65 height 9
click at [1115, 156] on span "[GEOGRAPHIC_DATA]" at bounding box center [1114, 148] width 134 height 15
click at [1115, 35] on button "Show KR Market" at bounding box center [1106, 27] width 136 height 22
click at [505, 24] on input at bounding box center [541, 27] width 758 height 29
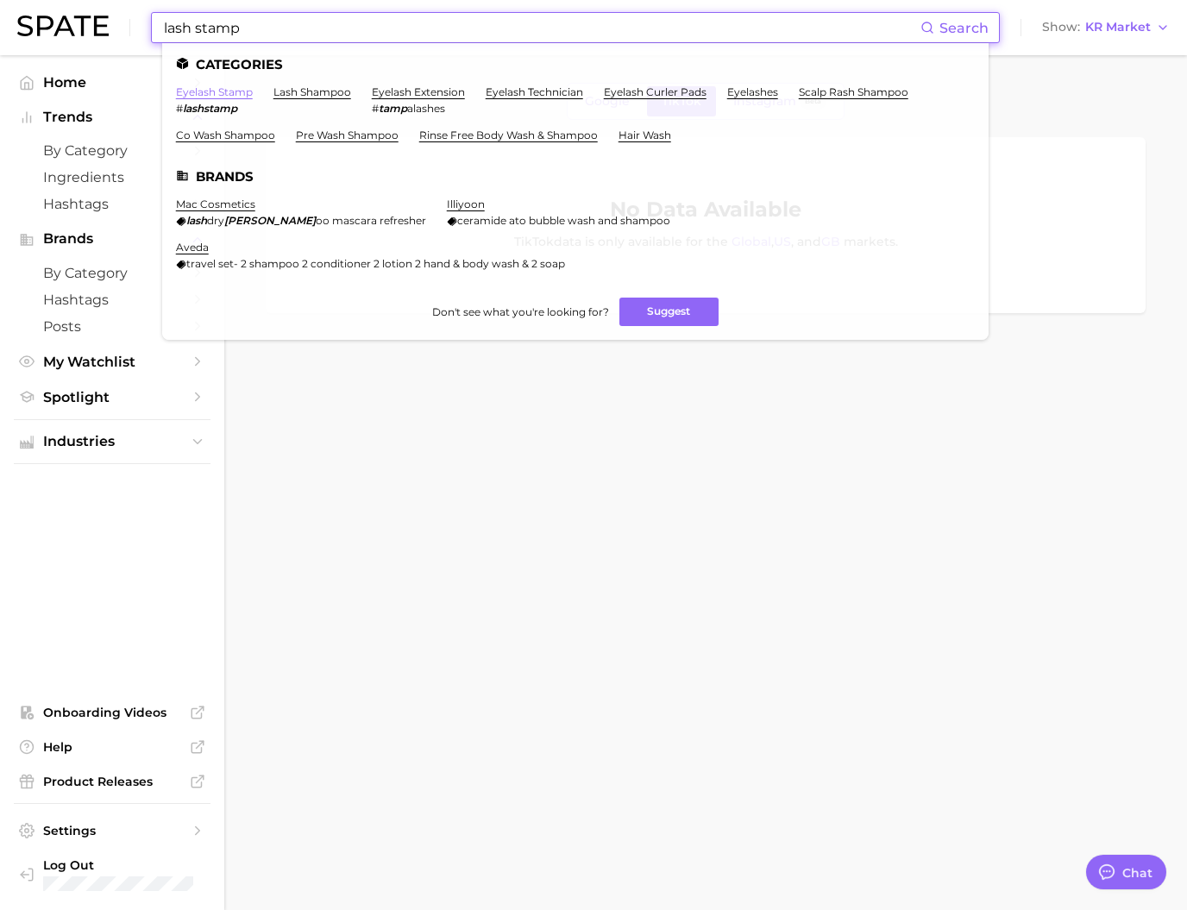
type input "lash stamp"
click at [249, 94] on link "eyelash stamp" at bounding box center [214, 91] width 77 height 13
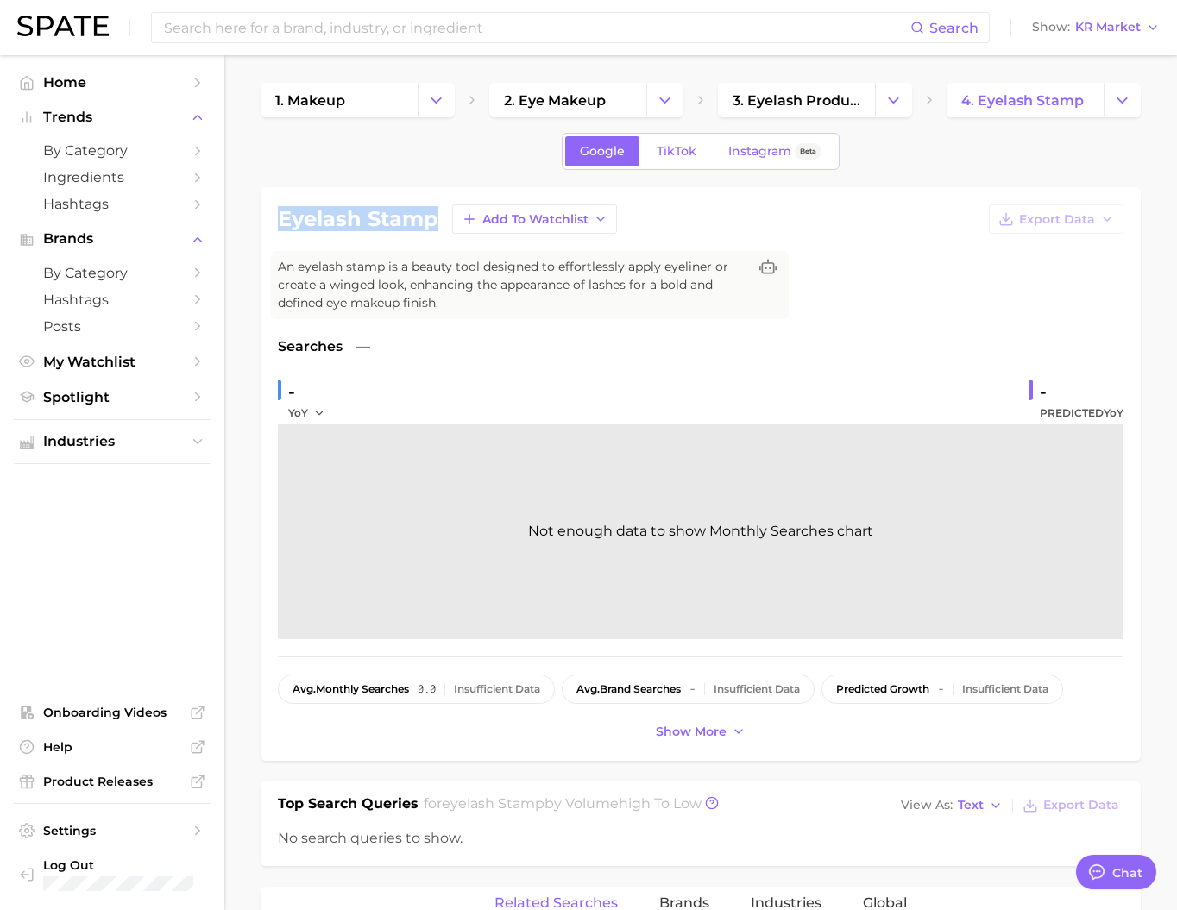
drag, startPoint x: 430, startPoint y: 238, endPoint x: 271, endPoint y: 238, distance: 159.6
click at [271, 238] on div "eyelash stamp Add to Watchlist Export Data An eyelash stamp is a beauty tool de…" at bounding box center [701, 474] width 880 height 574
copy h1 "eyelash stamp"
click at [379, 35] on input at bounding box center [536, 27] width 748 height 29
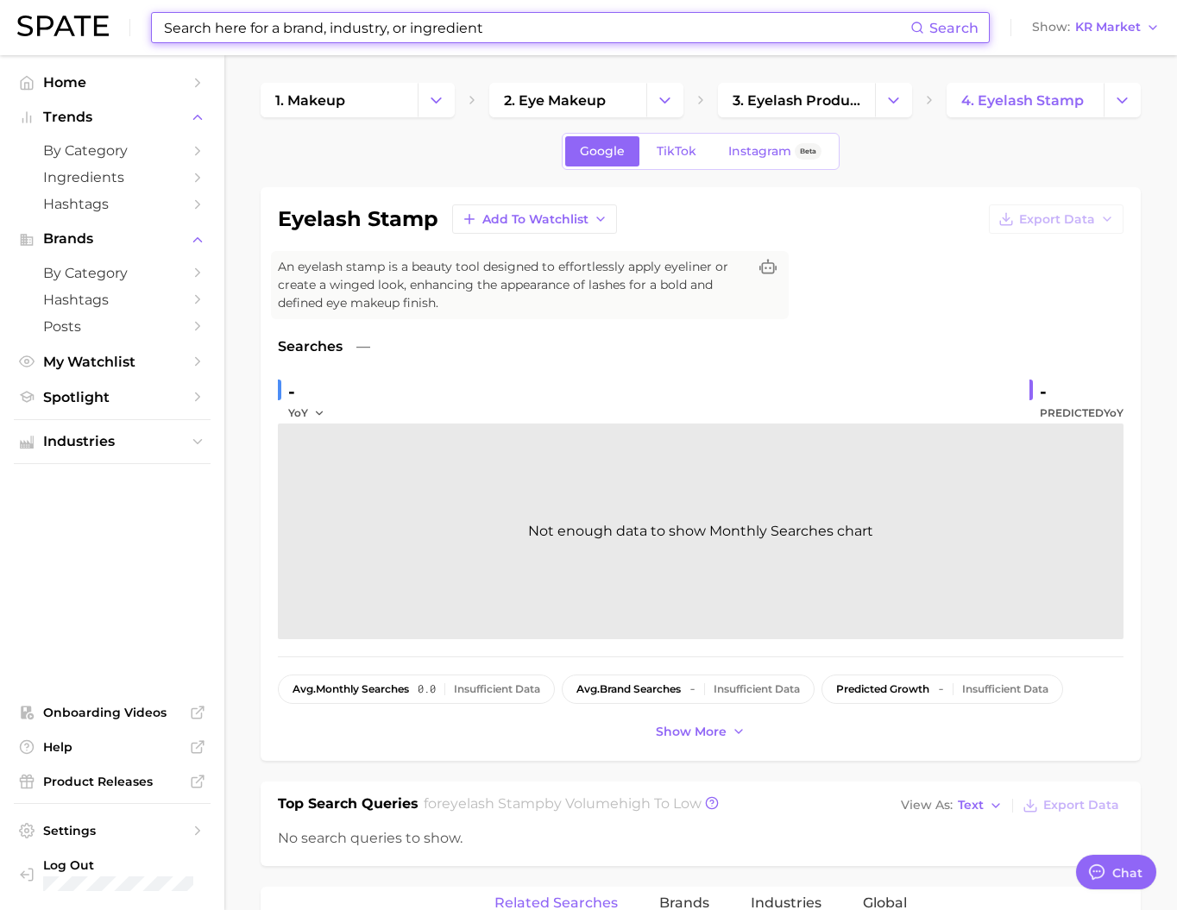
paste input "moev"
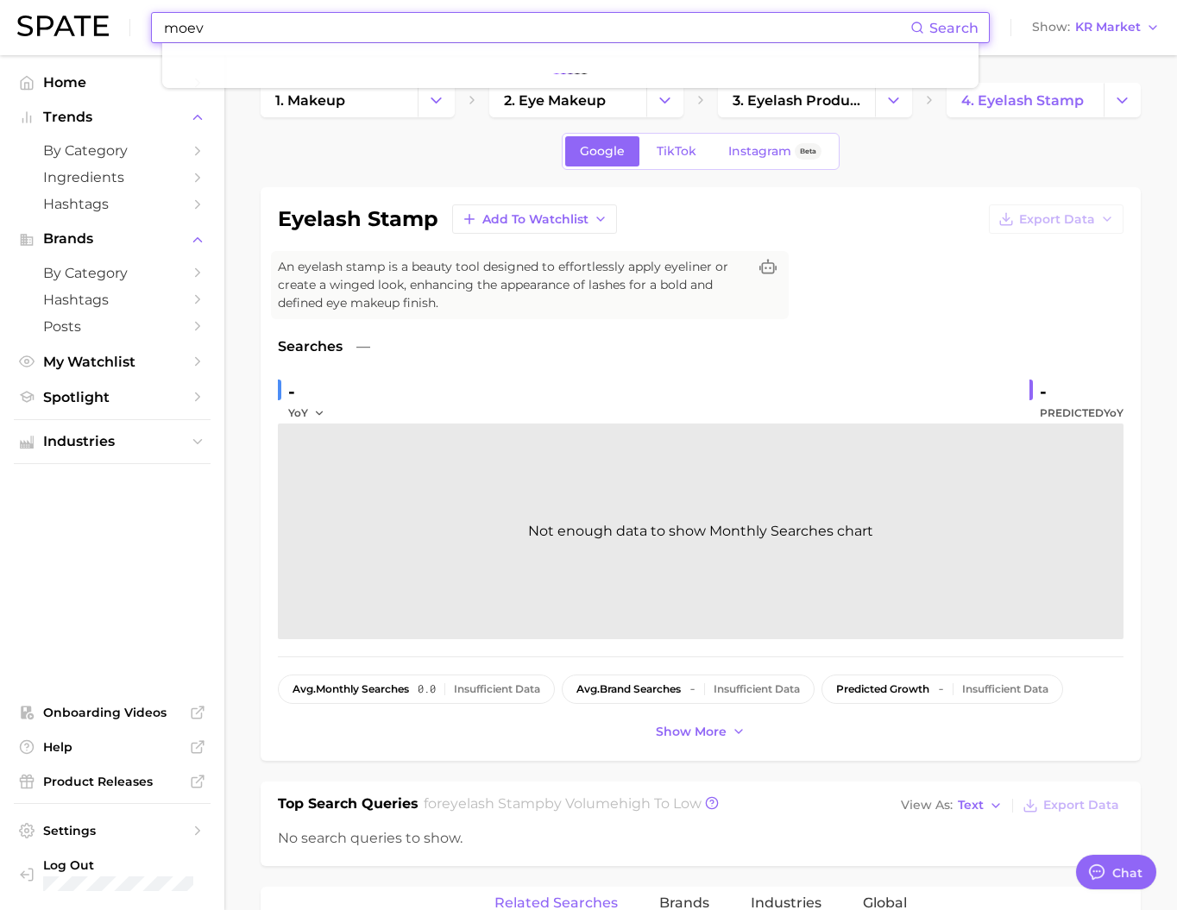
type input "moev"
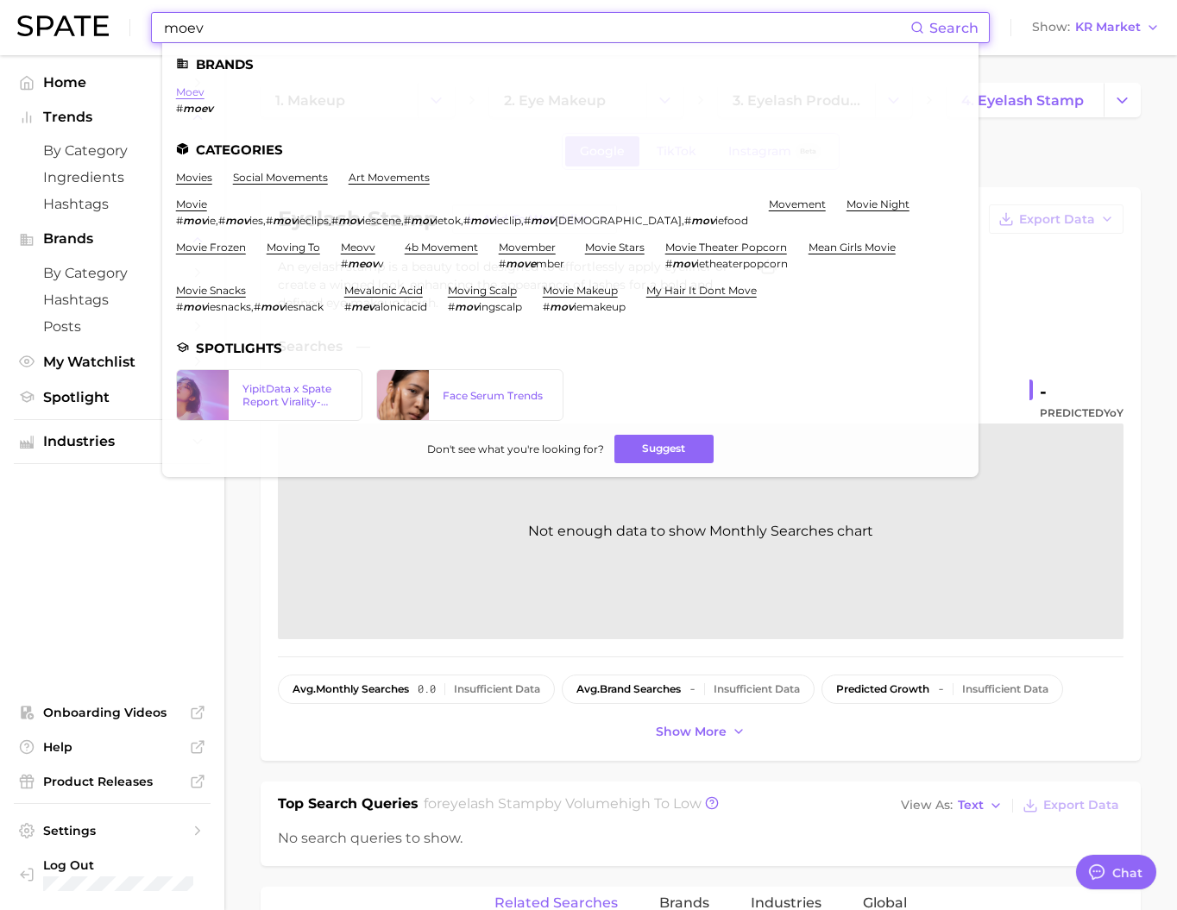
click at [204, 96] on link "moev" at bounding box center [190, 91] width 28 height 13
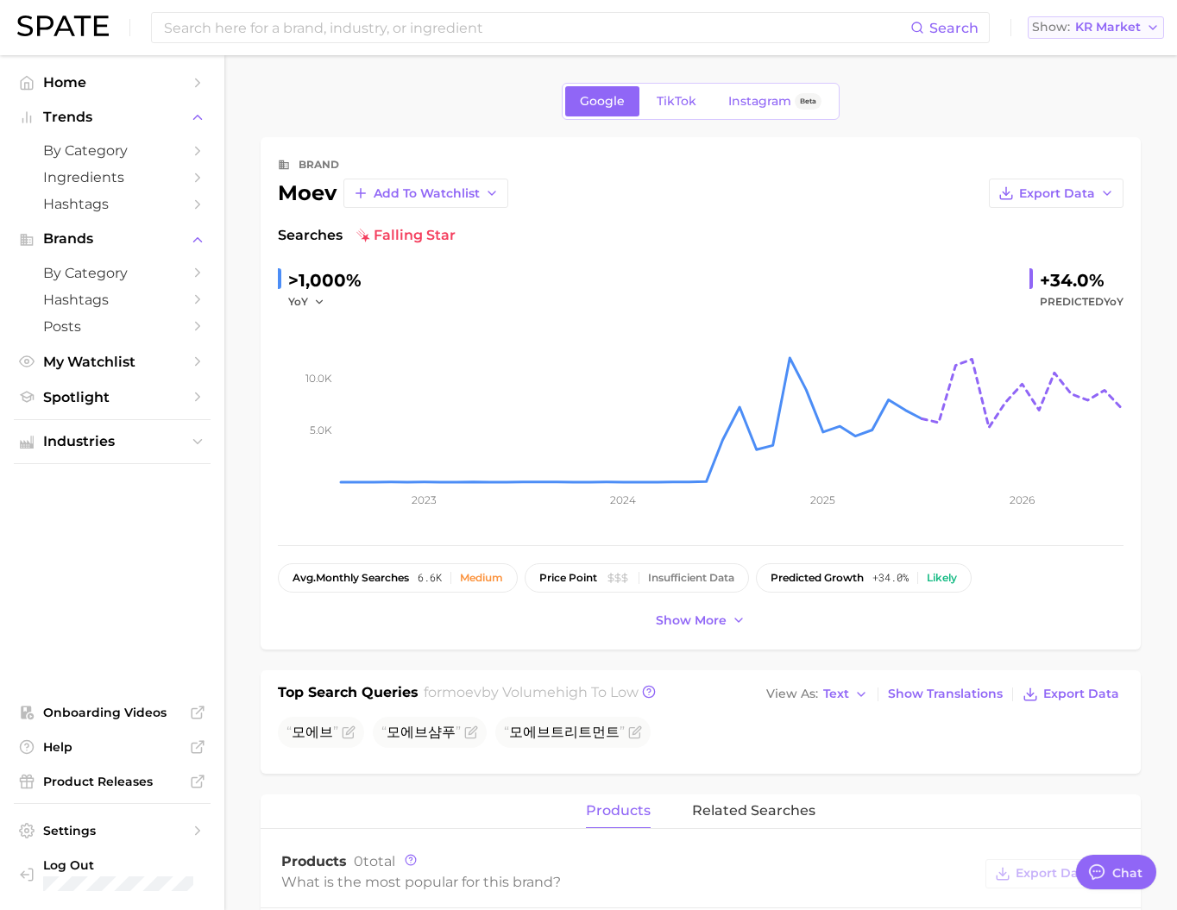
click at [1067, 28] on span "Show" at bounding box center [1051, 26] width 38 height 9
click at [1070, 59] on span "[GEOGRAPHIC_DATA]" at bounding box center [1103, 55] width 134 height 15
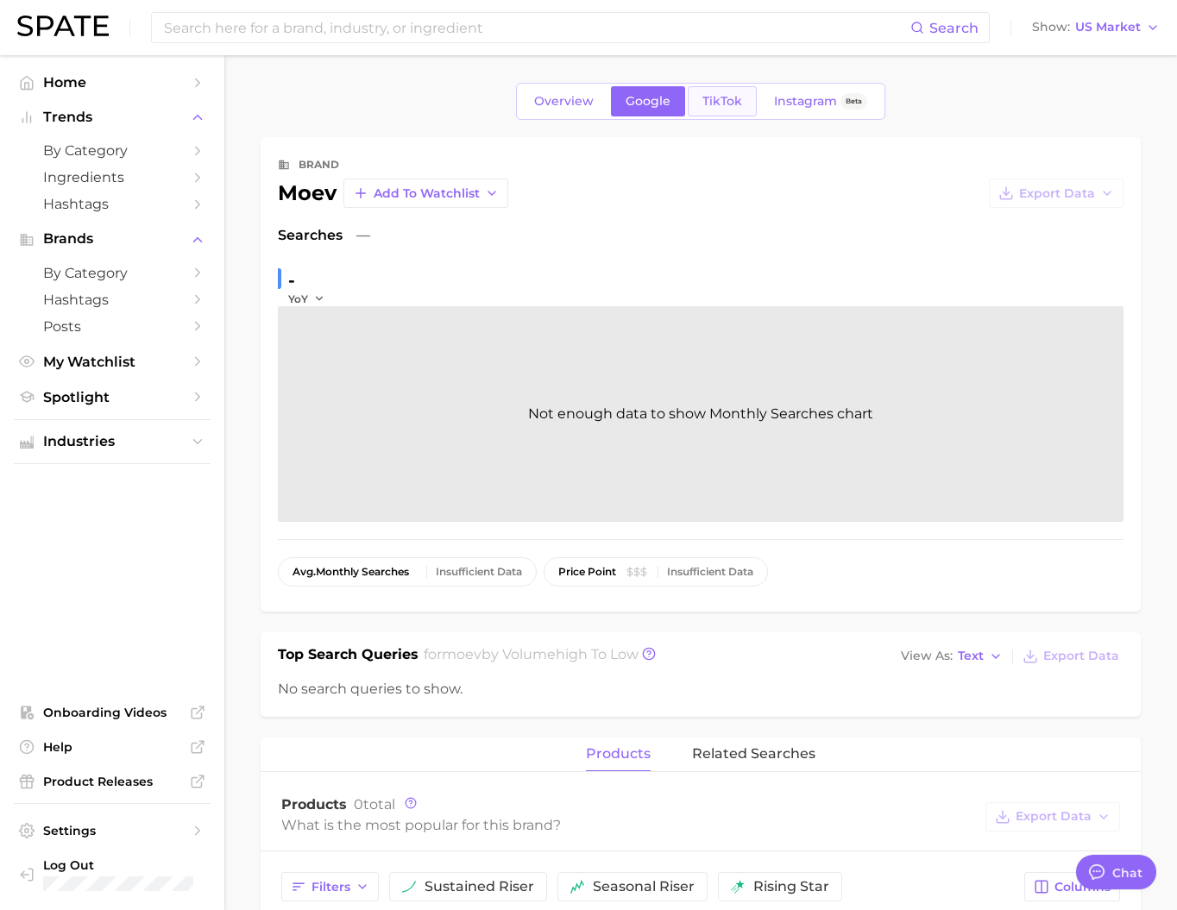
click at [742, 98] on span "TikTok" at bounding box center [722, 101] width 40 height 15
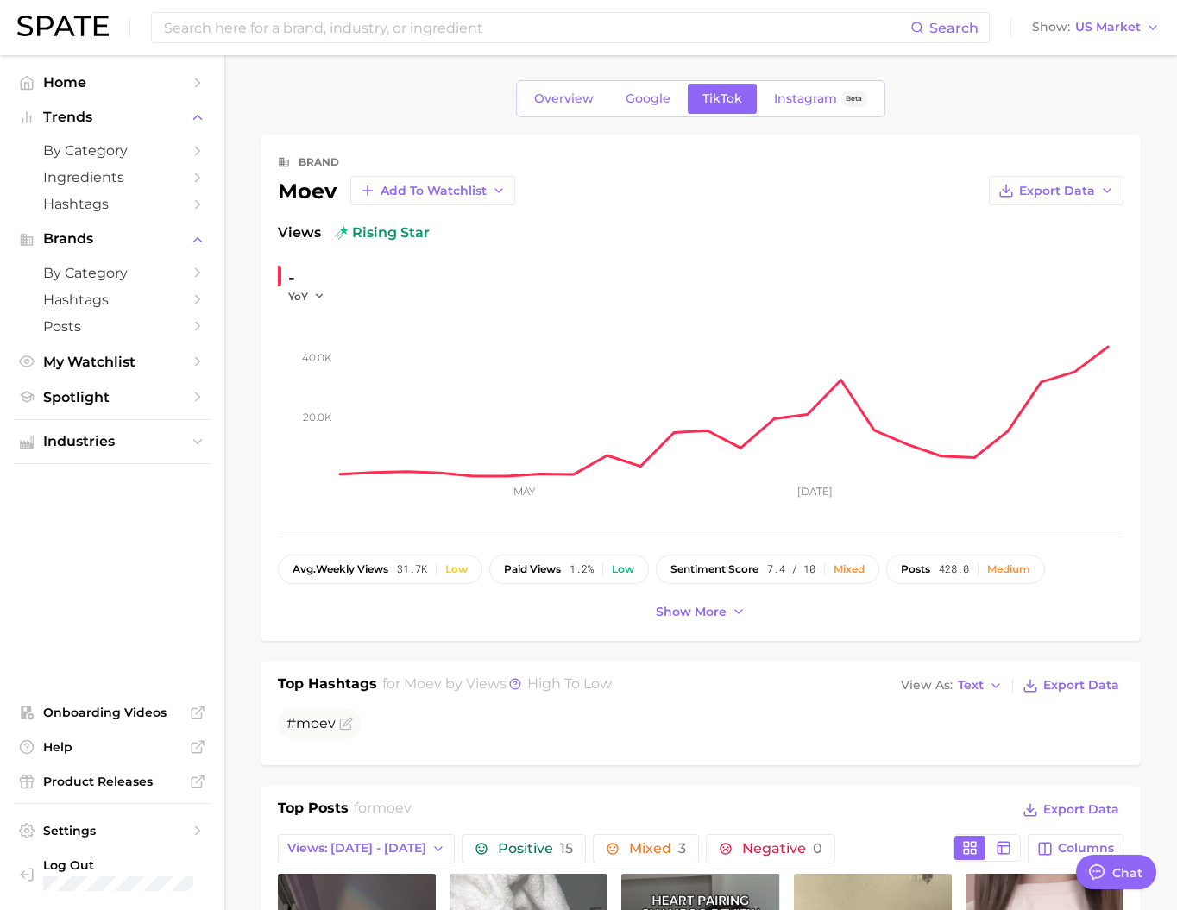
type textarea "x"
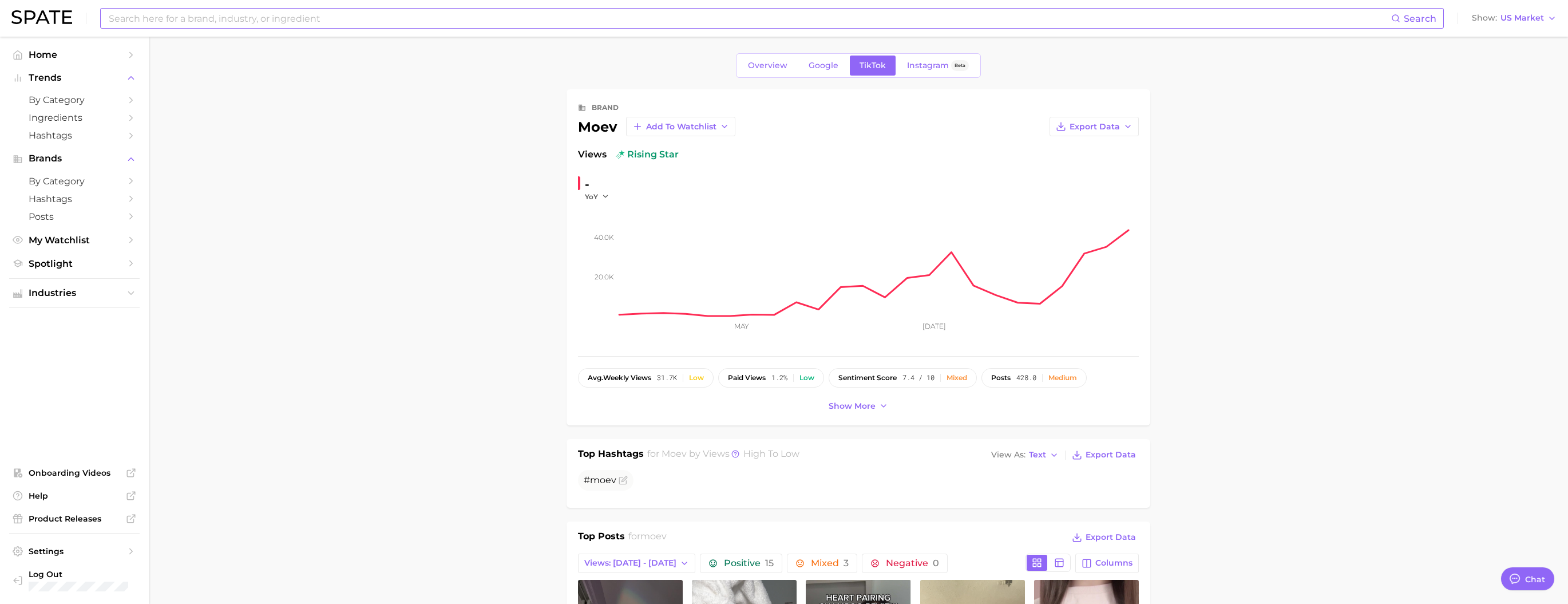
click at [356, 23] on input at bounding box center [749, 18] width 1283 height 19
type input "dove"
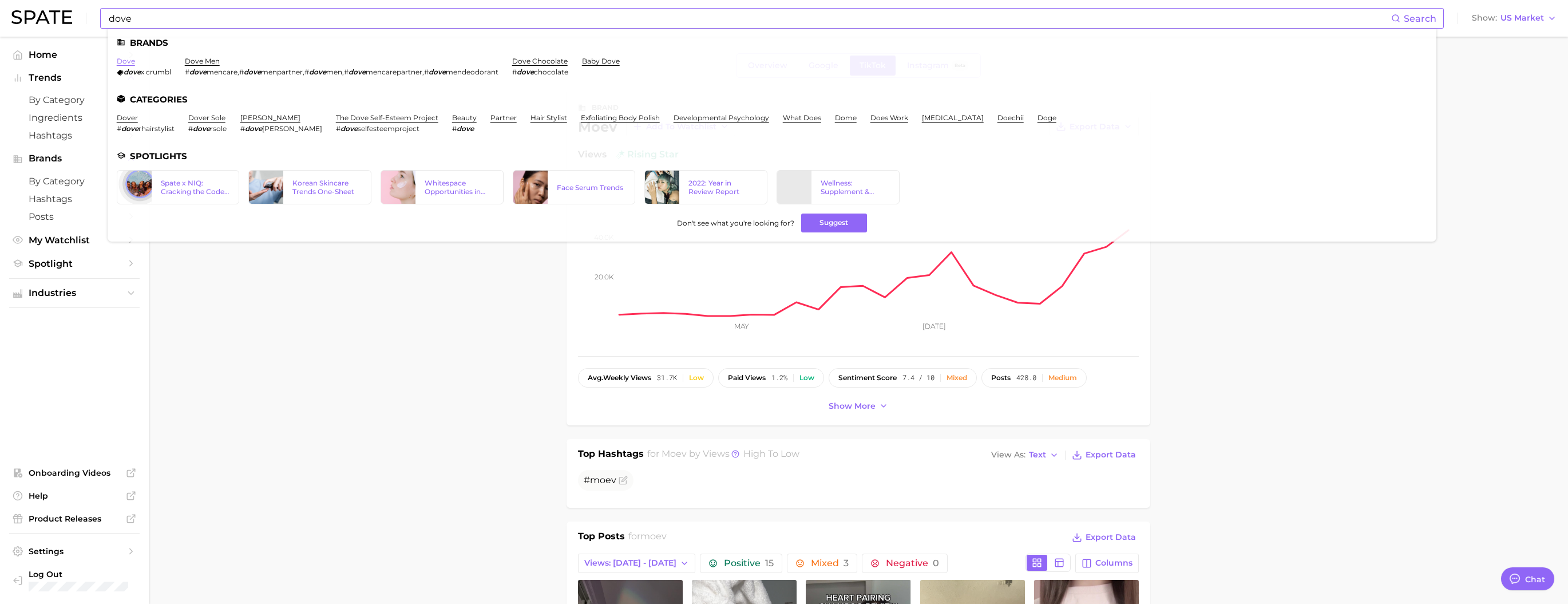
click at [135, 60] on link "dove" at bounding box center [126, 60] width 19 height 9
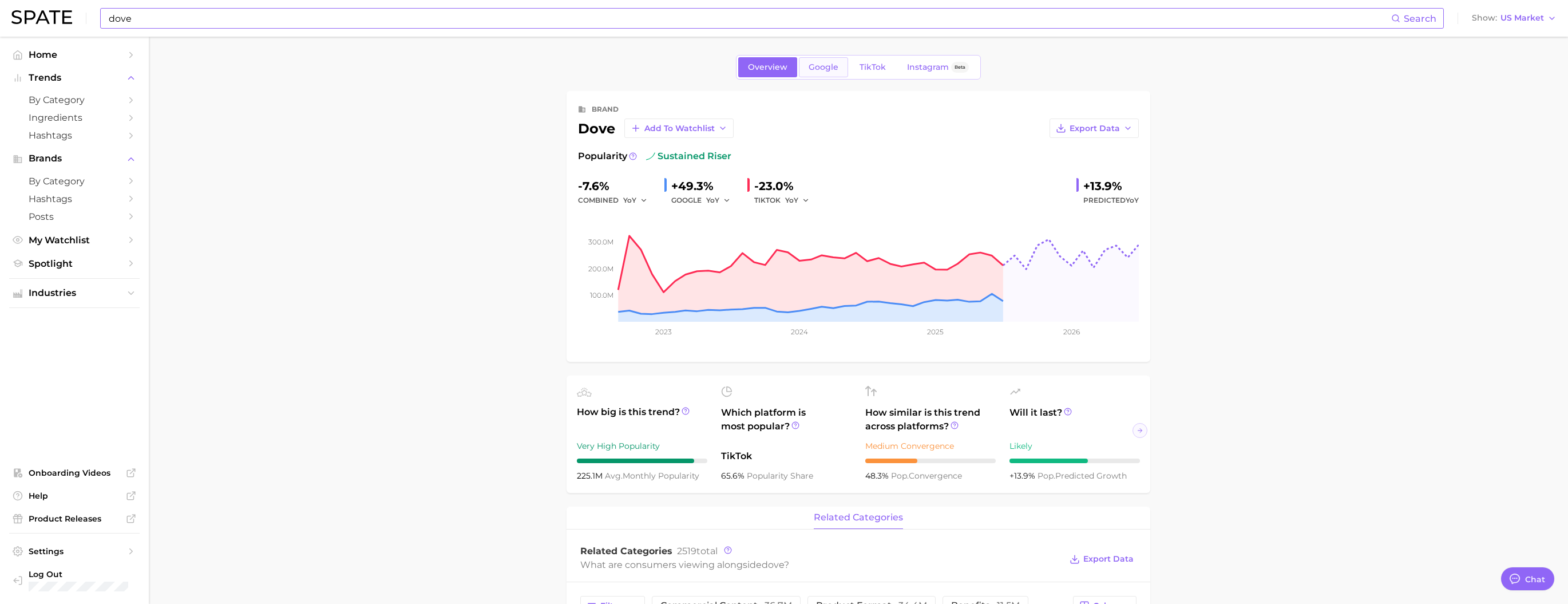
click at [787, 70] on span "Google" at bounding box center [823, 67] width 30 height 10
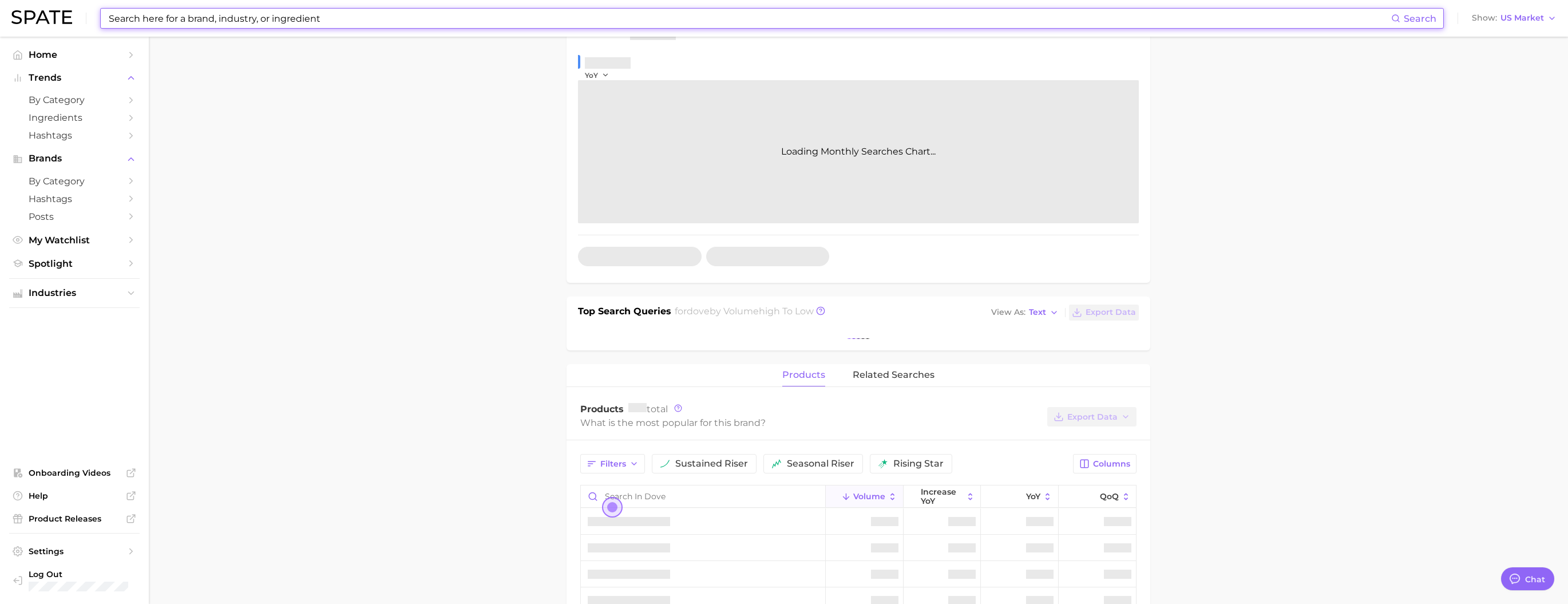
scroll to position [445, 0]
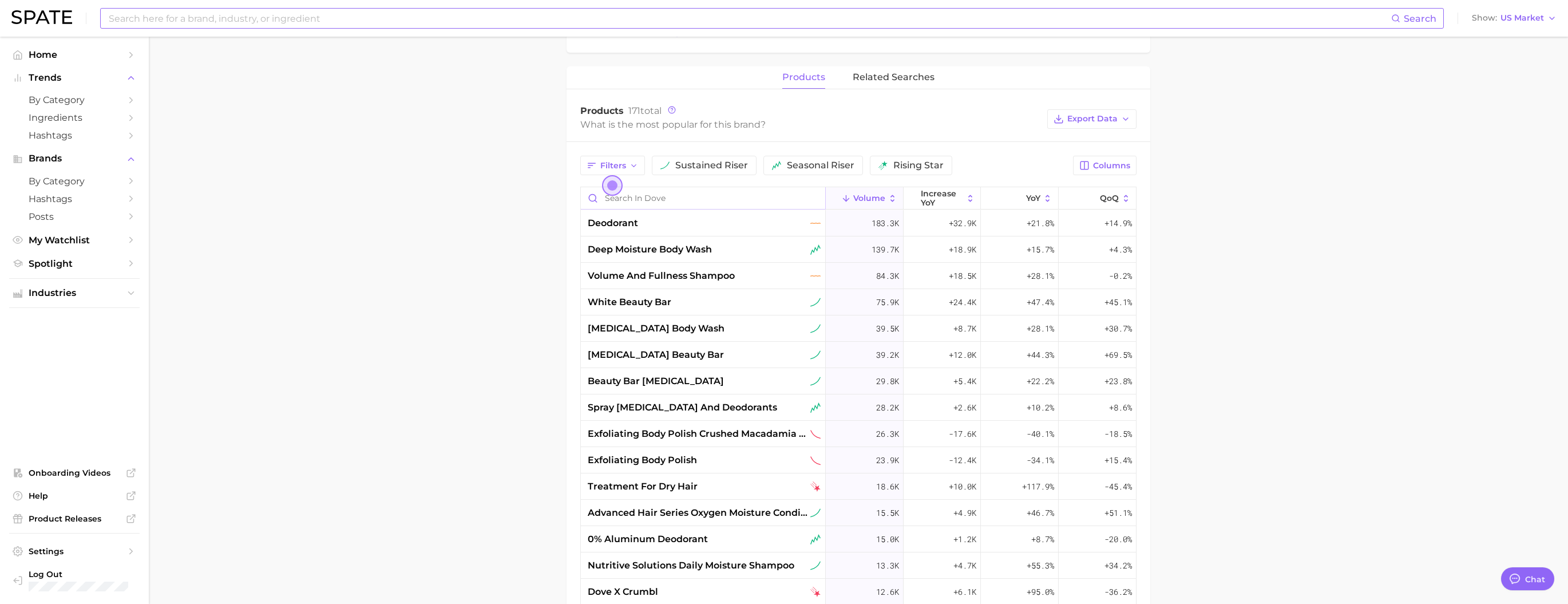
click at [654, 209] on input "Search in dove" at bounding box center [703, 198] width 244 height 22
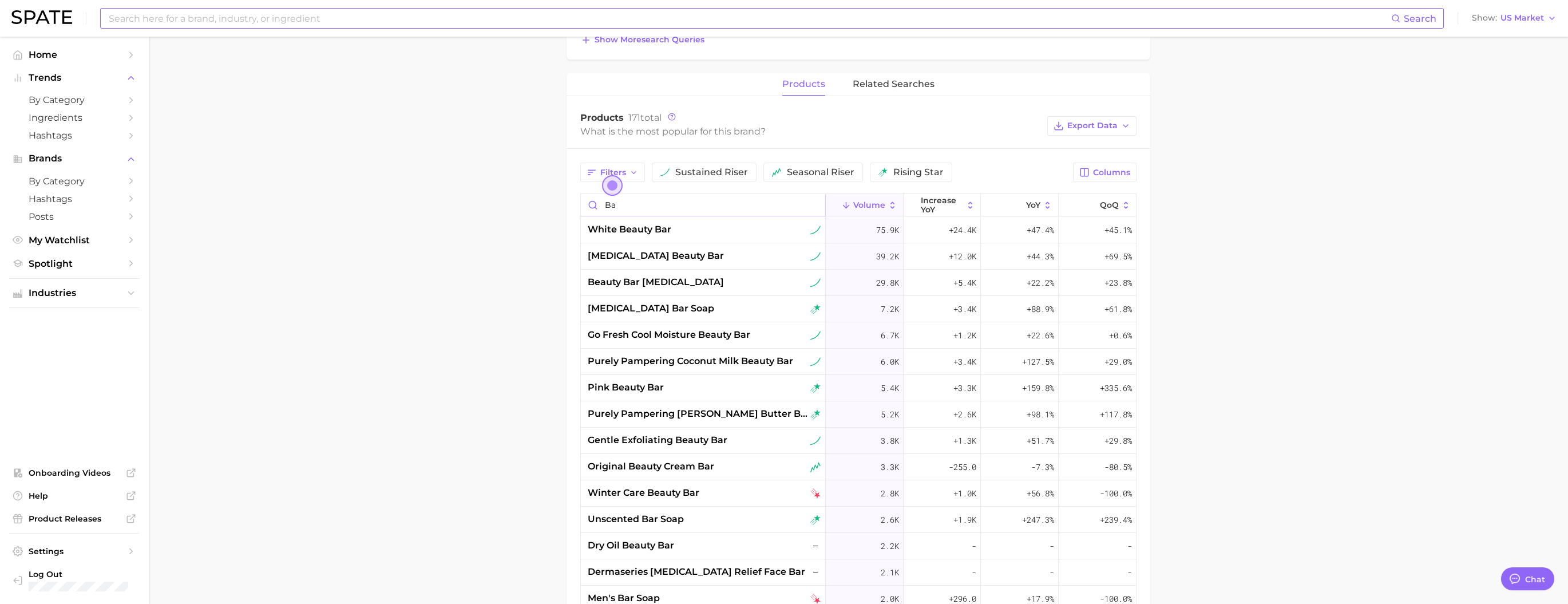
type input "b"
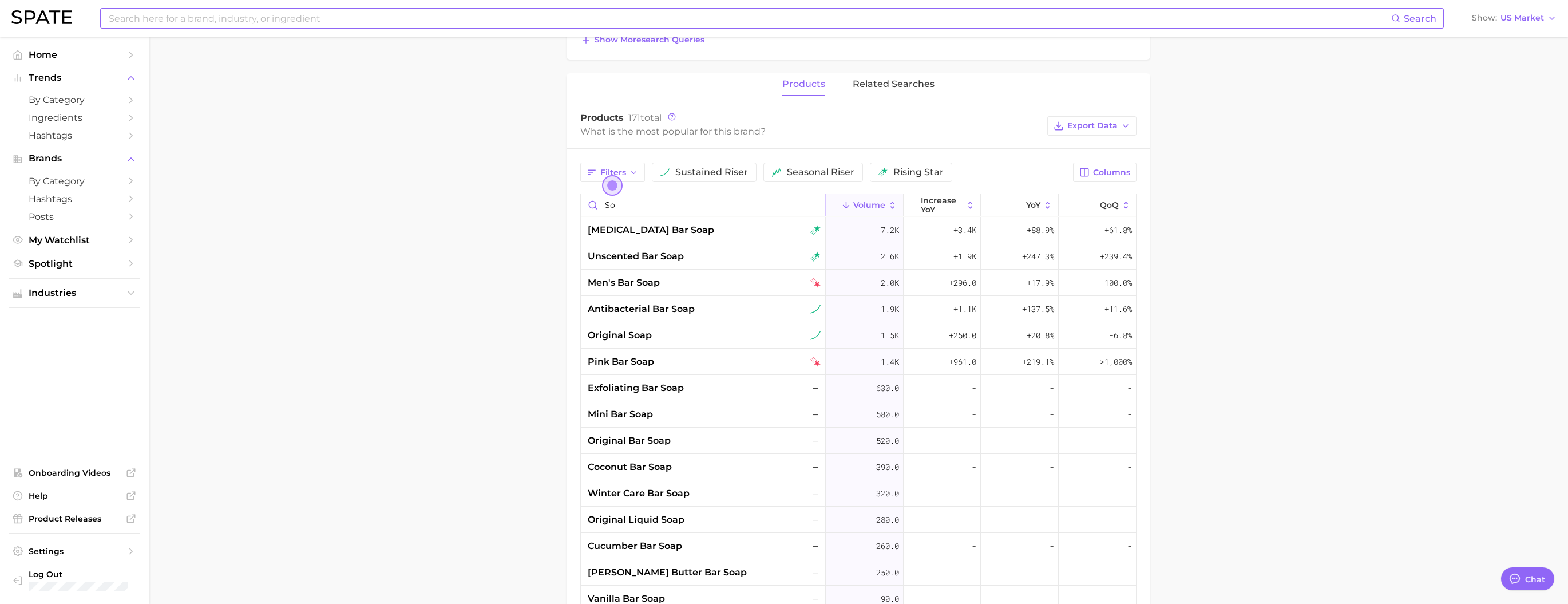
type input "s"
